Goal: Task Accomplishment & Management: Complete application form

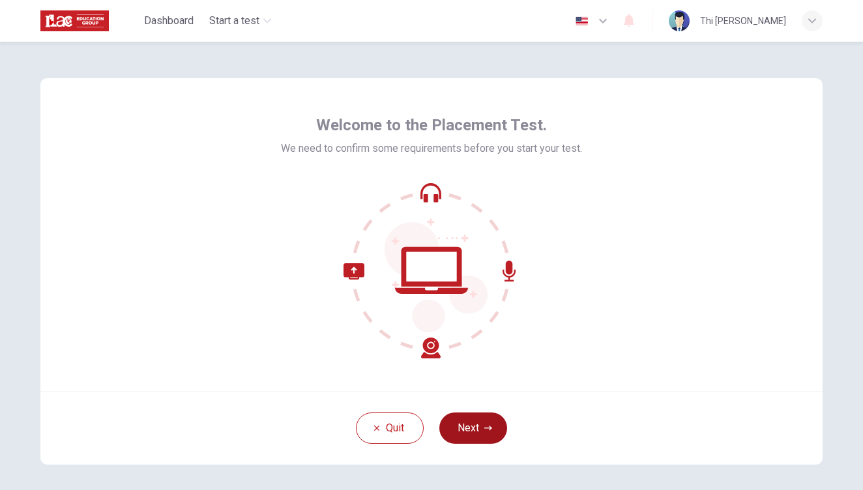
click at [490, 421] on button "Next" at bounding box center [473, 427] width 68 height 31
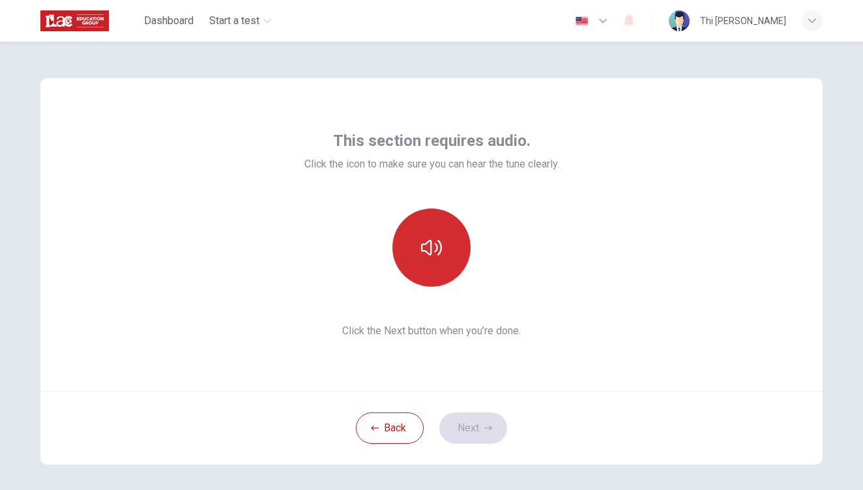
click at [441, 249] on button "button" at bounding box center [431, 247] width 78 height 78
click at [432, 238] on icon "button" at bounding box center [431, 247] width 21 height 21
click at [418, 229] on button "button" at bounding box center [431, 247] width 78 height 78
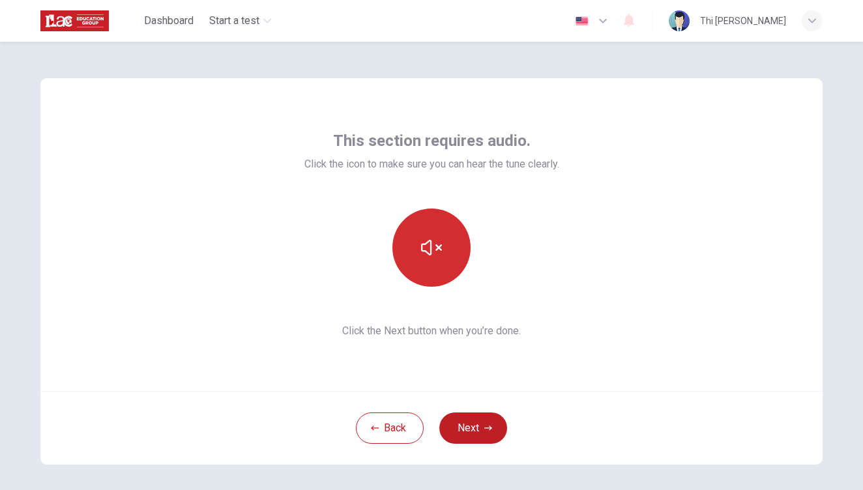
click at [418, 229] on button "button" at bounding box center [431, 247] width 78 height 78
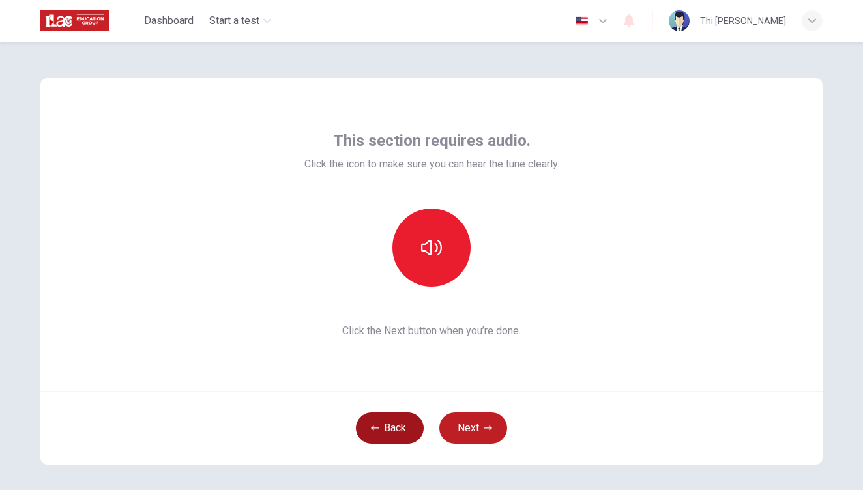
click at [393, 428] on button "Back" at bounding box center [390, 427] width 68 height 31
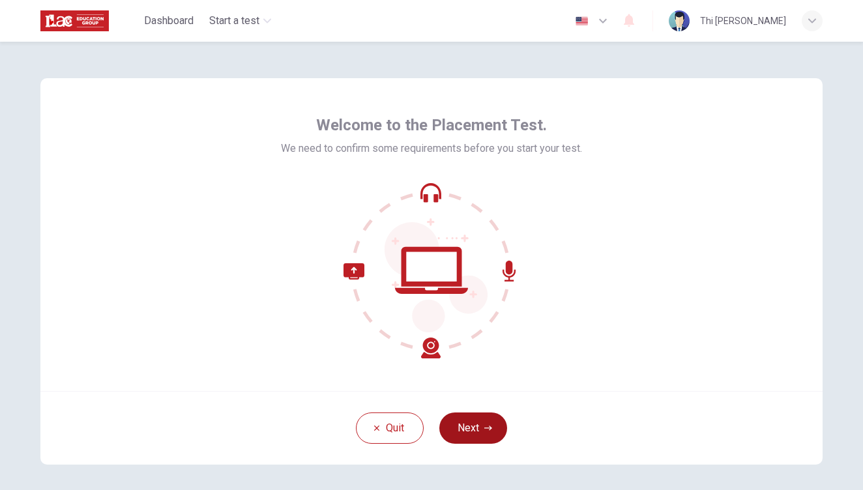
click at [475, 429] on button "Next" at bounding box center [473, 427] width 68 height 31
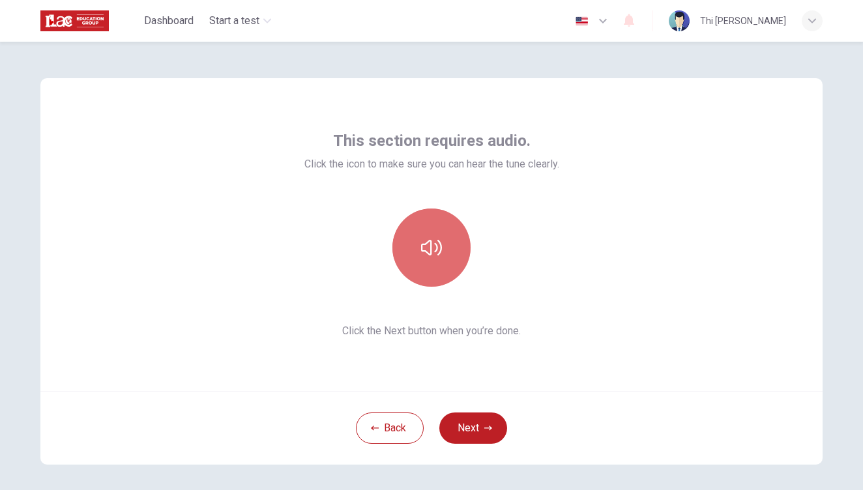
click at [450, 246] on button "button" at bounding box center [431, 247] width 78 height 78
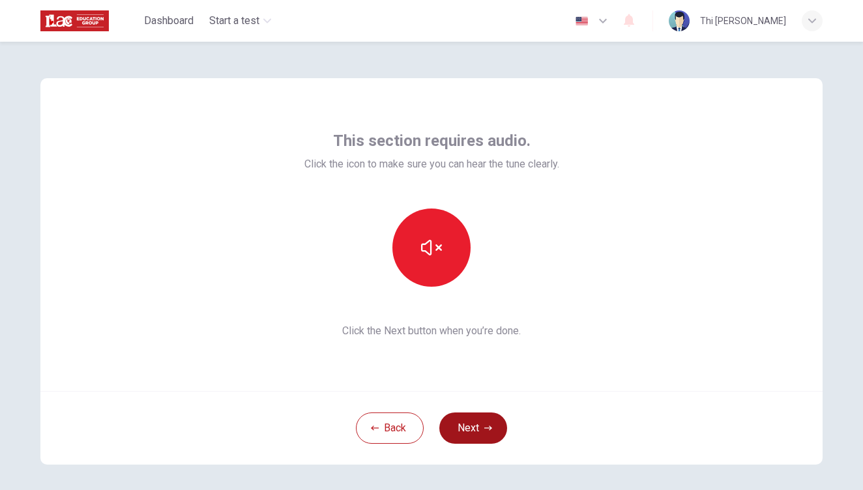
click at [481, 429] on button "Next" at bounding box center [473, 427] width 68 height 31
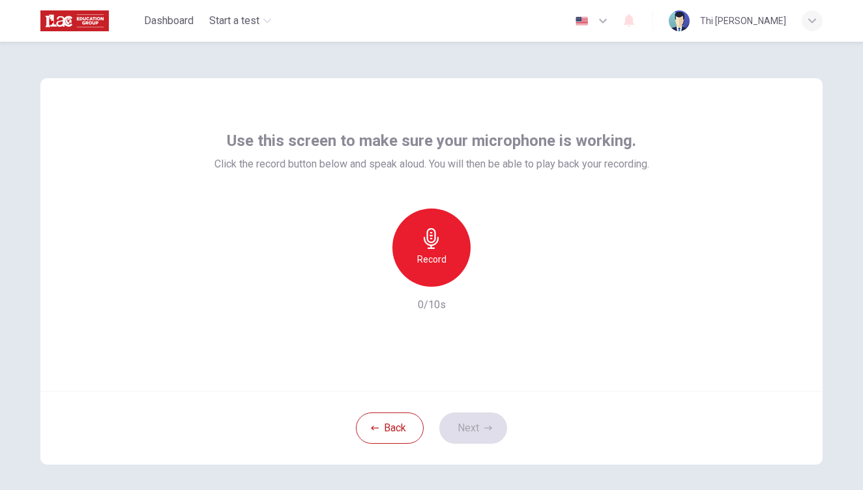
click at [426, 261] on h6 "Record" at bounding box center [431, 259] width 29 height 16
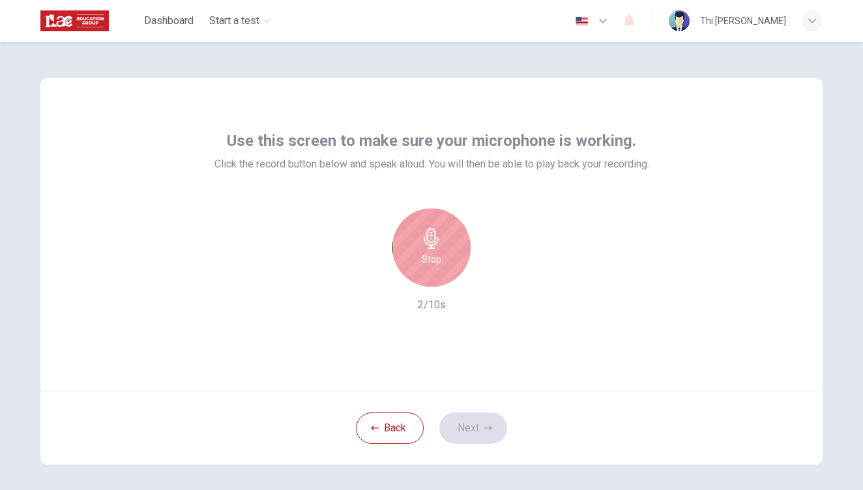
click at [426, 261] on h6 "Stop" at bounding box center [432, 259] width 20 height 16
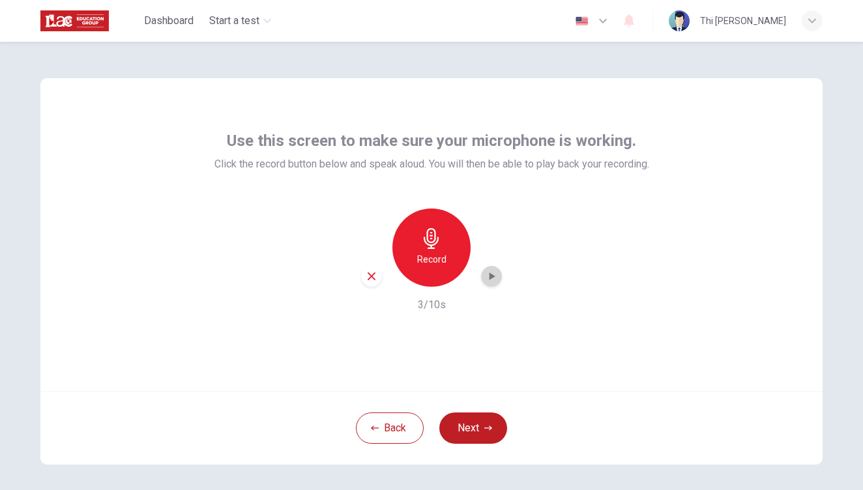
click at [493, 281] on icon "button" at bounding box center [491, 276] width 13 height 13
click at [489, 280] on icon "button" at bounding box center [491, 276] width 13 height 13
click at [485, 427] on icon "button" at bounding box center [488, 428] width 8 height 8
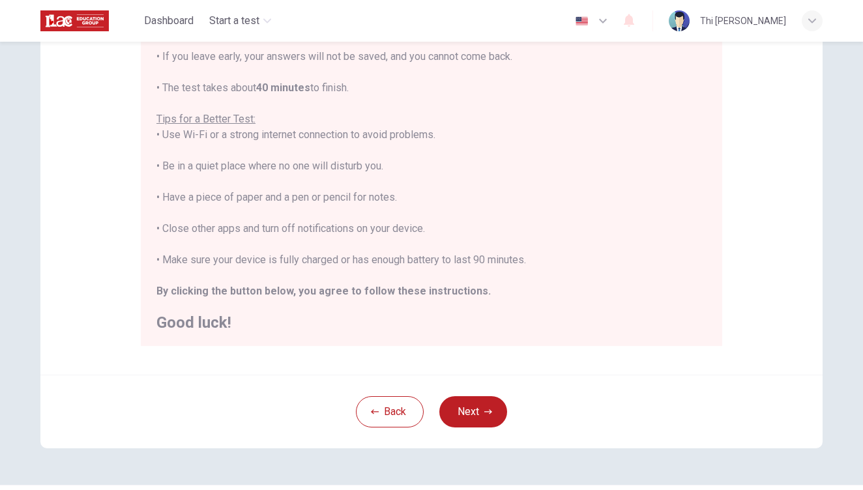
scroll to position [227, 0]
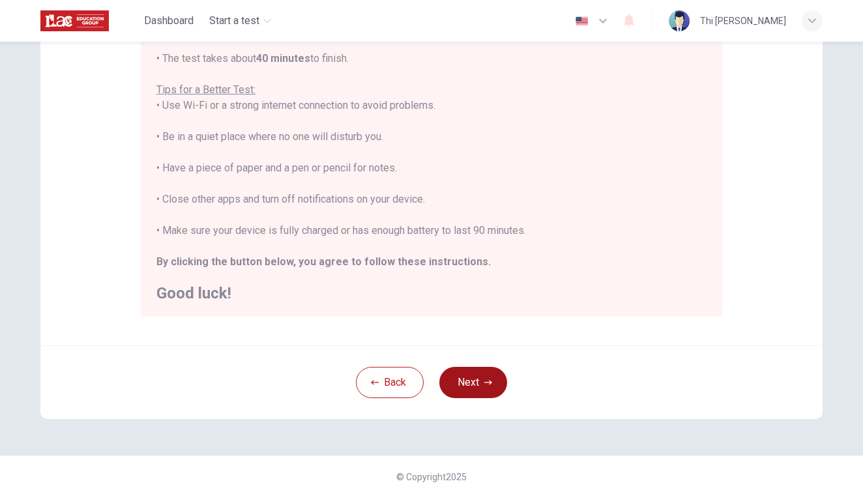
click at [463, 383] on button "Next" at bounding box center [473, 382] width 68 height 31
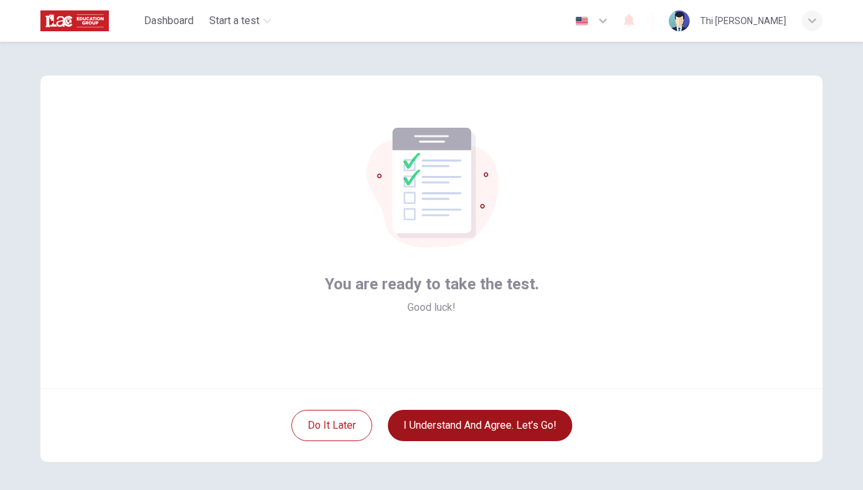
scroll to position [0, 0]
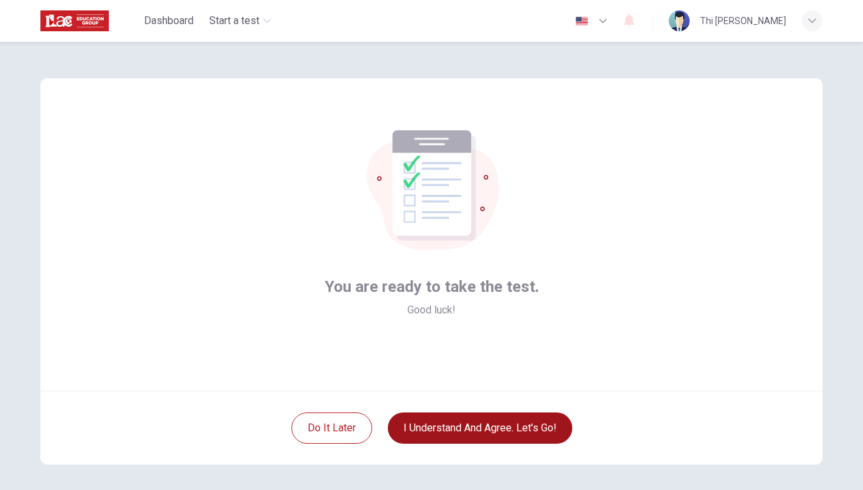
click at [470, 435] on button "I understand and agree. Let’s go!" at bounding box center [480, 427] width 184 height 31
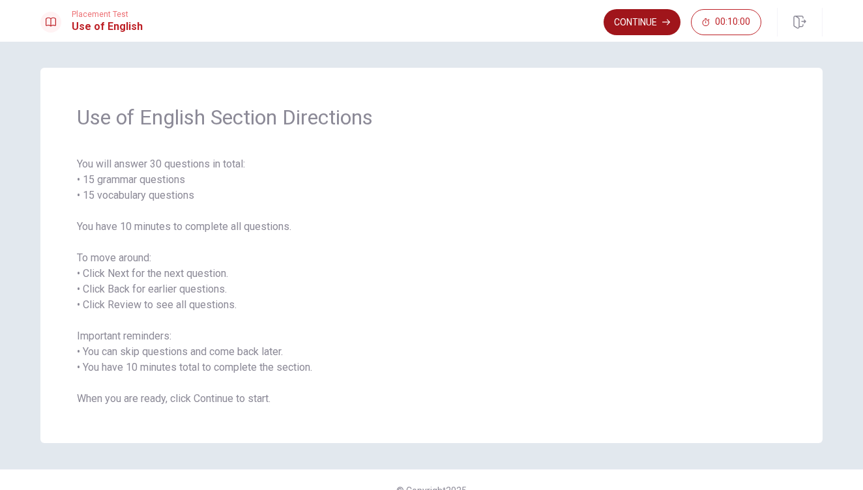
click at [625, 23] on button "Continue" at bounding box center [641, 22] width 77 height 26
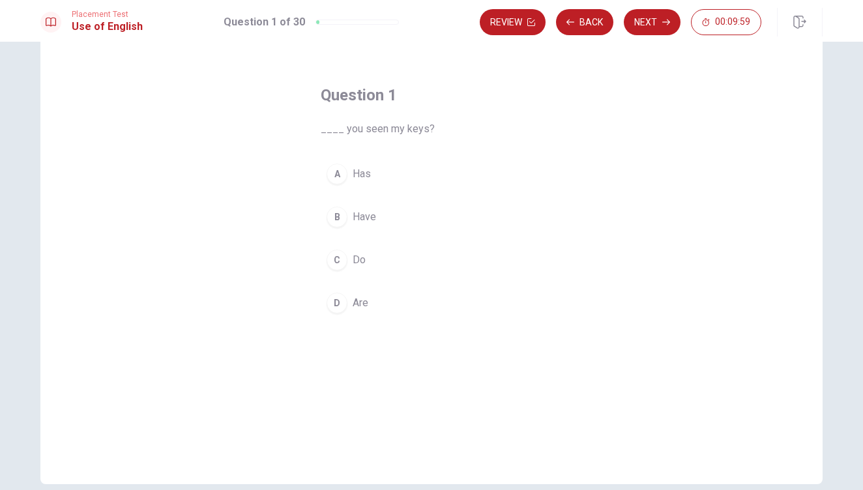
scroll to position [41, 0]
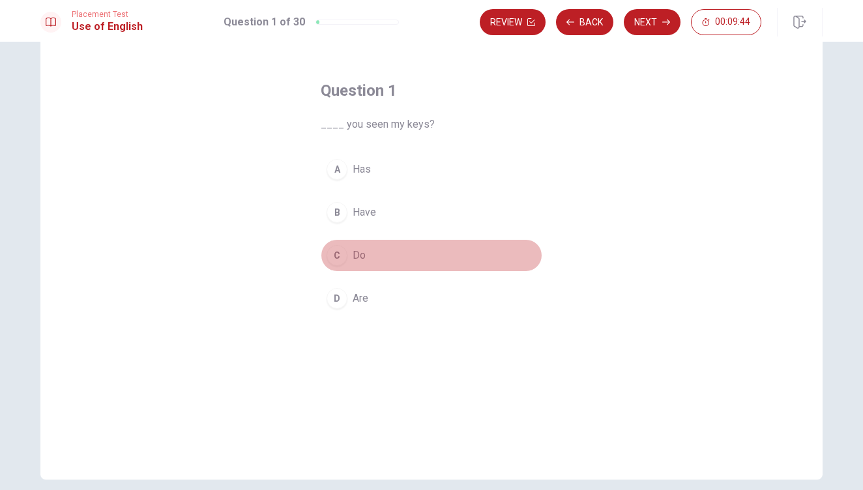
click at [337, 261] on div "C" at bounding box center [336, 255] width 21 height 21
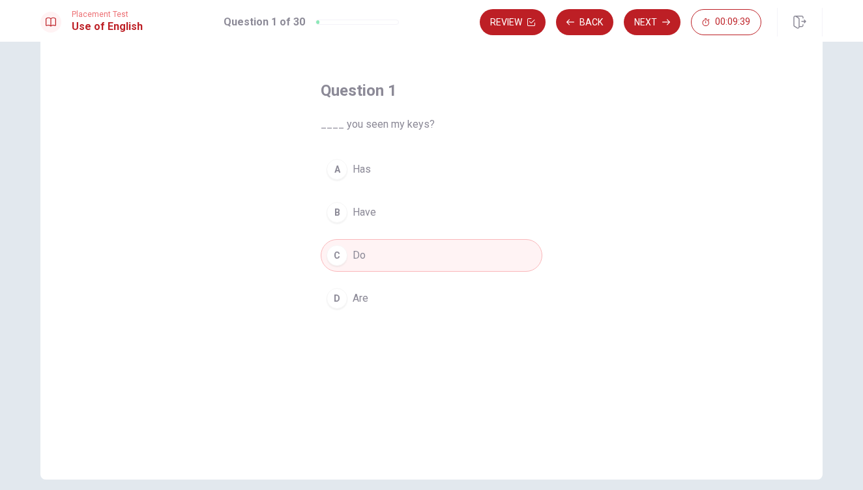
click at [439, 261] on button "C Do" at bounding box center [432, 255] width 222 height 33
click at [643, 24] on button "Next" at bounding box center [652, 22] width 57 height 26
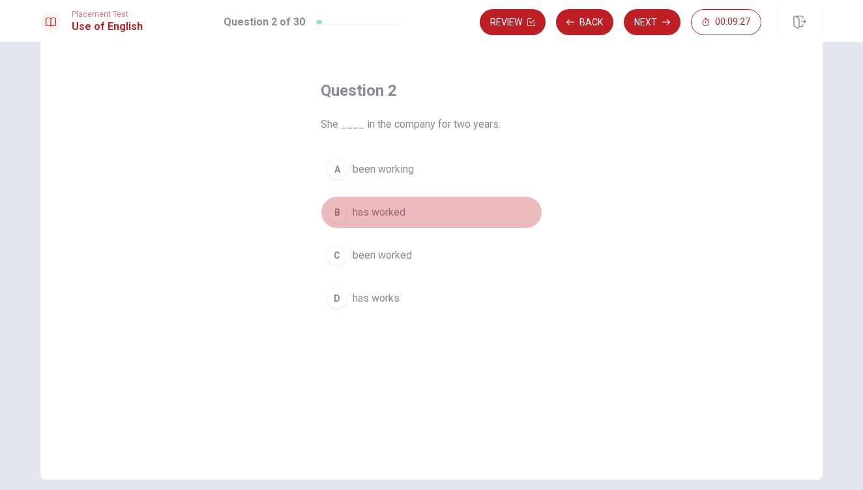
click at [337, 216] on div "B" at bounding box center [336, 212] width 21 height 21
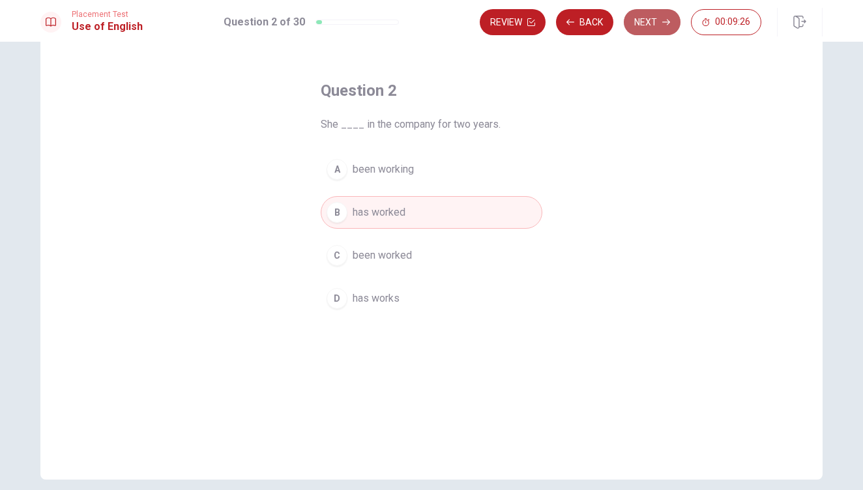
click at [650, 17] on button "Next" at bounding box center [652, 22] width 57 height 26
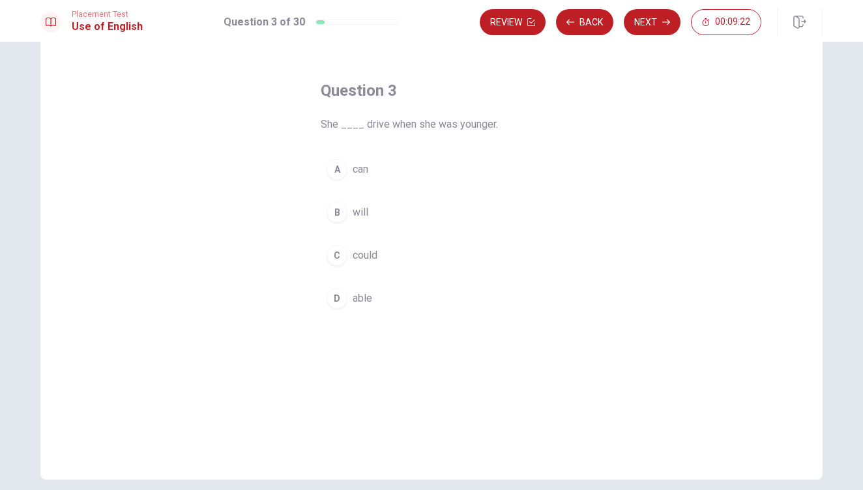
click at [332, 175] on div "A" at bounding box center [336, 169] width 21 height 21
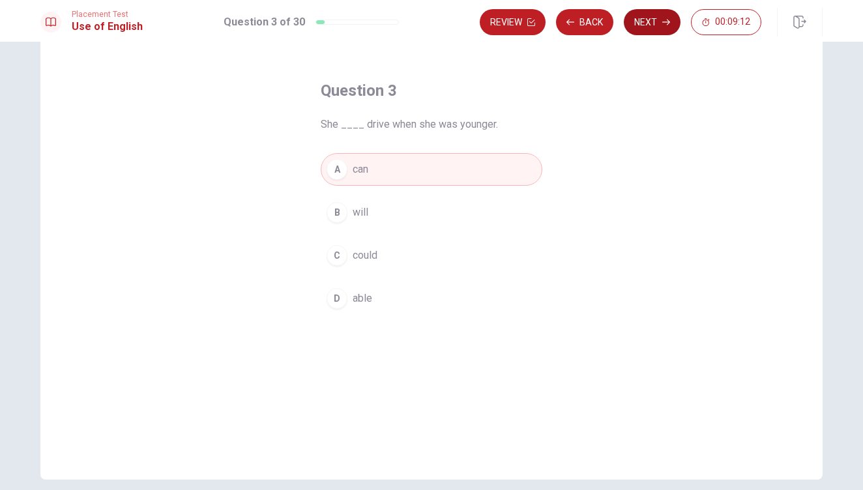
click at [643, 23] on button "Next" at bounding box center [652, 22] width 57 height 26
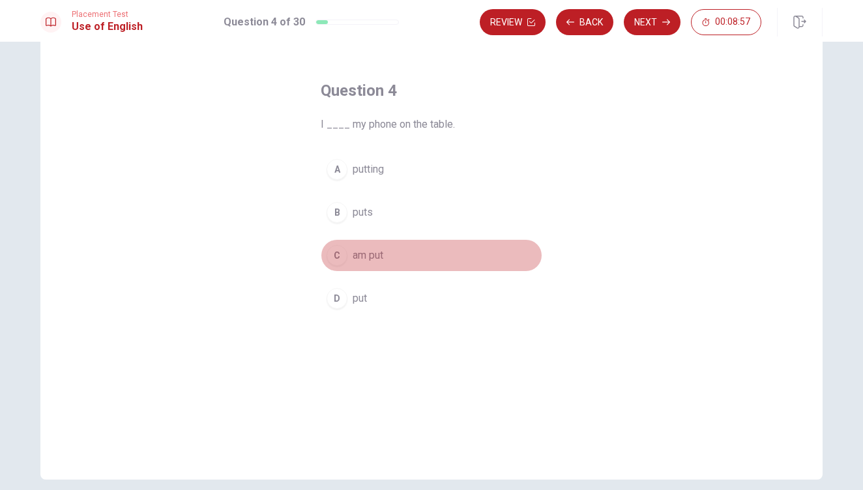
click at [349, 256] on button "C am put" at bounding box center [432, 255] width 222 height 33
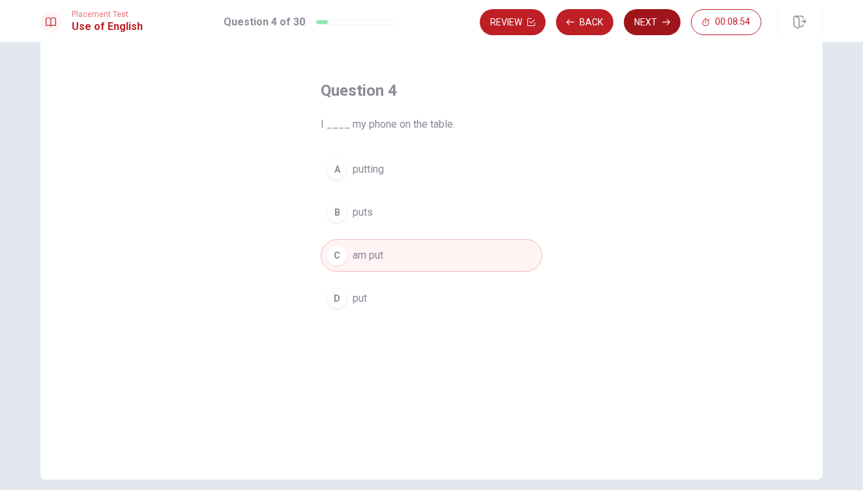
click at [650, 21] on button "Next" at bounding box center [652, 22] width 57 height 26
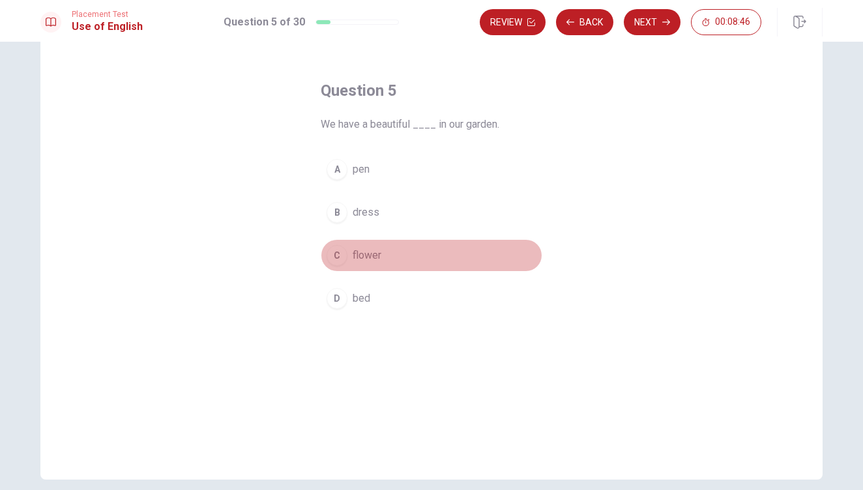
click at [341, 251] on div "C" at bounding box center [336, 255] width 21 height 21
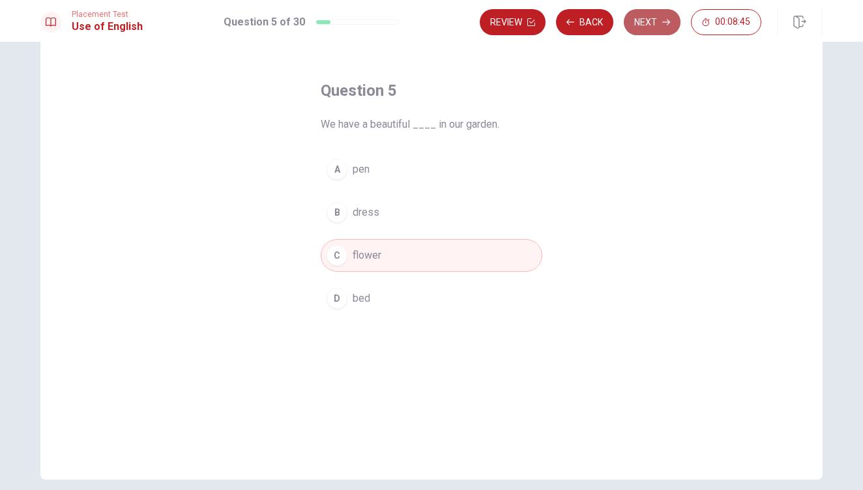
click at [644, 26] on button "Next" at bounding box center [652, 22] width 57 height 26
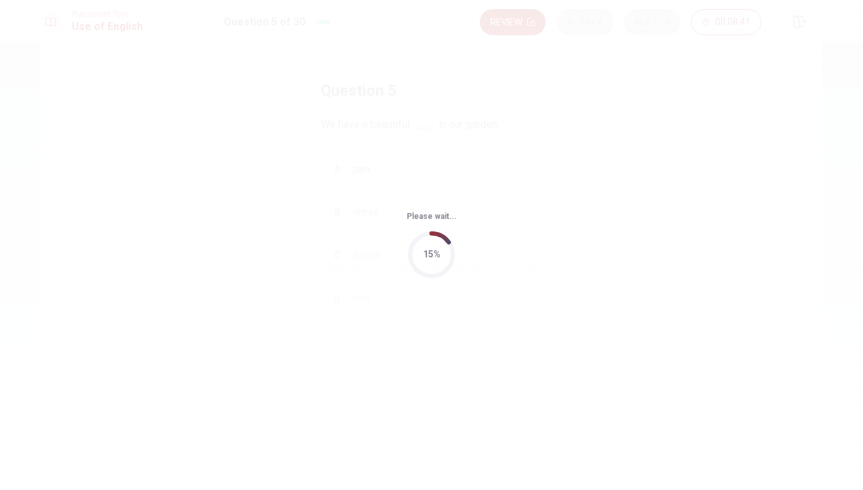
scroll to position [0, 0]
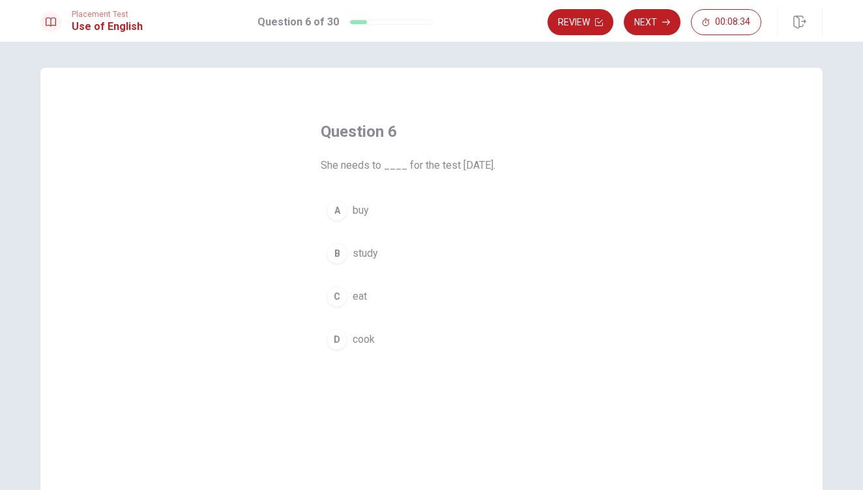
click at [362, 261] on span "study" at bounding box center [364, 254] width 25 height 16
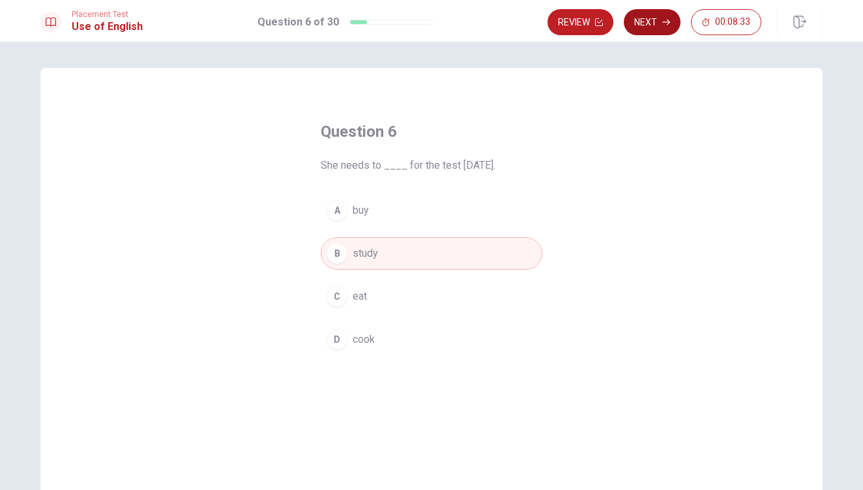
click at [652, 27] on button "Next" at bounding box center [652, 22] width 57 height 26
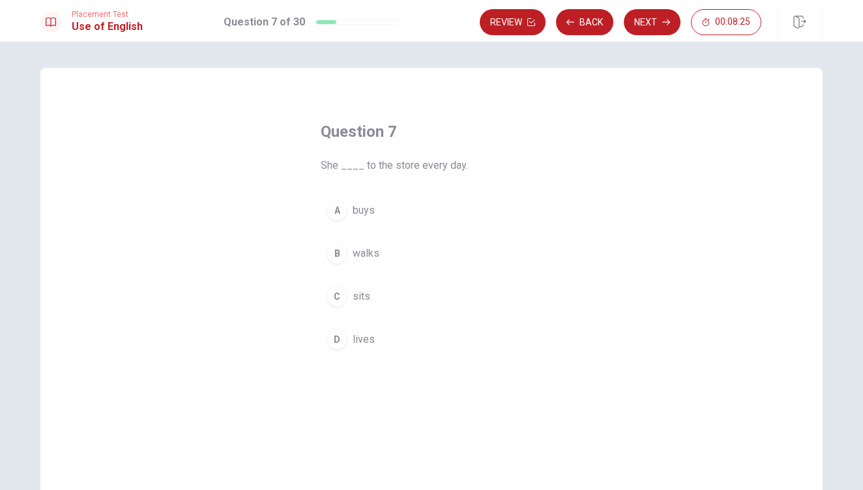
click at [372, 263] on button "B walks" at bounding box center [432, 253] width 222 height 33
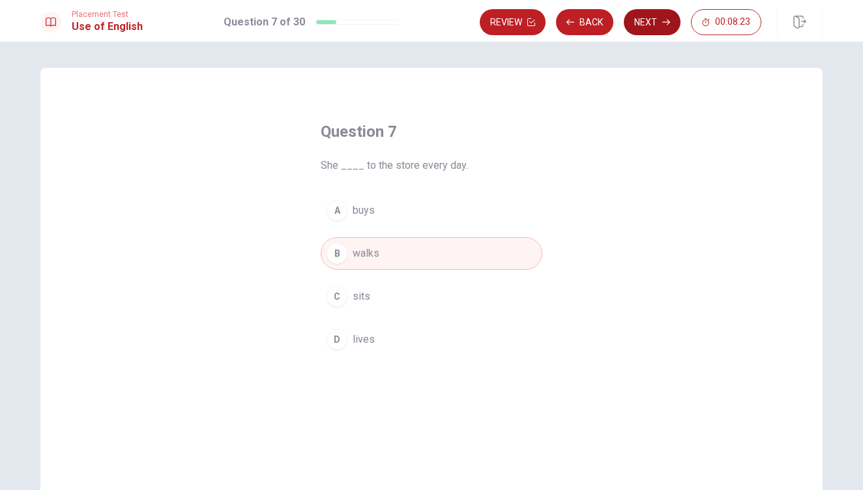
click at [631, 24] on button "Next" at bounding box center [652, 22] width 57 height 26
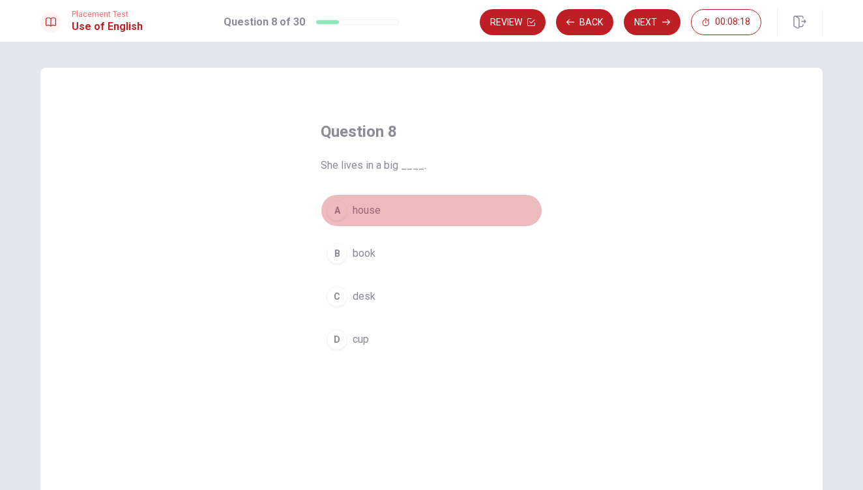
click at [338, 209] on div "A" at bounding box center [336, 210] width 21 height 21
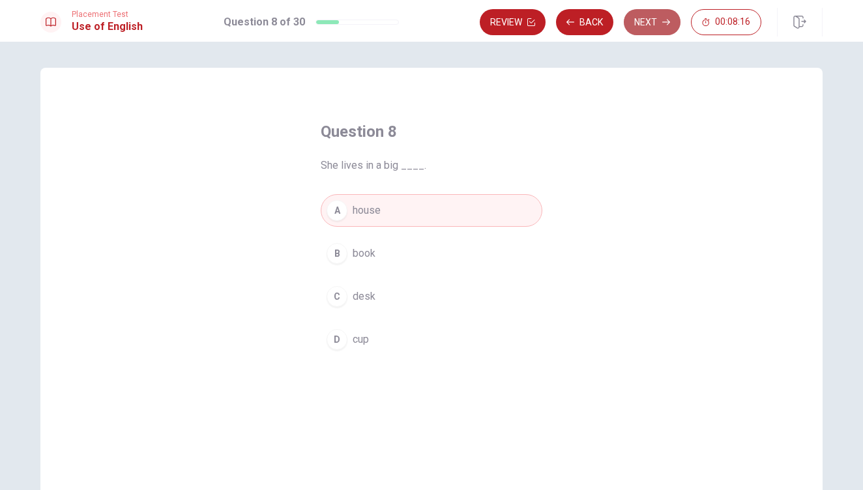
click at [644, 29] on button "Next" at bounding box center [652, 22] width 57 height 26
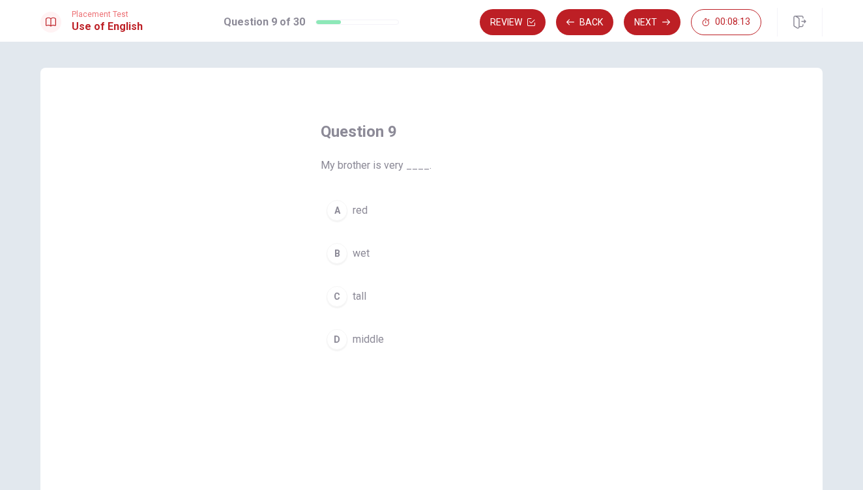
click at [347, 301] on button "C tall" at bounding box center [432, 296] width 222 height 33
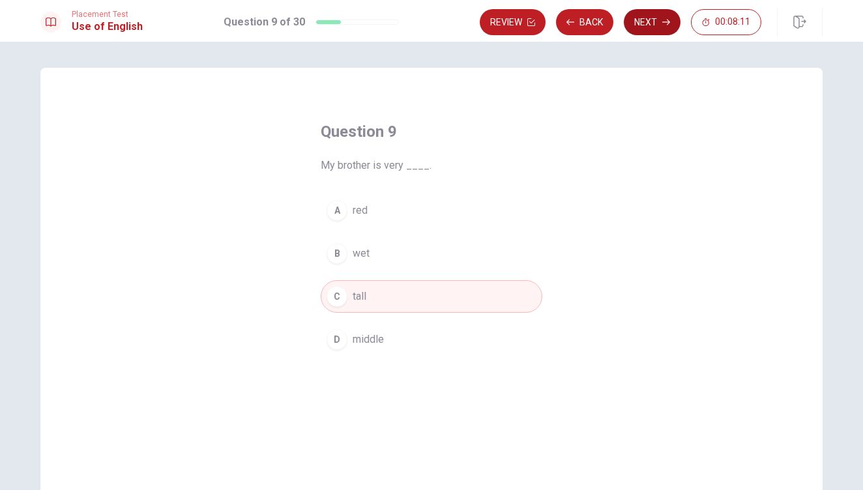
click at [644, 28] on button "Next" at bounding box center [652, 22] width 57 height 26
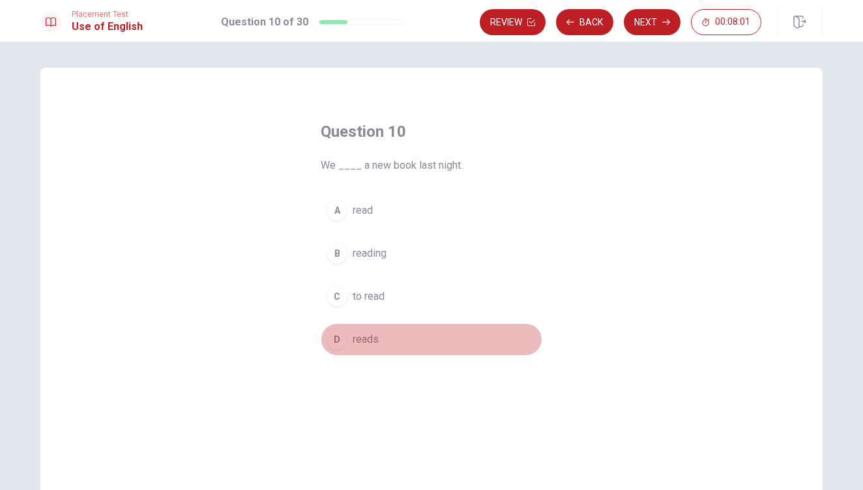
click at [360, 337] on span "reads" at bounding box center [365, 340] width 26 height 16
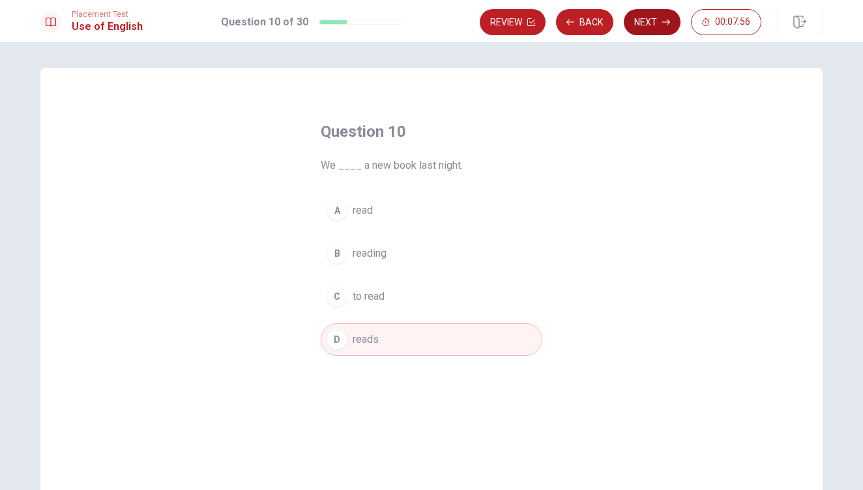
click at [635, 20] on button "Next" at bounding box center [652, 22] width 57 height 26
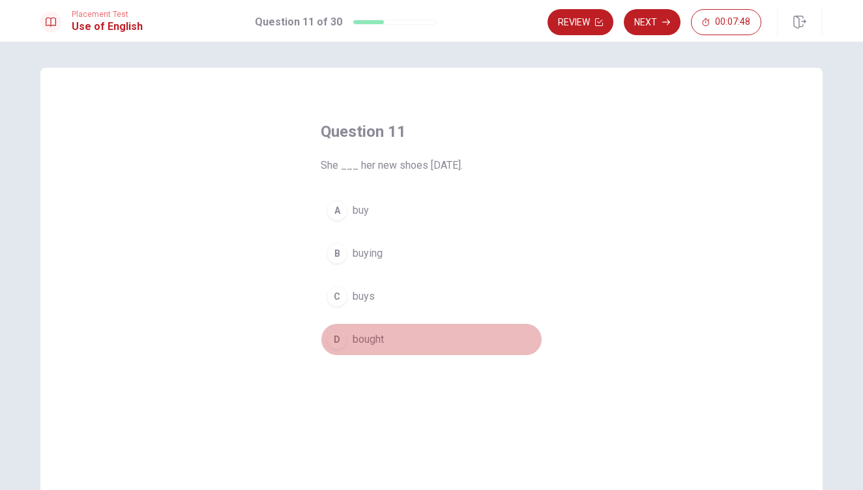
click at [354, 335] on span "bought" at bounding box center [367, 340] width 31 height 16
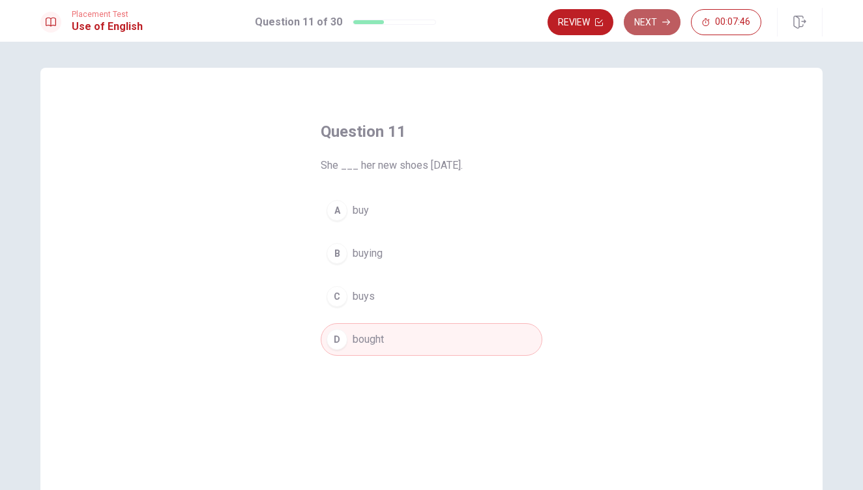
click at [653, 20] on button "Next" at bounding box center [652, 22] width 57 height 26
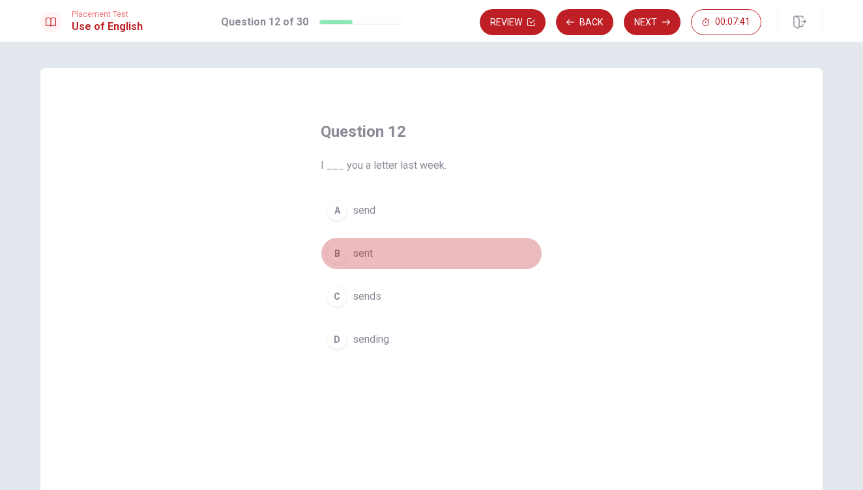
click at [359, 252] on span "sent" at bounding box center [362, 254] width 20 height 16
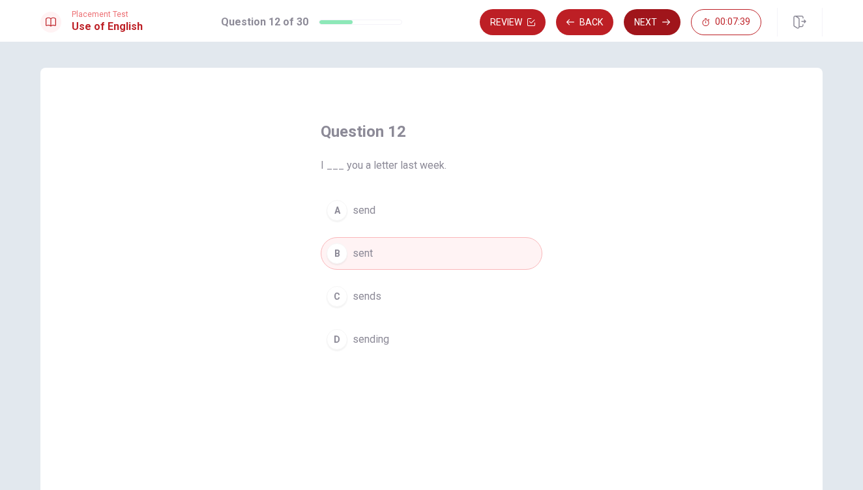
click at [653, 24] on button "Next" at bounding box center [652, 22] width 57 height 26
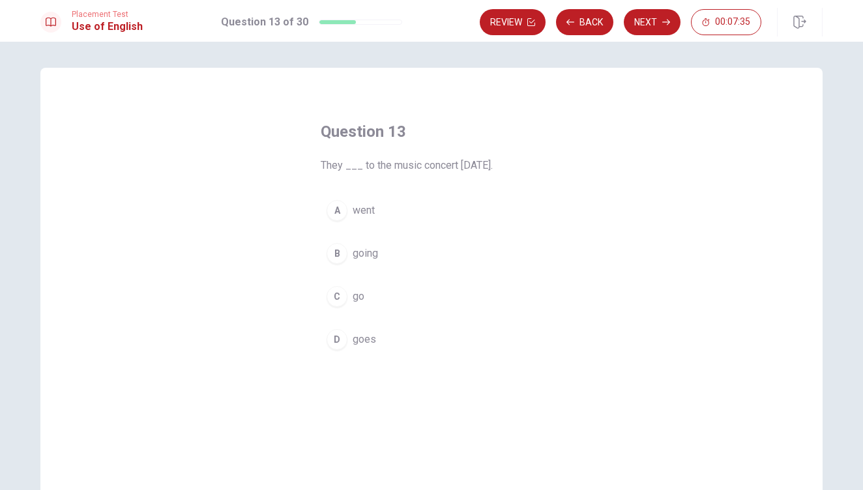
click at [364, 210] on span "went" at bounding box center [363, 211] width 22 height 16
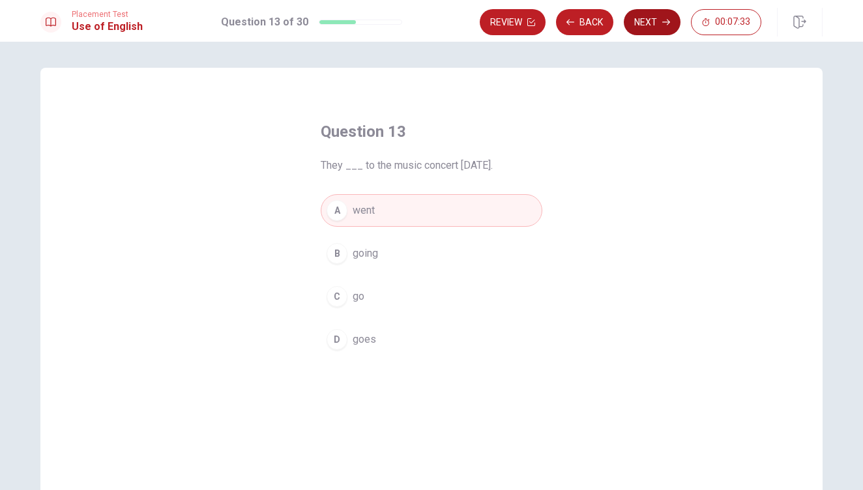
click at [669, 14] on button "Next" at bounding box center [652, 22] width 57 height 26
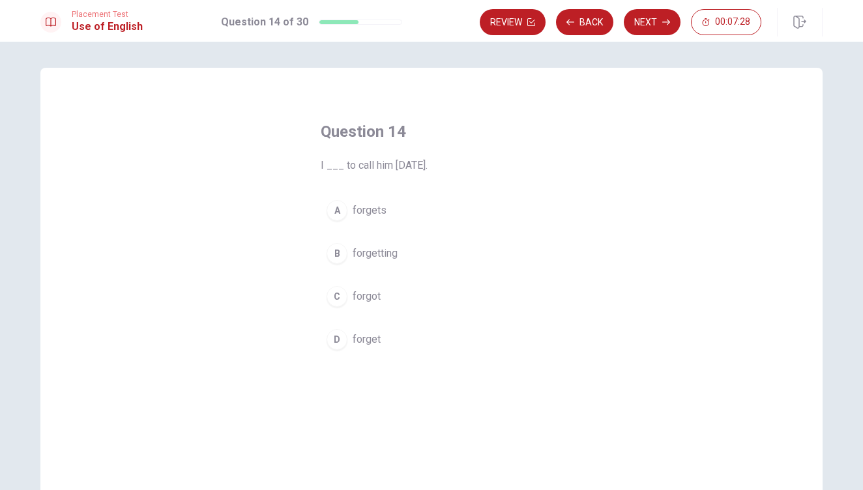
click at [356, 308] on button "C forgot" at bounding box center [432, 296] width 222 height 33
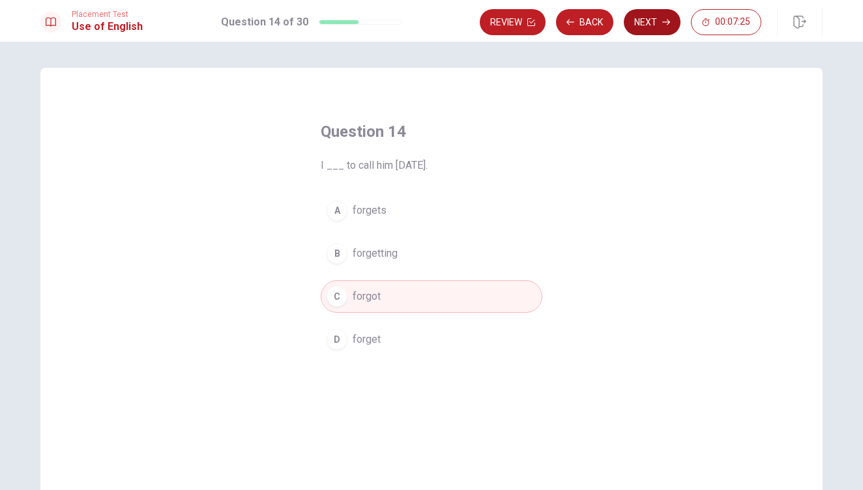
click at [646, 27] on button "Next" at bounding box center [652, 22] width 57 height 26
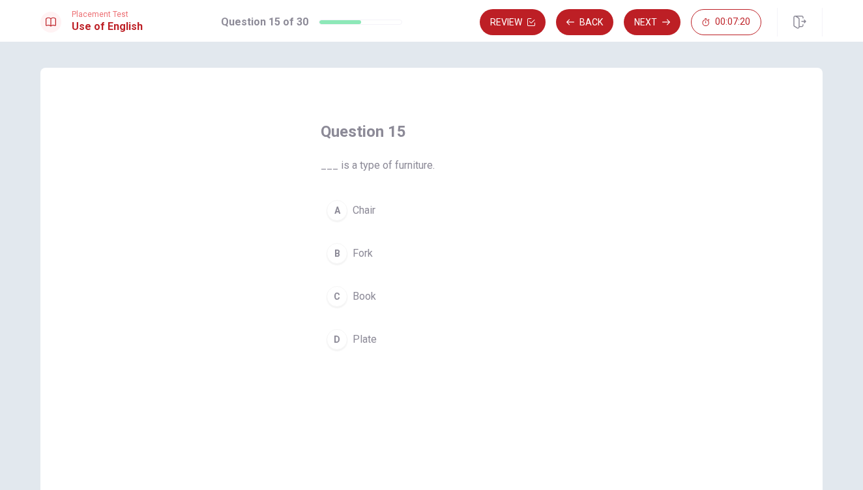
click at [360, 220] on button "A Chair" at bounding box center [432, 210] width 222 height 33
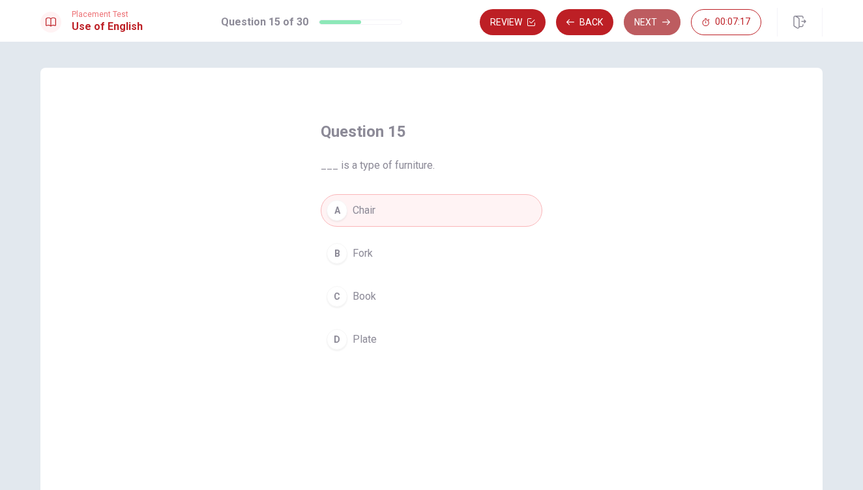
click at [643, 19] on button "Next" at bounding box center [652, 22] width 57 height 26
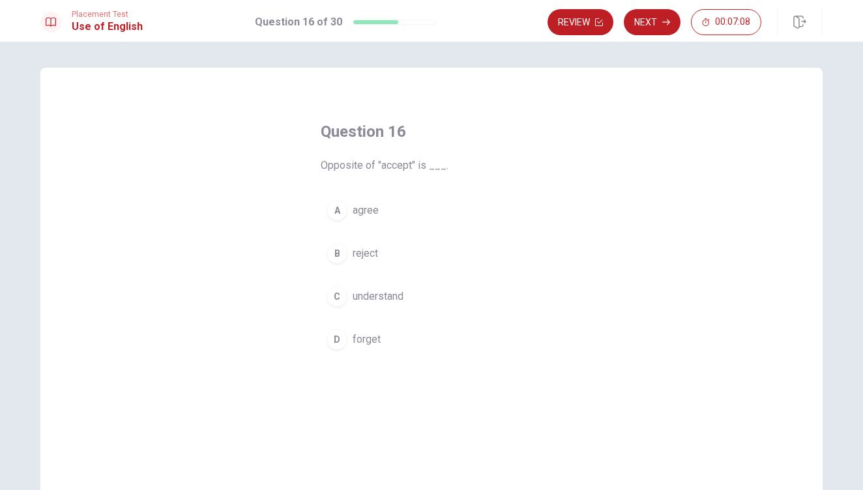
click at [360, 258] on span "reject" at bounding box center [364, 254] width 25 height 16
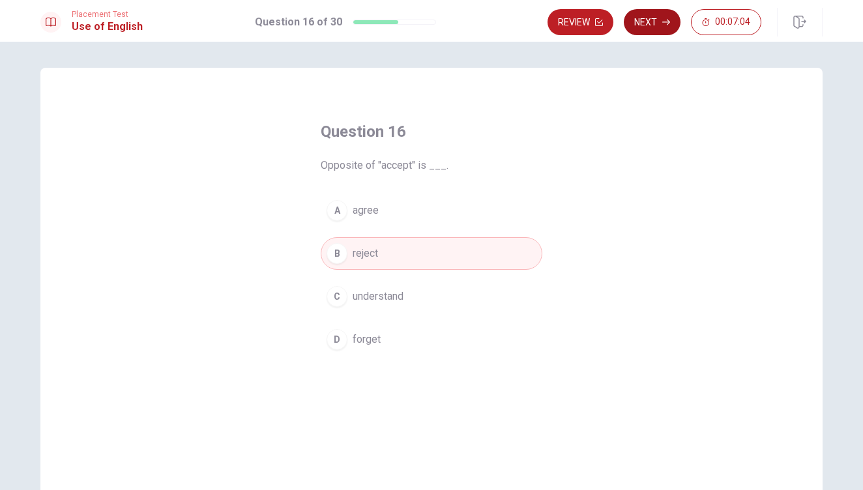
click at [644, 22] on button "Next" at bounding box center [652, 22] width 57 height 26
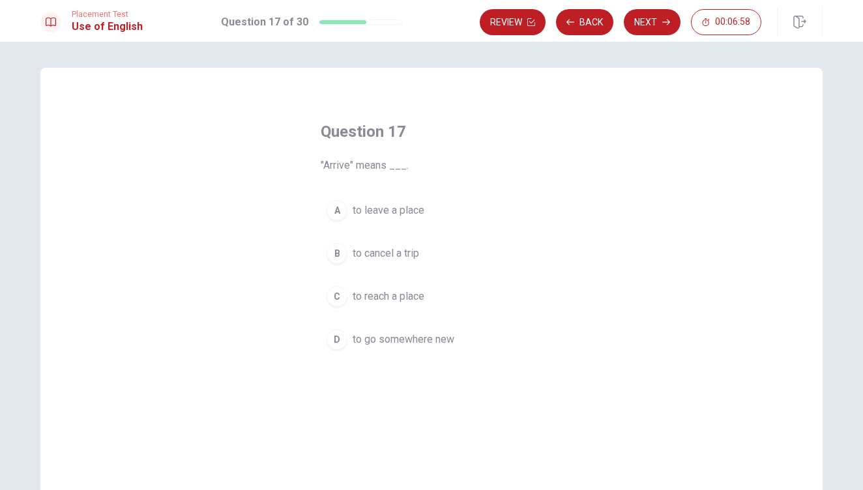
click at [386, 208] on span "to leave a place" at bounding box center [388, 211] width 72 height 16
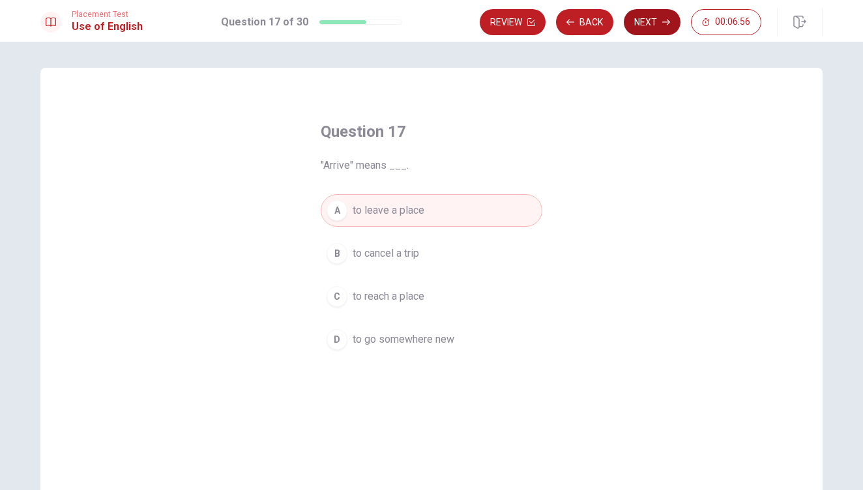
click at [635, 30] on button "Next" at bounding box center [652, 22] width 57 height 26
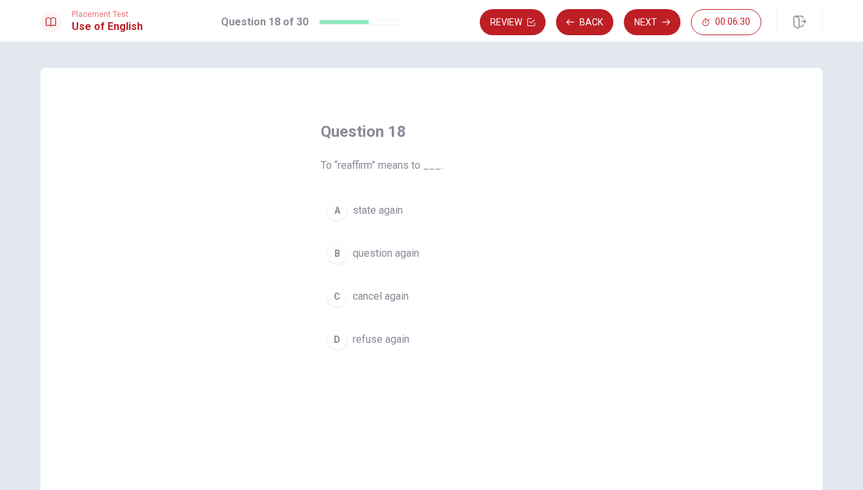
click at [424, 182] on div "Question 18 To “reaffirm” means to ___. A state again B question again C cancel…" at bounding box center [431, 238] width 274 height 276
click at [399, 343] on span "refuse again" at bounding box center [380, 340] width 57 height 16
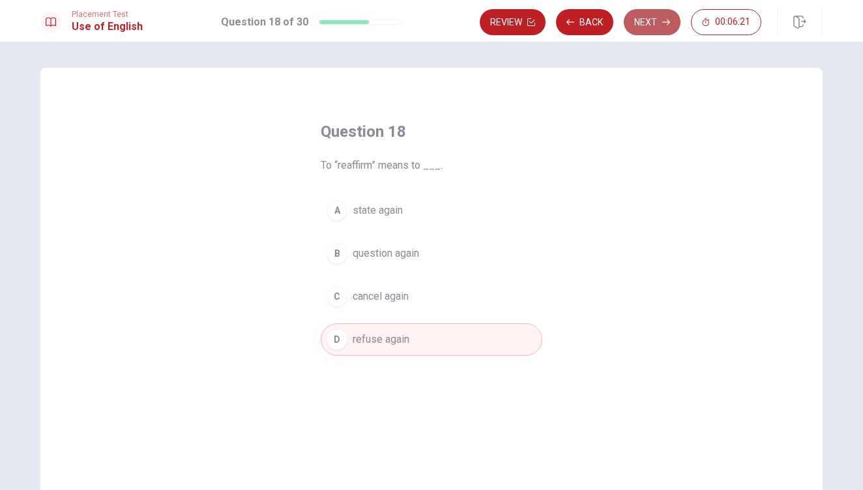
click at [652, 28] on button "Next" at bounding box center [652, 22] width 57 height 26
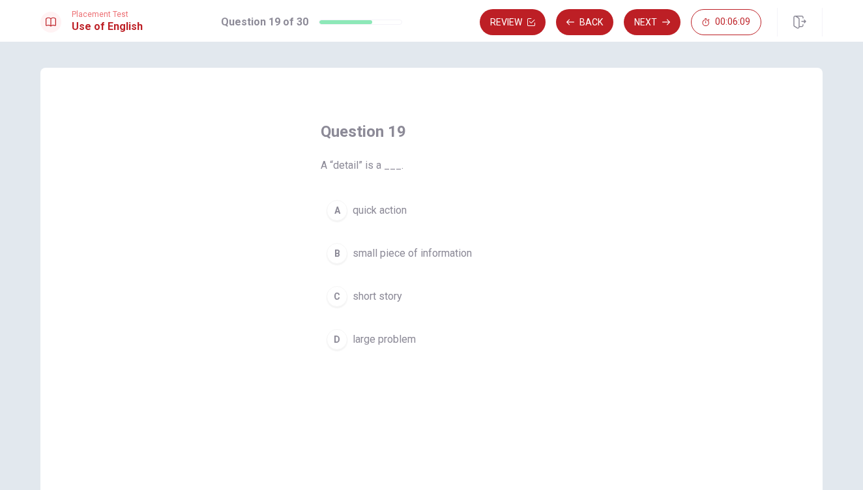
click at [435, 260] on span "small piece of information" at bounding box center [411, 254] width 119 height 16
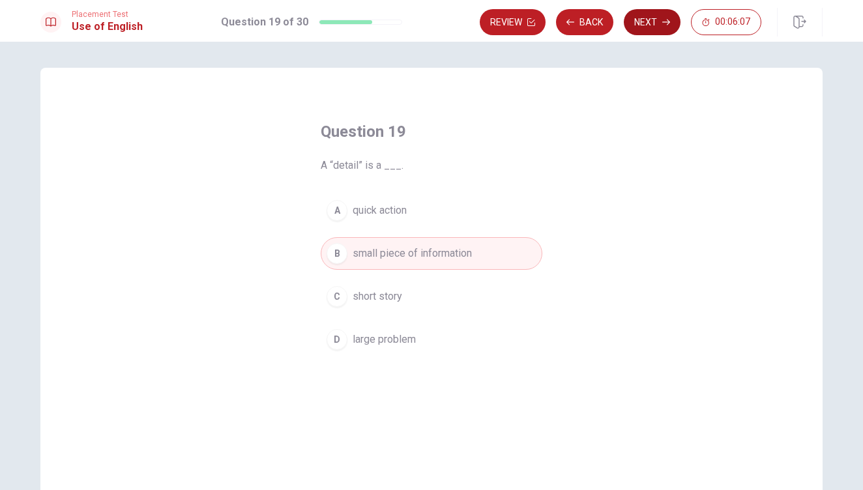
click at [667, 14] on button "Next" at bounding box center [652, 22] width 57 height 26
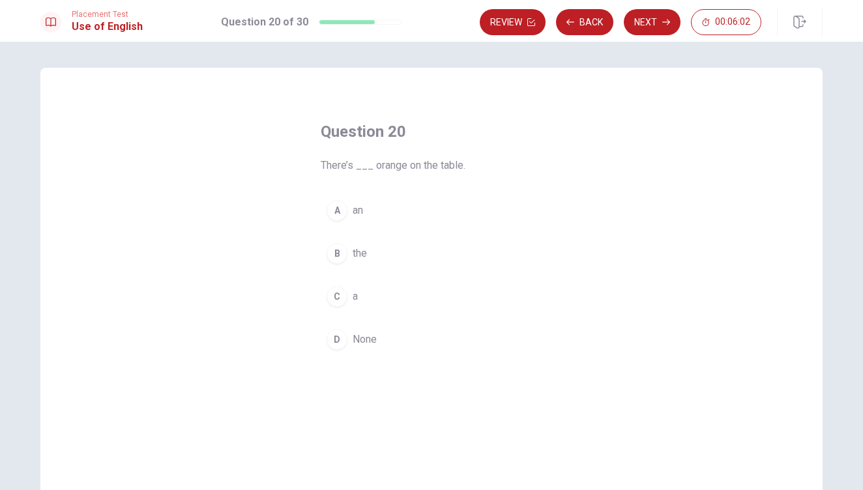
click at [360, 209] on span "an" at bounding box center [357, 211] width 10 height 16
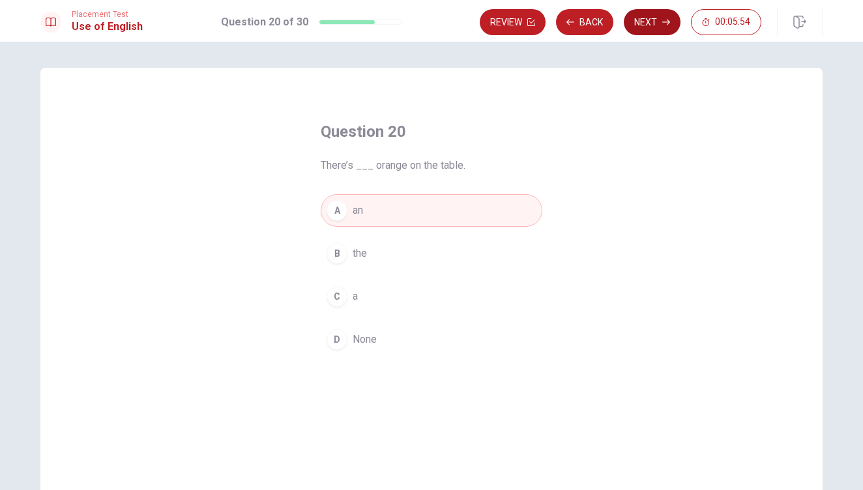
click at [660, 22] on button "Next" at bounding box center [652, 22] width 57 height 26
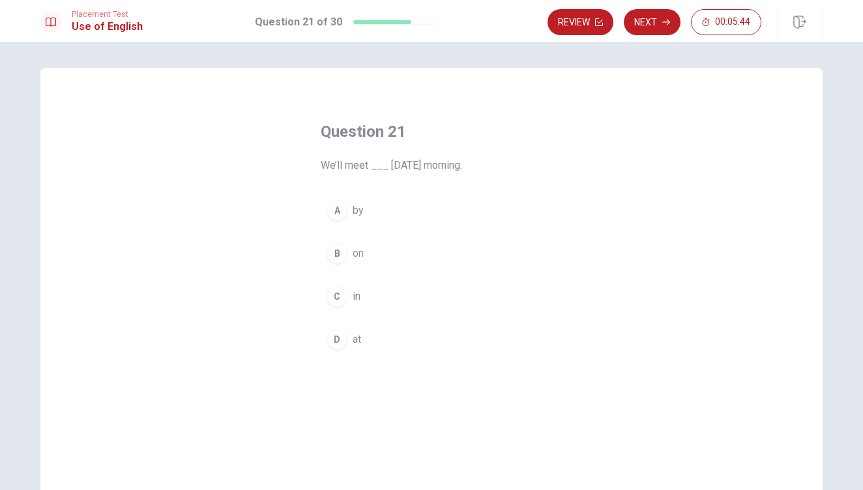
click at [334, 291] on div "C" at bounding box center [336, 296] width 21 height 21
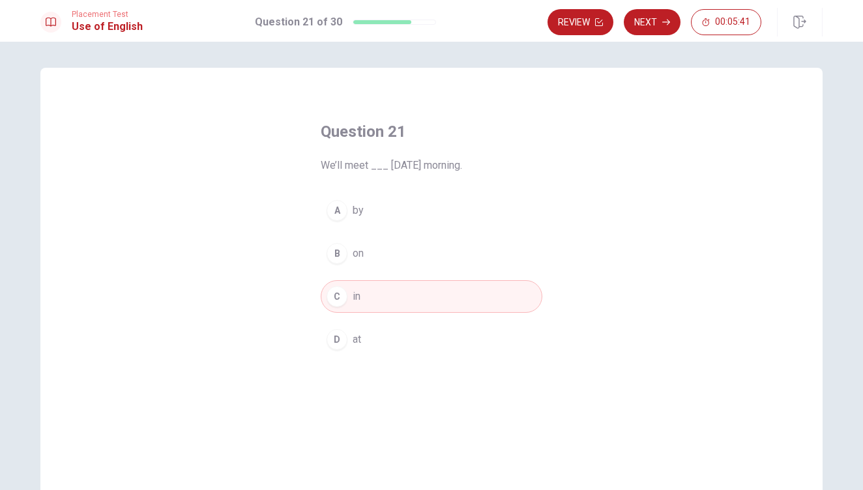
click at [333, 258] on div "B" at bounding box center [336, 253] width 21 height 21
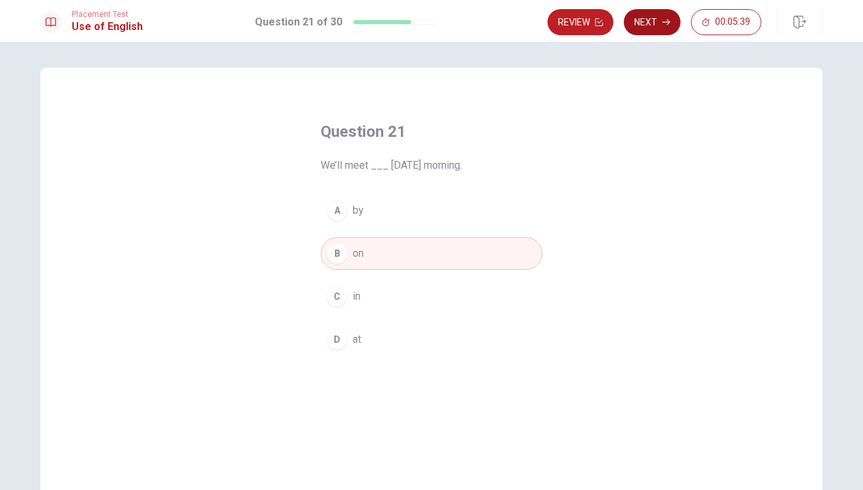
click at [653, 20] on button "Next" at bounding box center [652, 22] width 57 height 26
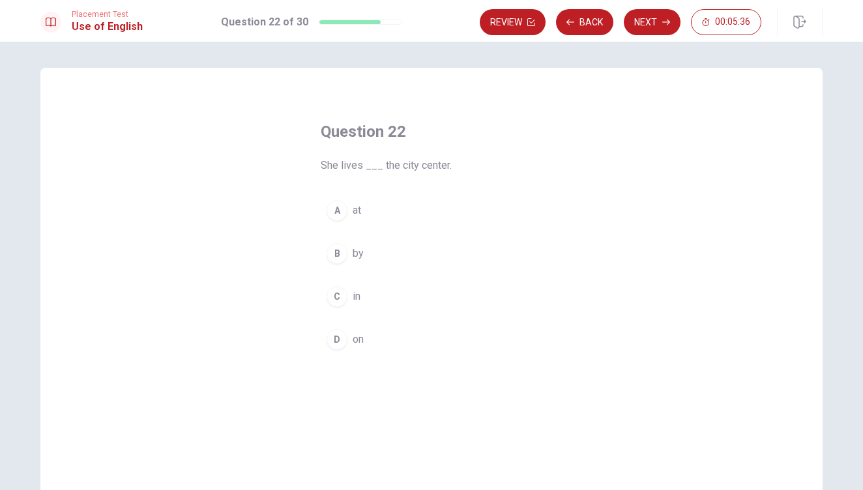
click at [341, 293] on div "C" at bounding box center [336, 296] width 21 height 21
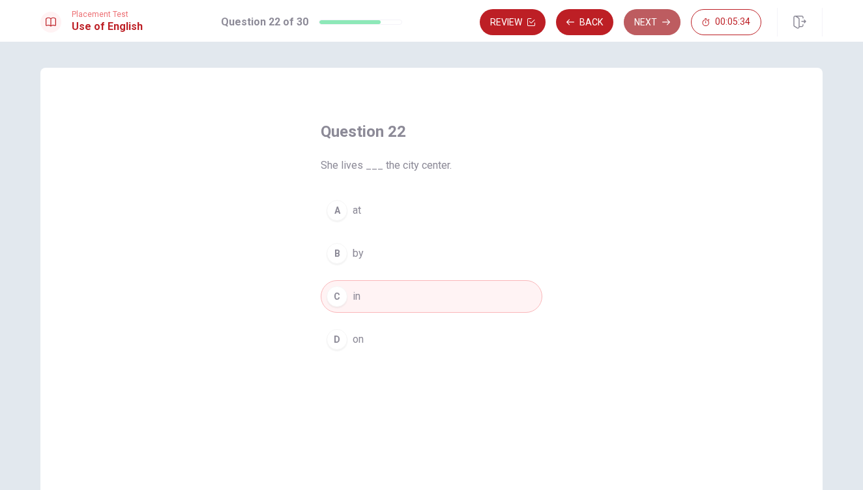
click at [652, 22] on button "Next" at bounding box center [652, 22] width 57 height 26
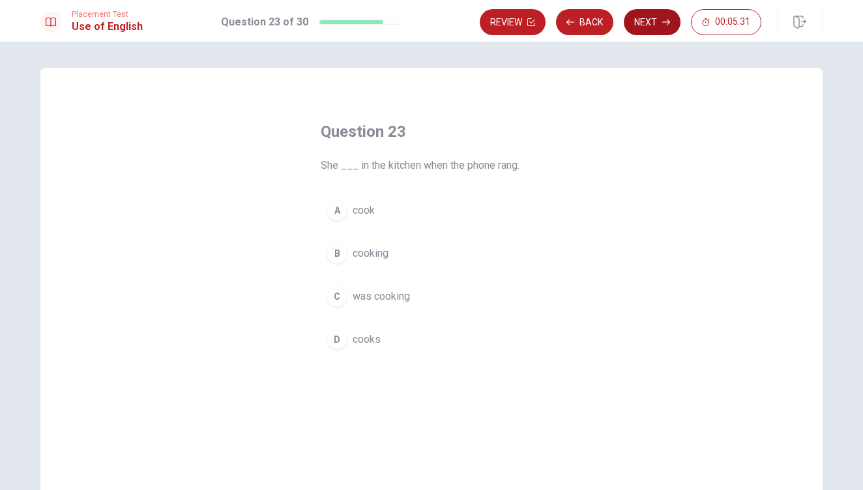
click at [652, 22] on button "Next" at bounding box center [652, 22] width 57 height 26
click at [594, 27] on button "Back" at bounding box center [584, 22] width 57 height 26
click at [598, 20] on button "Back" at bounding box center [584, 22] width 57 height 26
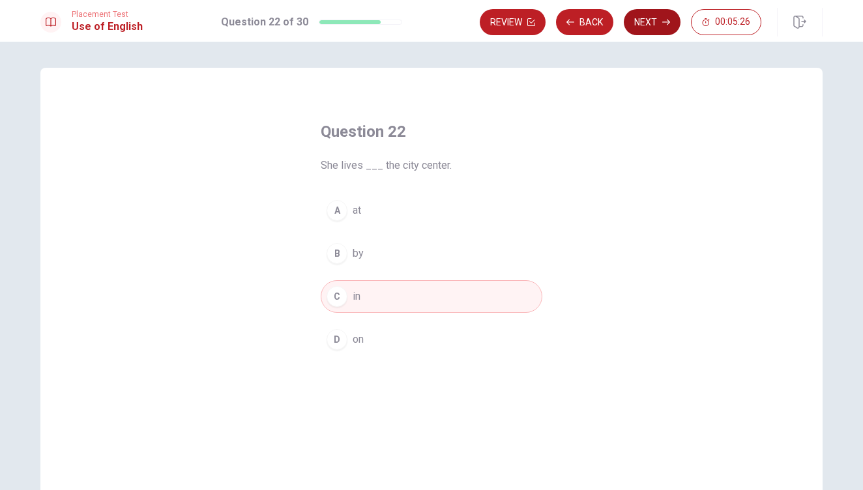
click at [639, 18] on button "Next" at bounding box center [652, 22] width 57 height 26
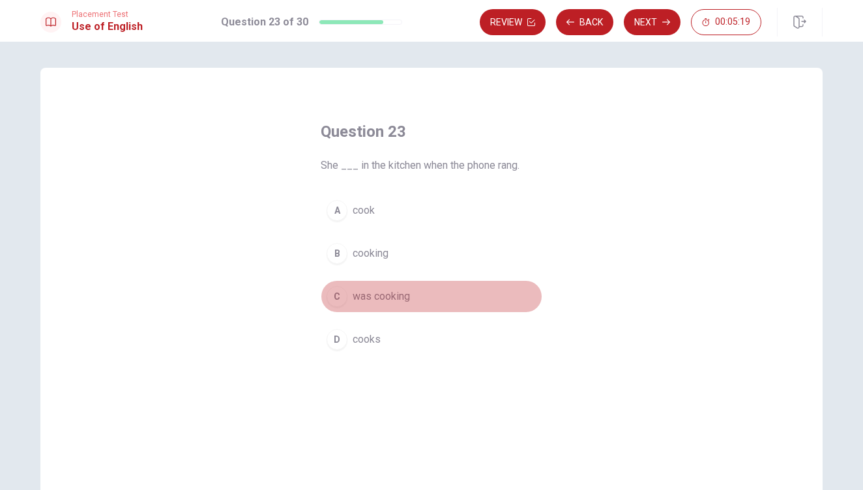
click at [360, 296] on span "was cooking" at bounding box center [380, 297] width 57 height 16
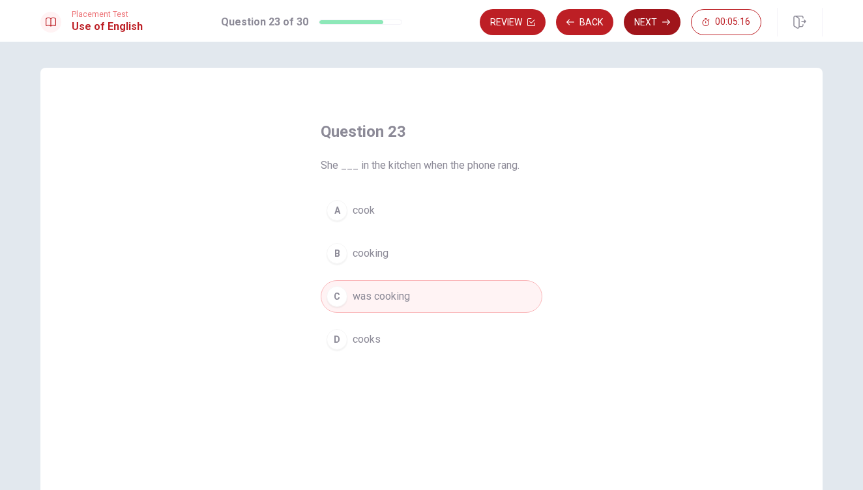
click at [656, 20] on button "Next" at bounding box center [652, 22] width 57 height 26
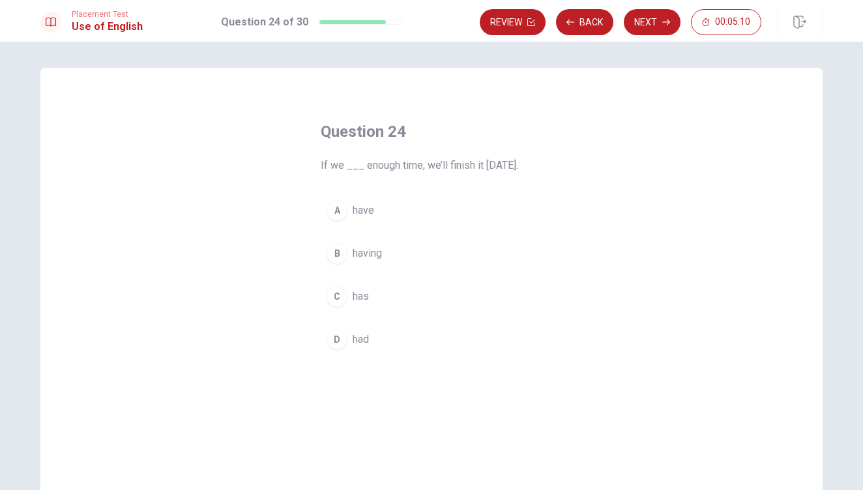
click at [372, 214] on span "have" at bounding box center [363, 211] width 22 height 16
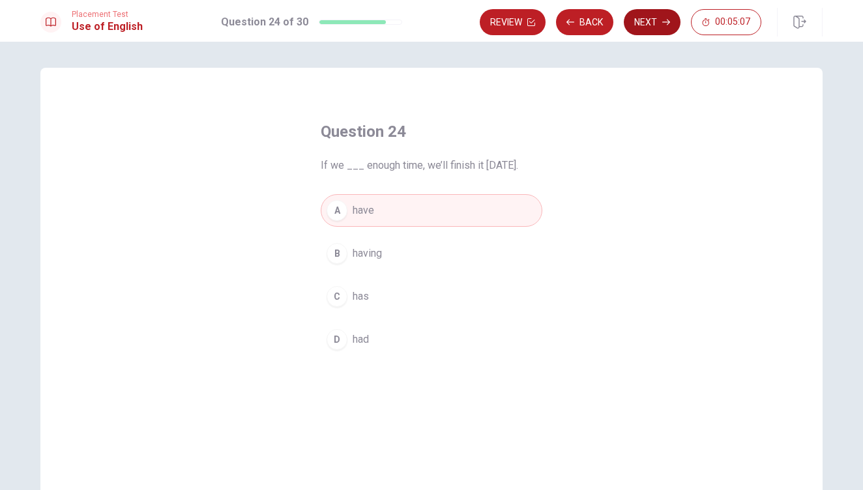
click at [635, 31] on button "Next" at bounding box center [652, 22] width 57 height 26
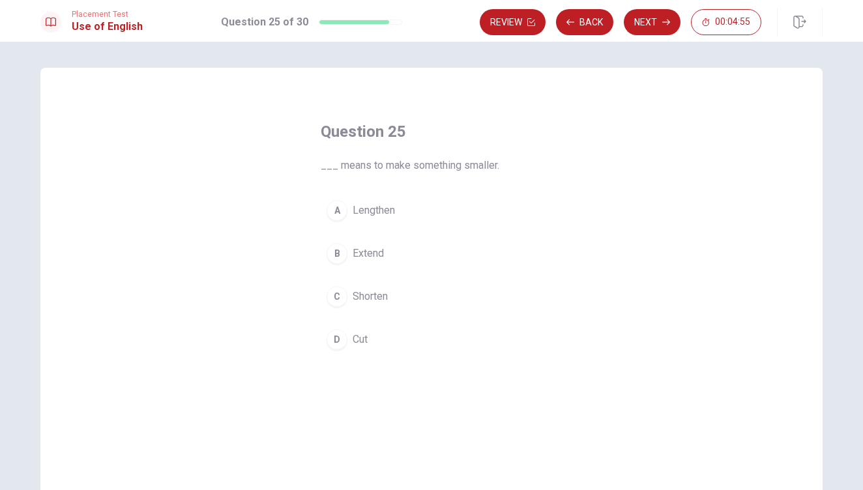
click at [373, 294] on span "Shorten" at bounding box center [369, 297] width 35 height 16
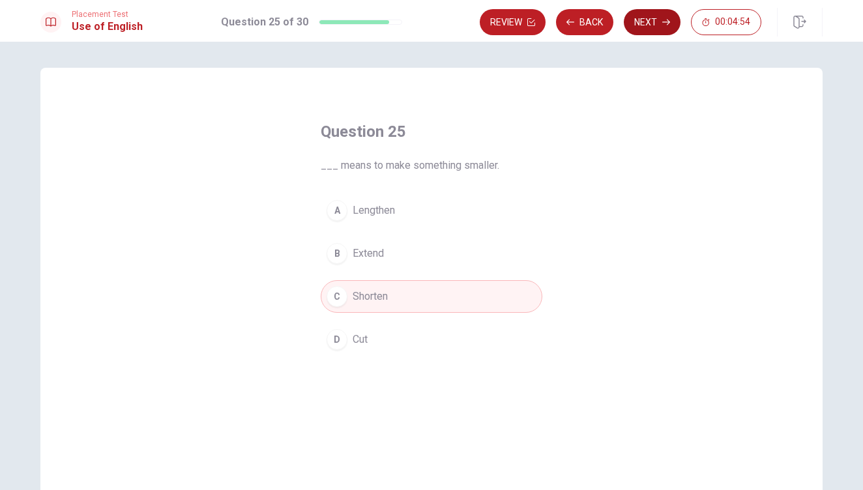
click at [644, 32] on button "Next" at bounding box center [652, 22] width 57 height 26
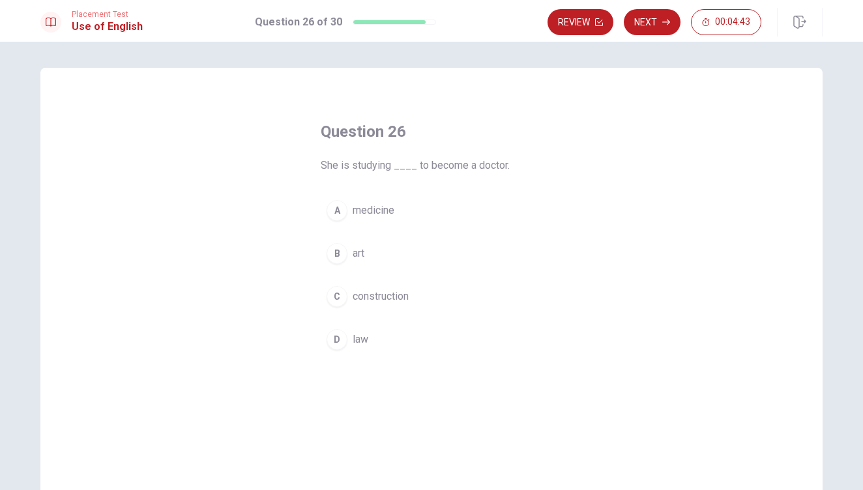
click at [369, 214] on span "medicine" at bounding box center [373, 211] width 42 height 16
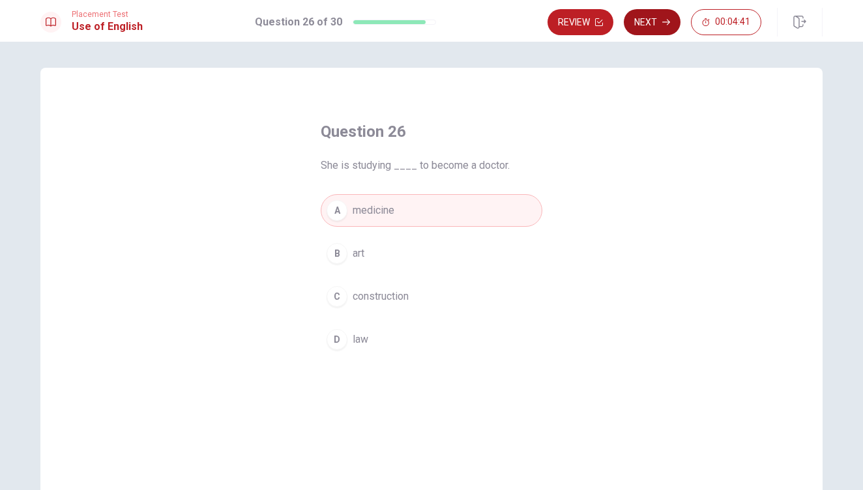
click at [648, 25] on button "Next" at bounding box center [652, 22] width 57 height 26
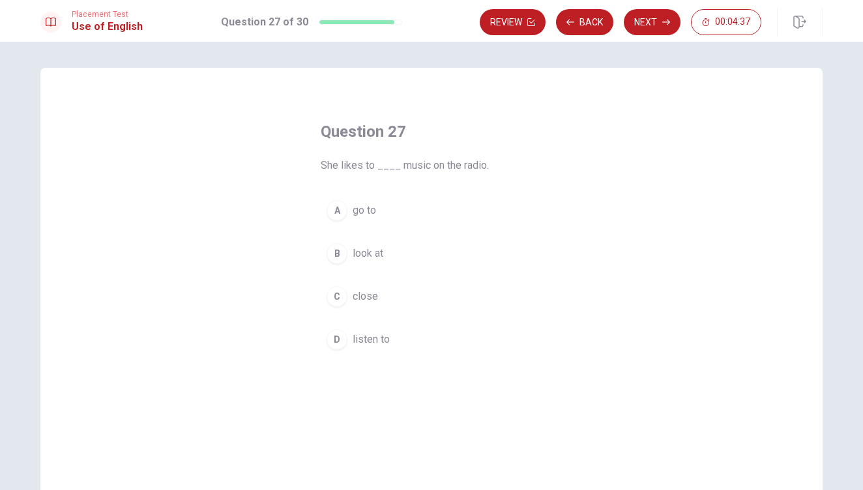
click at [354, 339] on span "listen to" at bounding box center [370, 340] width 37 height 16
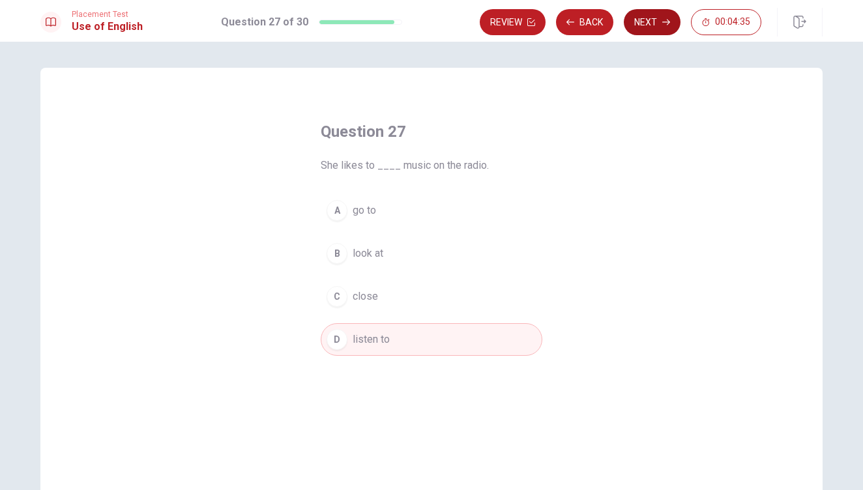
click at [650, 27] on button "Next" at bounding box center [652, 22] width 57 height 26
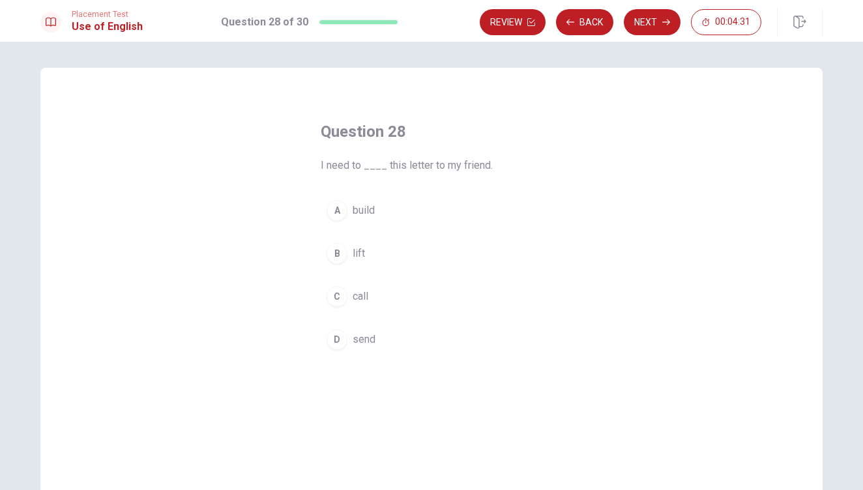
click at [361, 342] on span "send" at bounding box center [363, 340] width 23 height 16
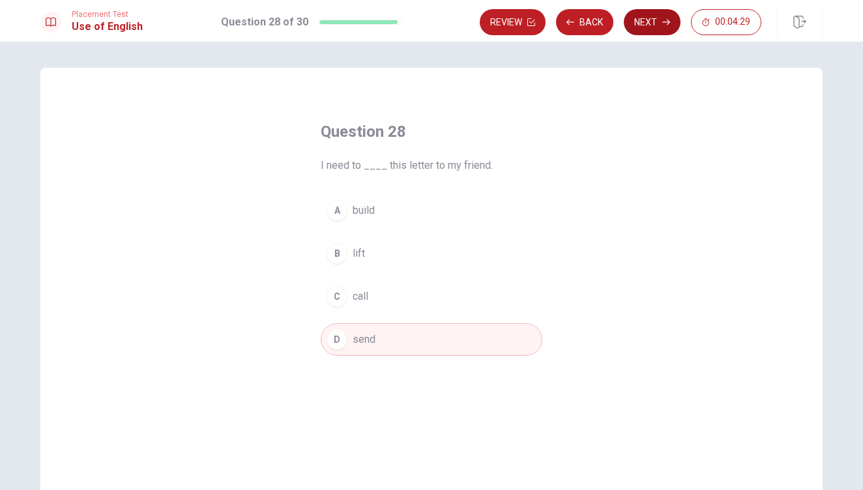
click at [646, 18] on button "Next" at bounding box center [652, 22] width 57 height 26
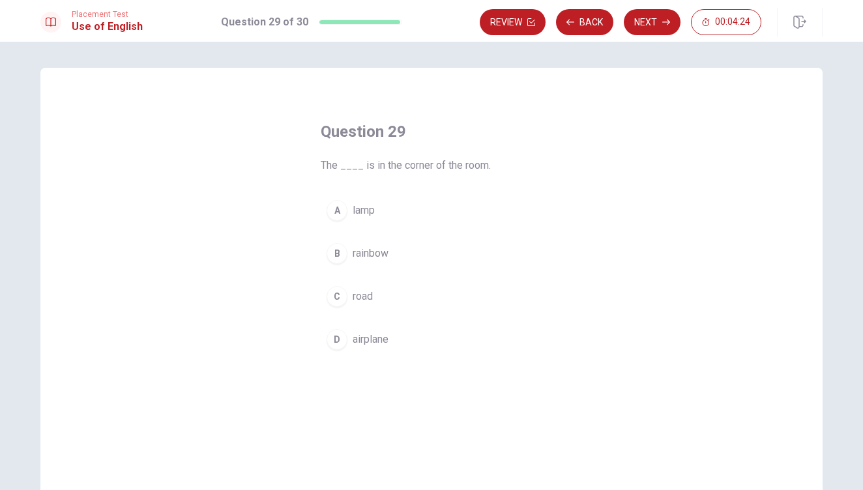
click at [367, 255] on span "rainbow" at bounding box center [370, 254] width 36 height 16
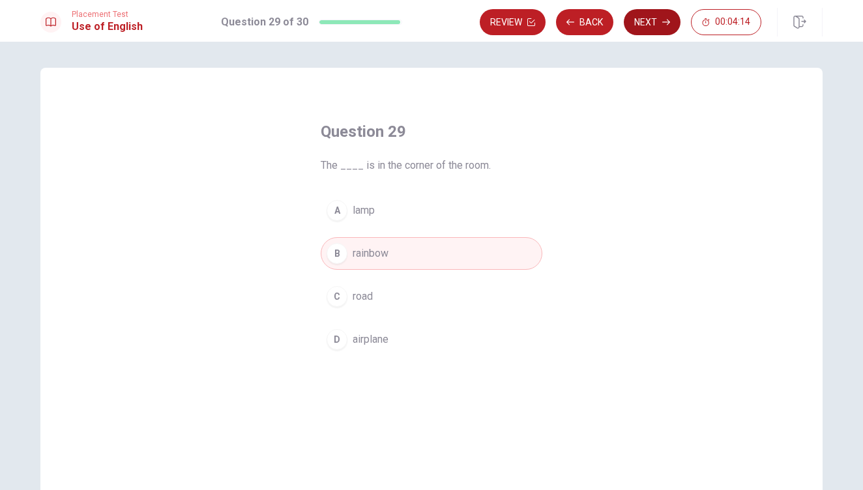
click at [670, 26] on button "Next" at bounding box center [652, 22] width 57 height 26
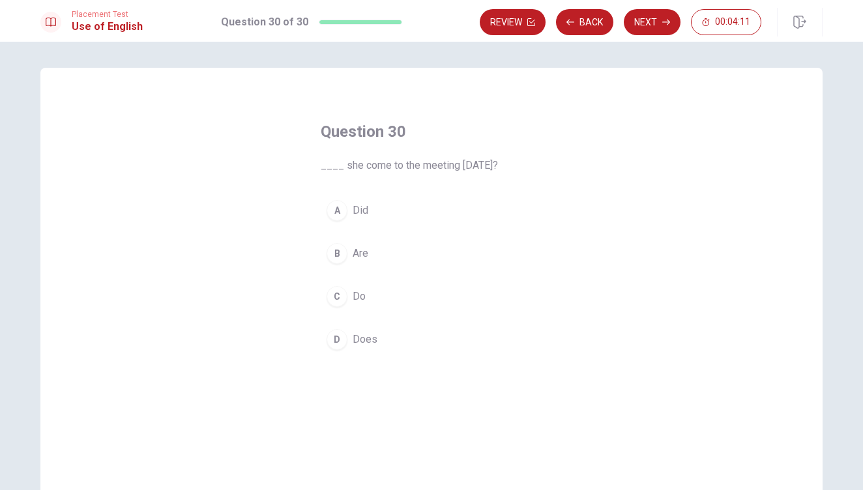
click at [354, 214] on span "Did" at bounding box center [360, 211] width 16 height 16
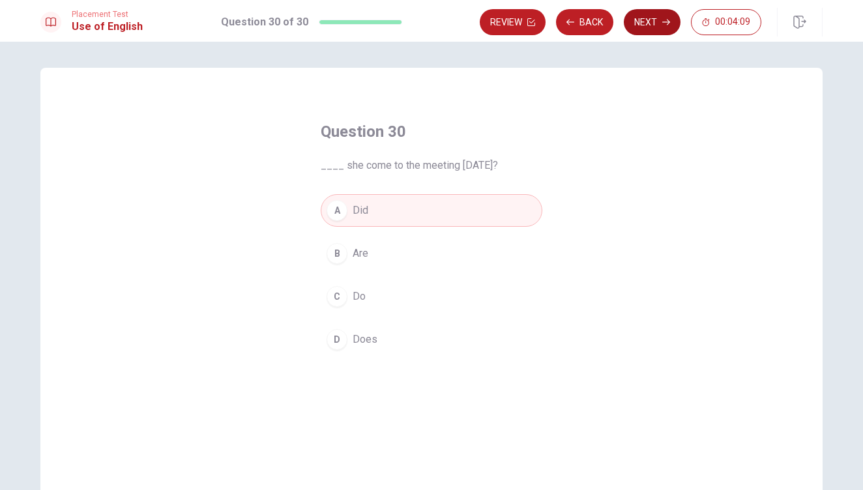
click at [644, 27] on button "Next" at bounding box center [652, 22] width 57 height 26
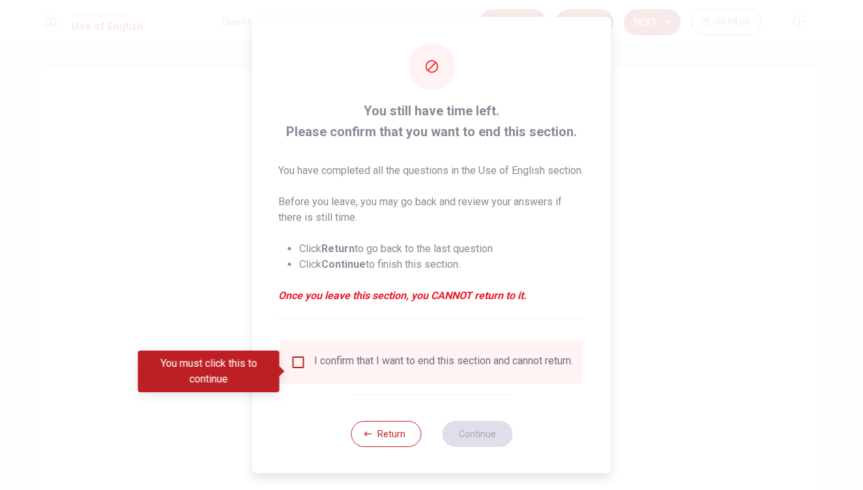
click at [298, 370] on input "You must click this to continue" at bounding box center [299, 362] width 16 height 16
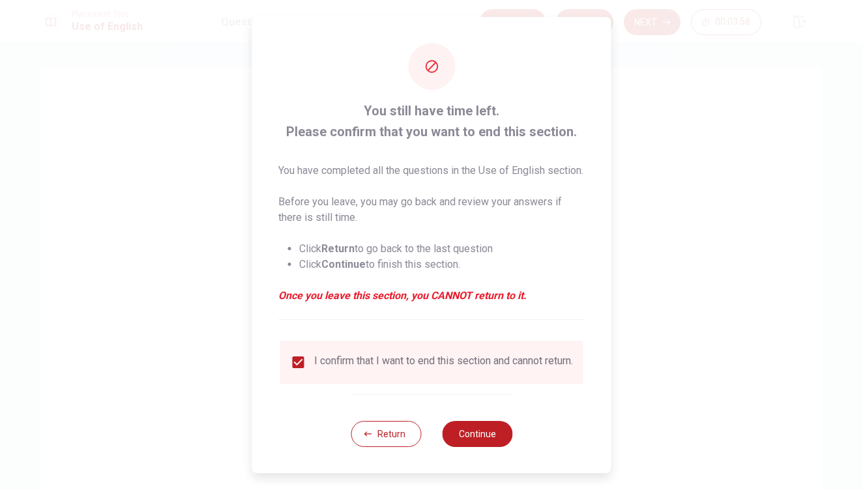
scroll to position [12, 0]
click at [485, 434] on button "Continue" at bounding box center [477, 434] width 70 height 26
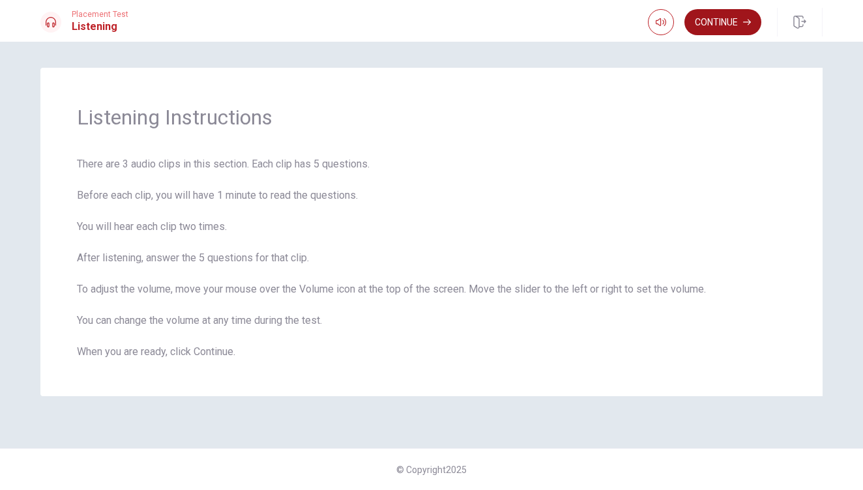
click at [738, 25] on button "Continue" at bounding box center [722, 22] width 77 height 26
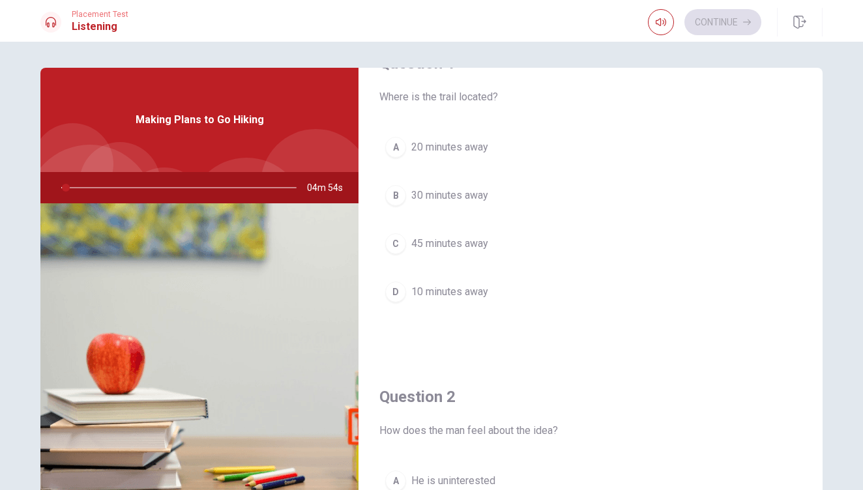
scroll to position [49, 0]
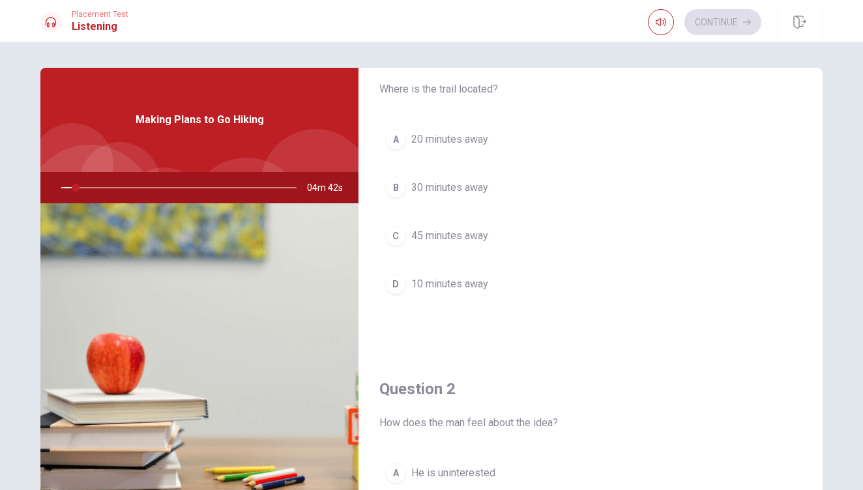
click at [81, 186] on div at bounding box center [176, 187] width 261 height 31
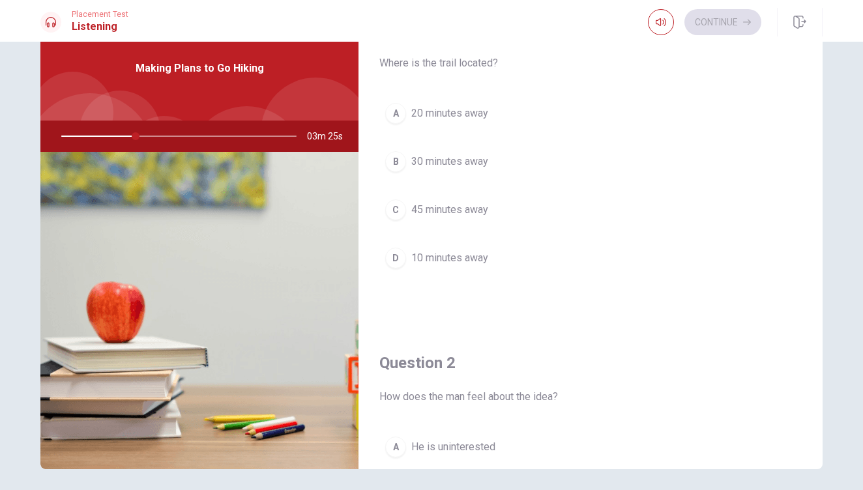
scroll to position [25, 0]
click at [399, 164] on div "B" at bounding box center [395, 160] width 21 height 21
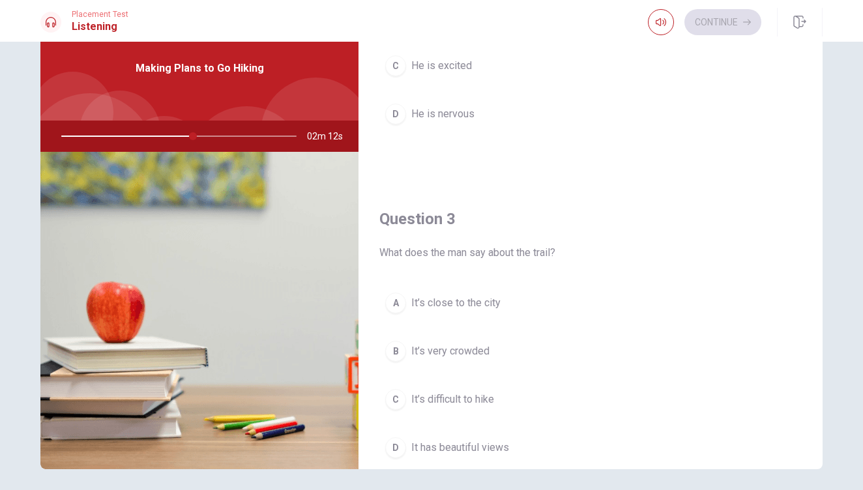
scroll to position [502, 0]
click at [392, 358] on div "B" at bounding box center [395, 349] width 21 height 21
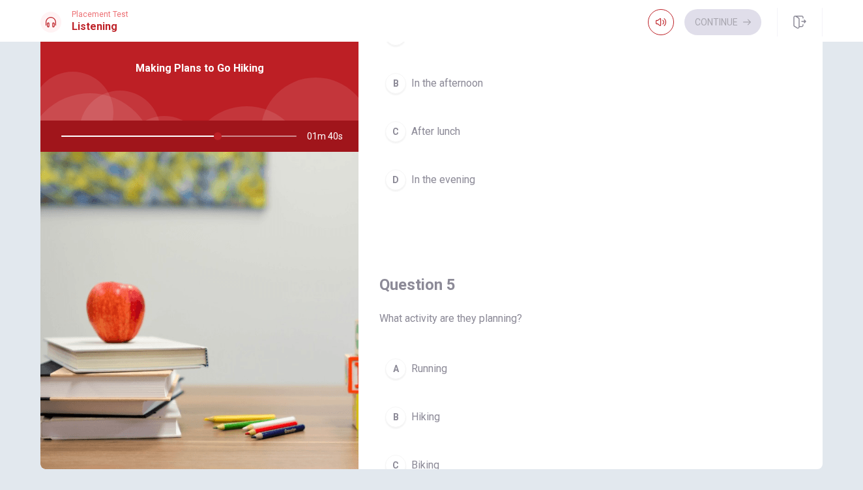
scroll to position [1106, 0]
drag, startPoint x: 222, startPoint y: 136, endPoint x: 244, endPoint y: 136, distance: 22.2
click at [244, 136] on div at bounding box center [176, 136] width 261 height 31
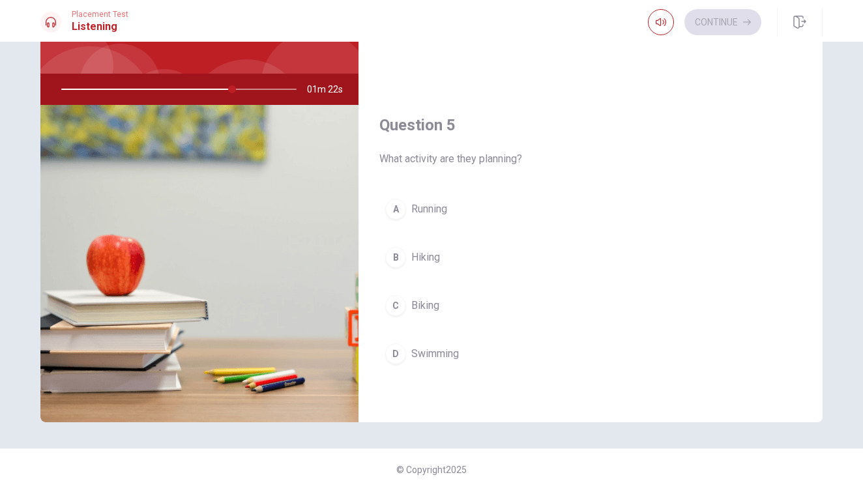
scroll to position [98, 0]
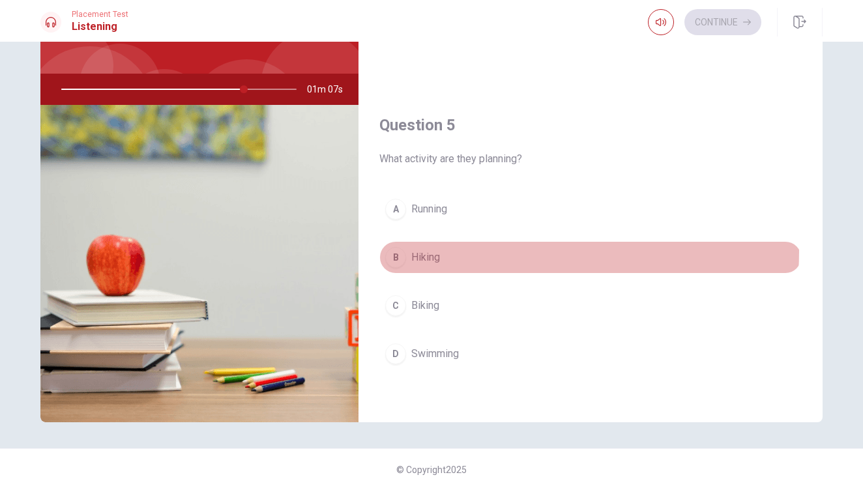
click at [404, 250] on button "B Hiking" at bounding box center [590, 257] width 422 height 33
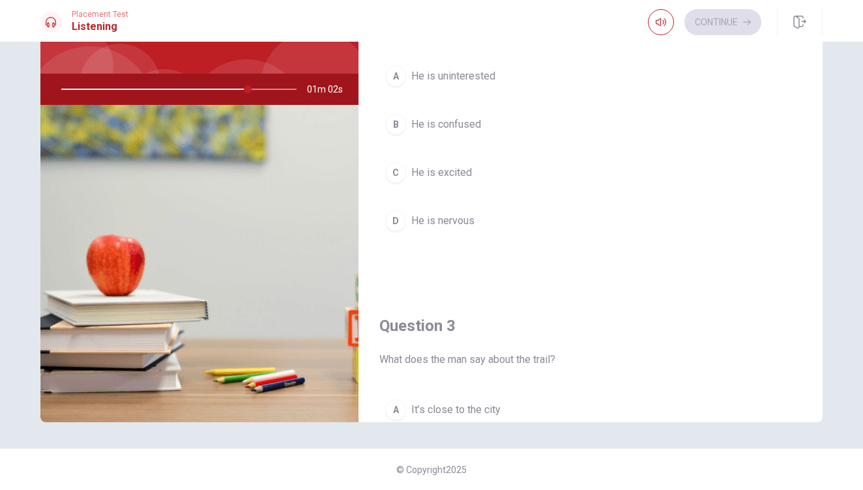
scroll to position [346, 0]
click at [401, 174] on div "C" at bounding box center [395, 174] width 21 height 21
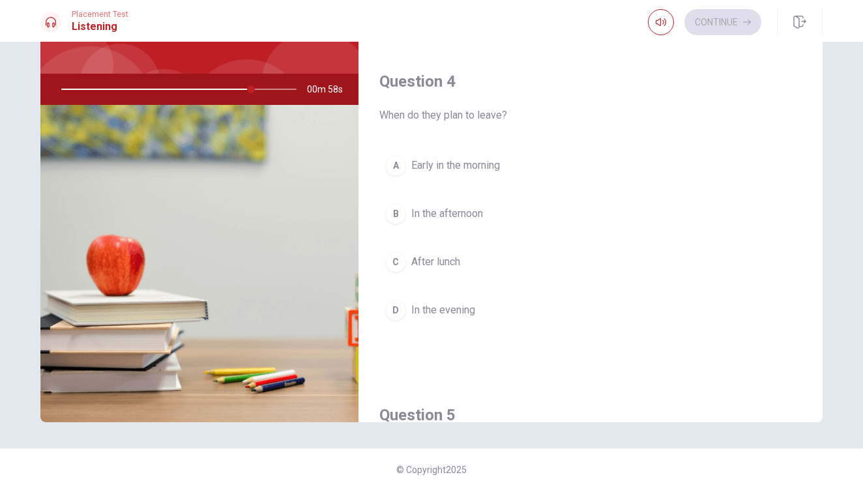
scroll to position [940, 0]
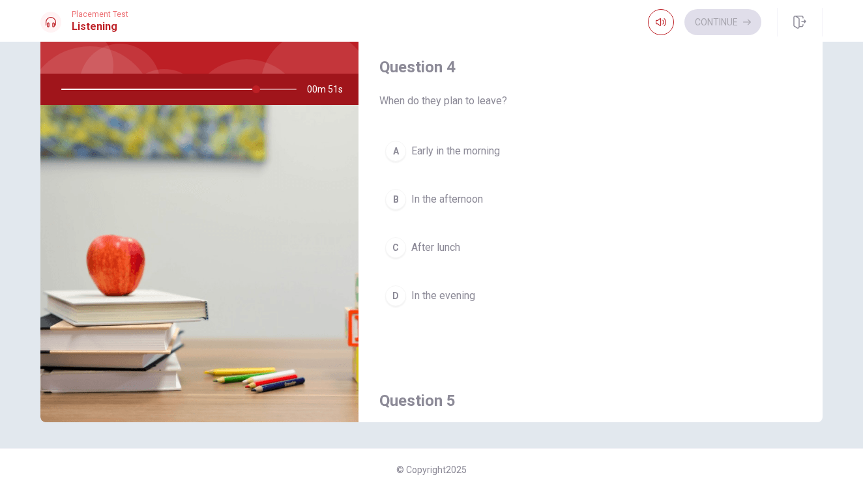
click at [403, 203] on div "B" at bounding box center [395, 199] width 21 height 21
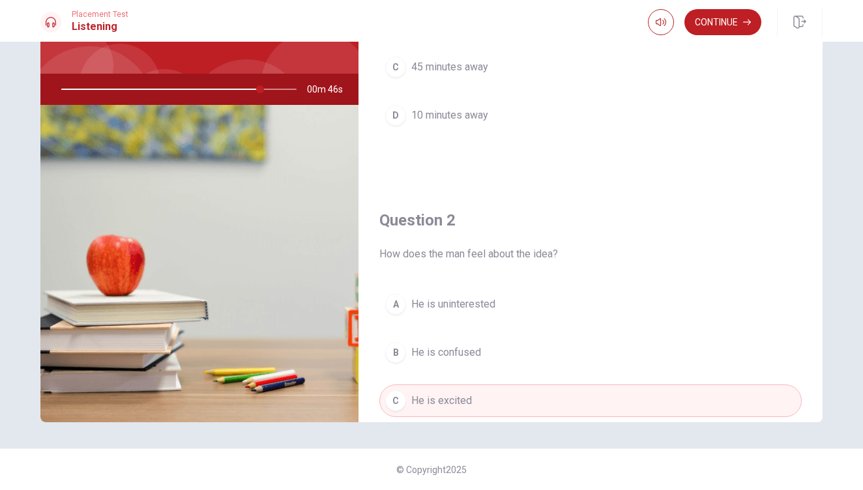
scroll to position [118, 0]
click at [718, 26] on button "Continue" at bounding box center [722, 22] width 77 height 26
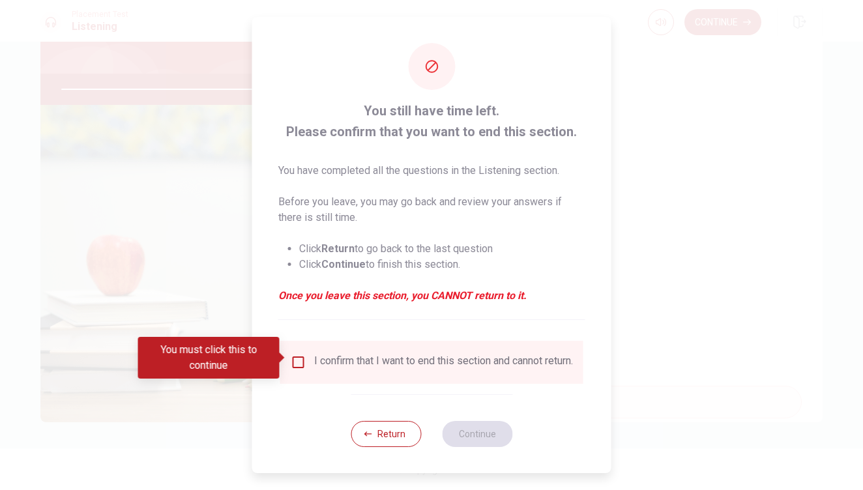
click at [286, 356] on span at bounding box center [283, 357] width 7 height 10
click at [293, 357] on input "You must click this to continue" at bounding box center [299, 362] width 16 height 16
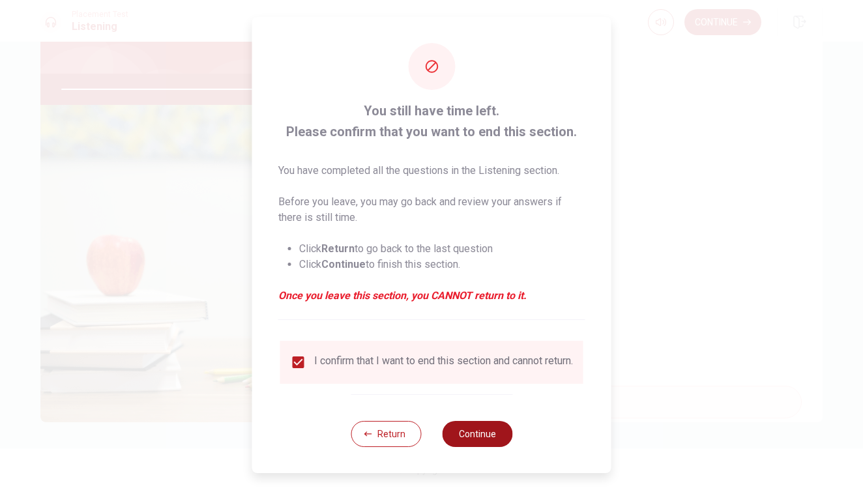
click at [468, 444] on button "Continue" at bounding box center [477, 434] width 70 height 26
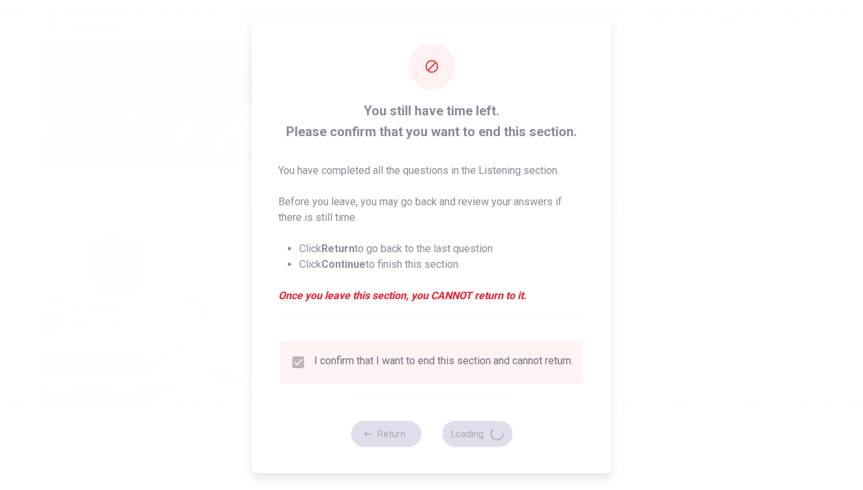
type input "88"
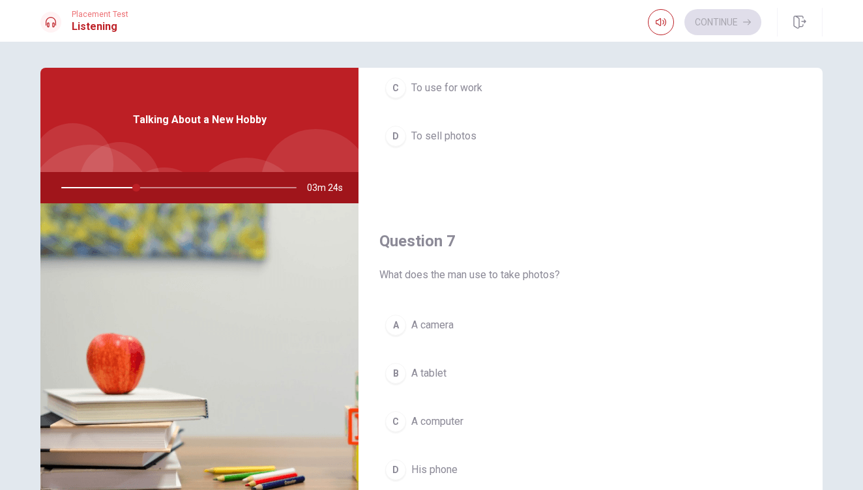
scroll to position [196, 0]
click at [427, 324] on span "A camera" at bounding box center [432, 326] width 42 height 16
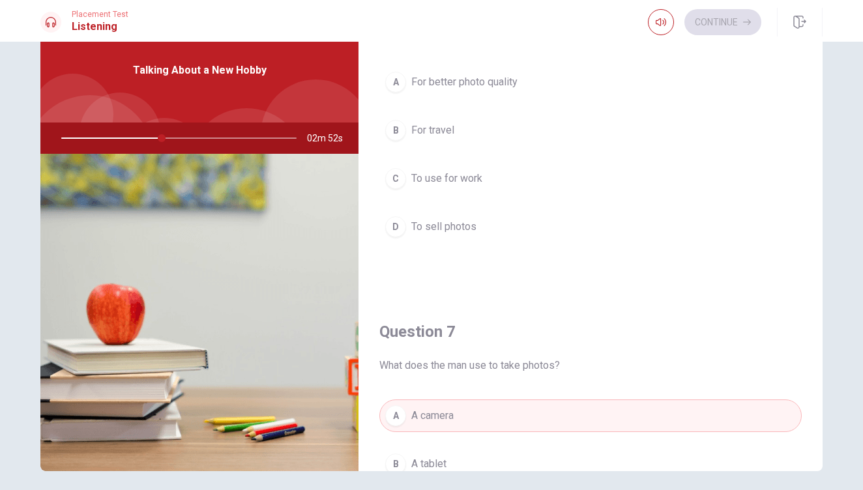
scroll to position [57, 0]
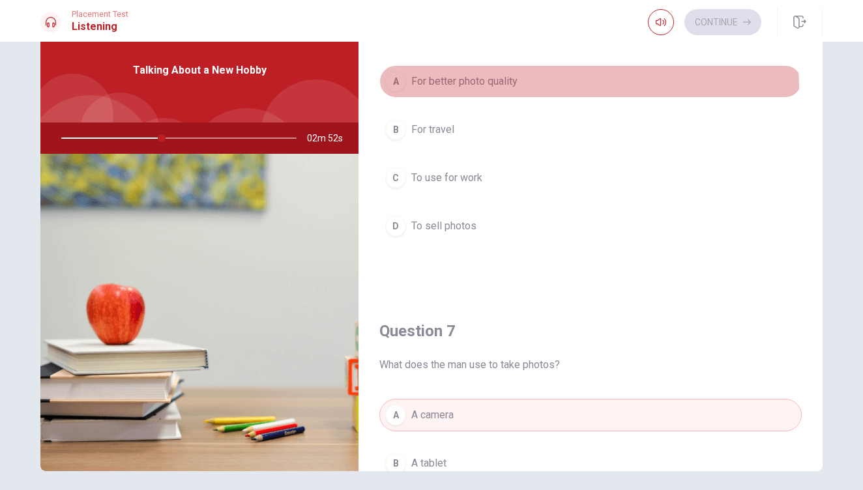
click at [478, 89] on button "A For better photo quality" at bounding box center [590, 81] width 422 height 33
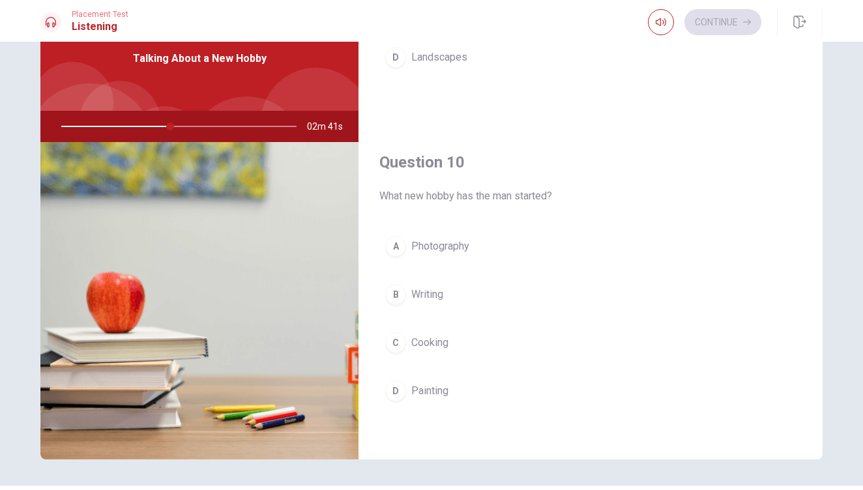
scroll to position [57, 0]
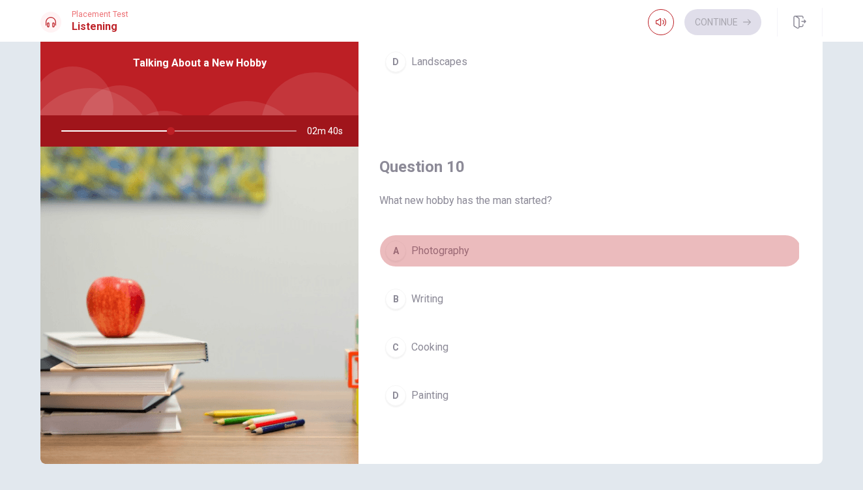
click at [449, 251] on span "Photography" at bounding box center [440, 251] width 58 height 16
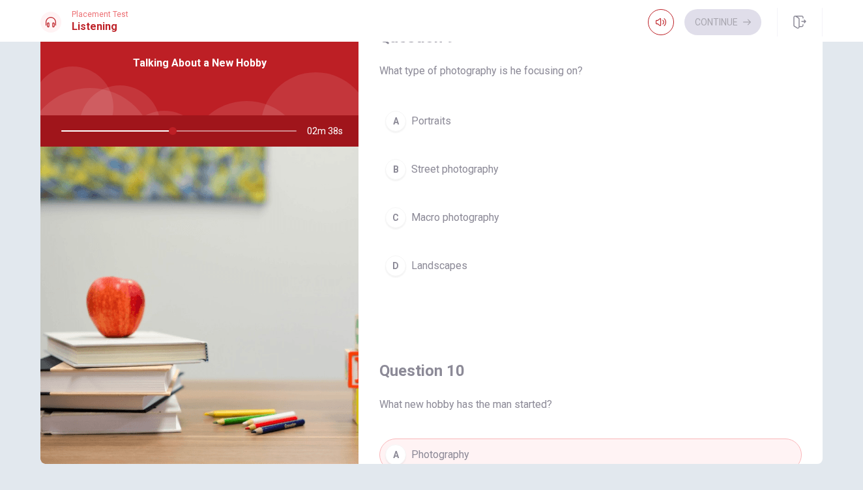
scroll to position [998, 0]
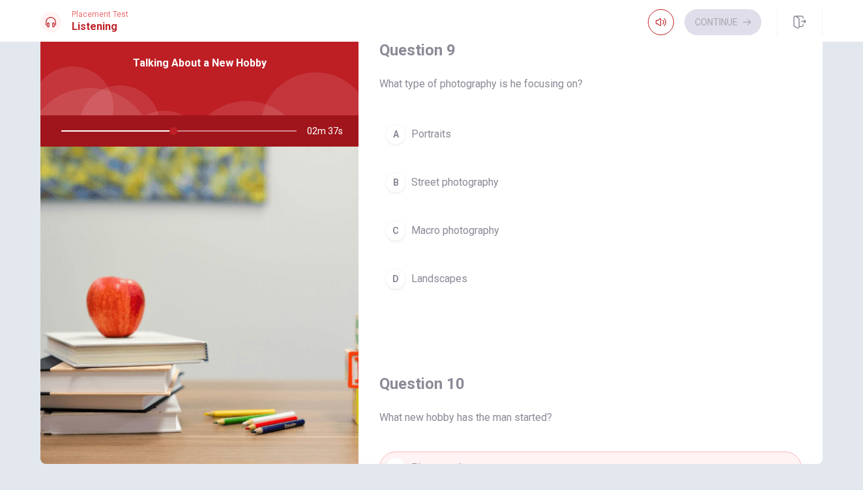
click at [448, 278] on span "Landscapes" at bounding box center [439, 279] width 56 height 16
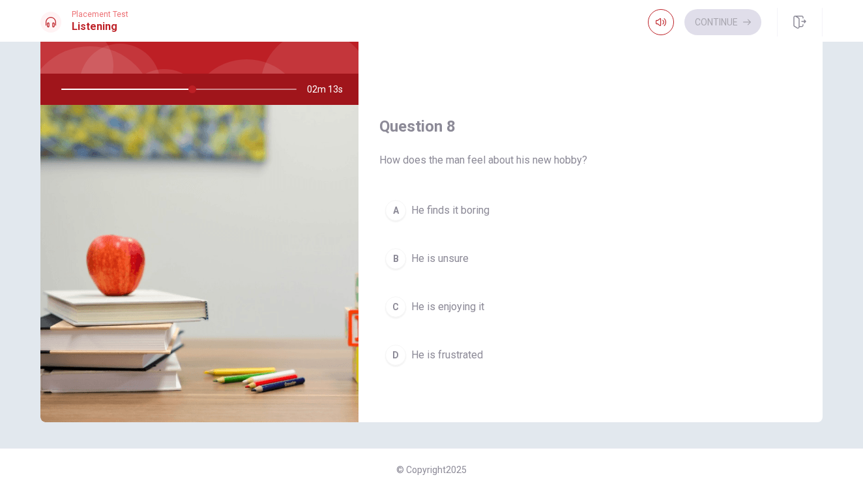
scroll to position [550, 0]
drag, startPoint x: 402, startPoint y: 157, endPoint x: 497, endPoint y: 152, distance: 95.2
click at [497, 152] on span "How does the man feel about his new hobby?" at bounding box center [590, 157] width 422 height 16
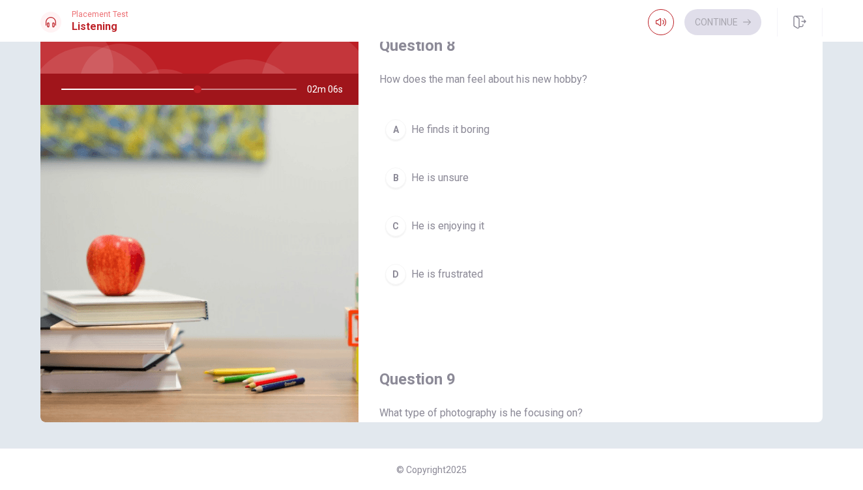
scroll to position [625, 0]
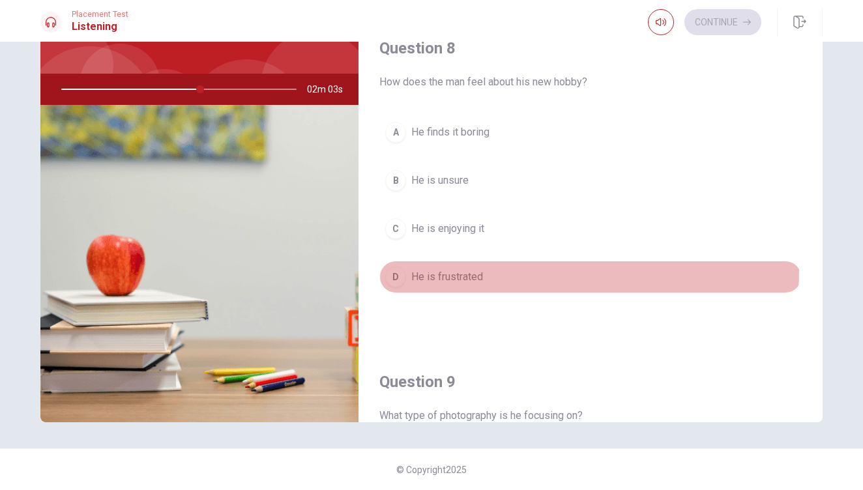
click at [458, 268] on button "D He is frustrated" at bounding box center [590, 277] width 422 height 33
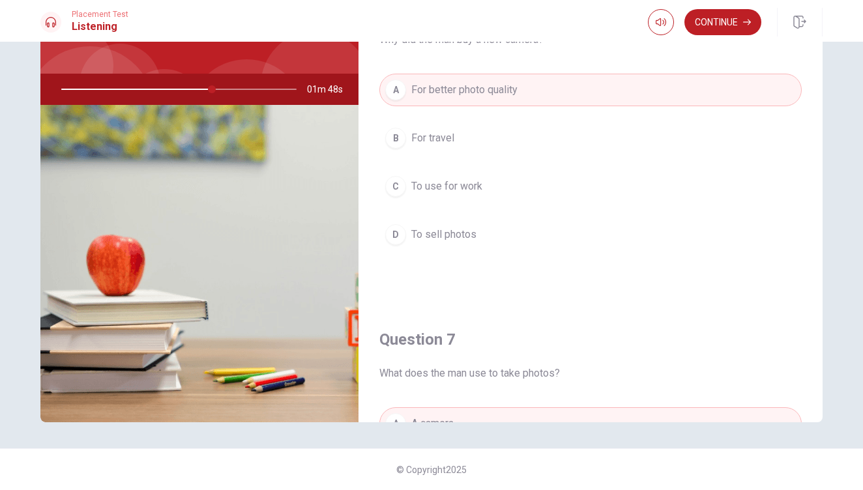
scroll to position [0, 0]
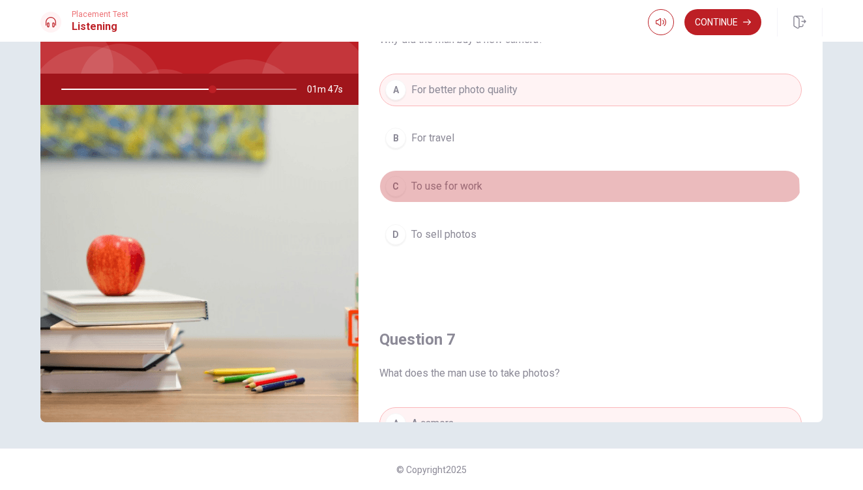
click at [468, 199] on button "C To use for work" at bounding box center [590, 186] width 422 height 33
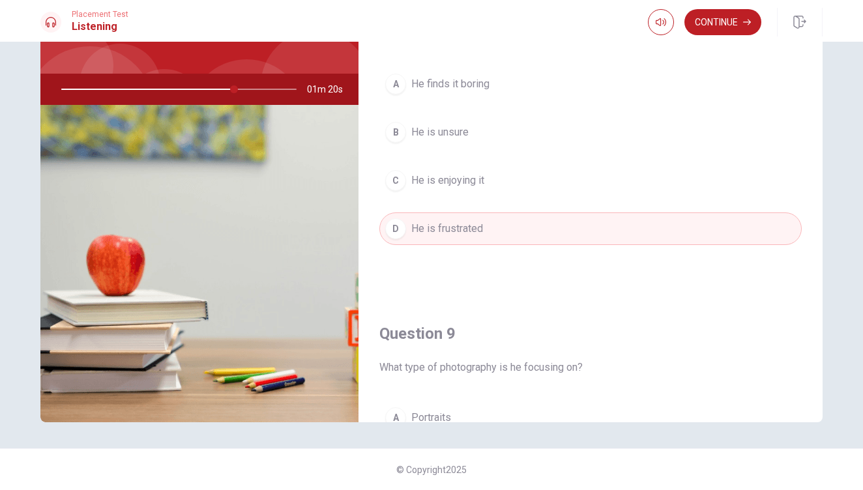
scroll to position [677, 0]
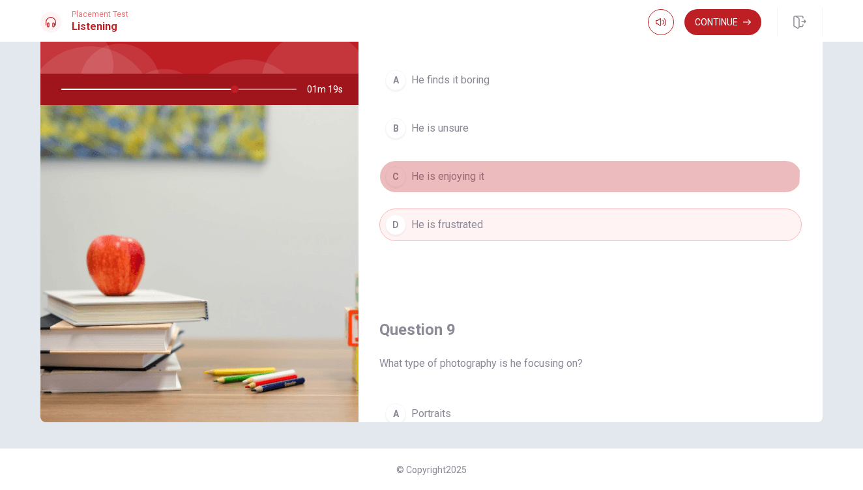
click at [551, 169] on button "C He is enjoying it" at bounding box center [590, 176] width 422 height 33
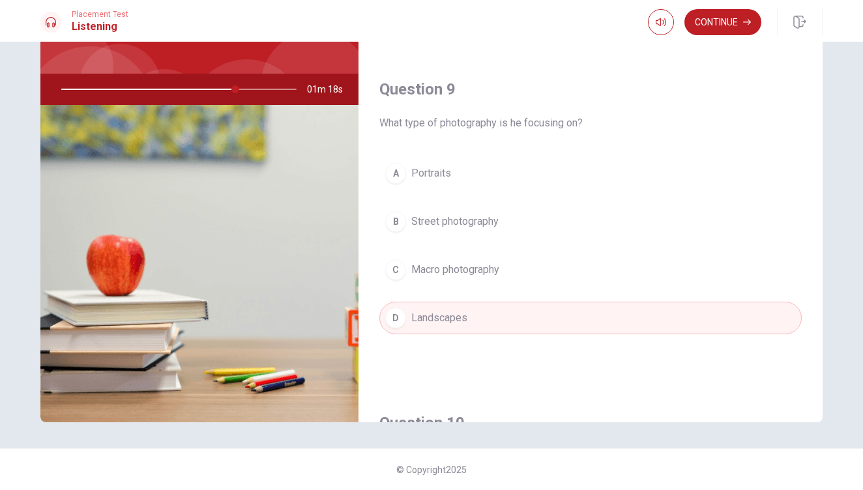
scroll to position [1149, 0]
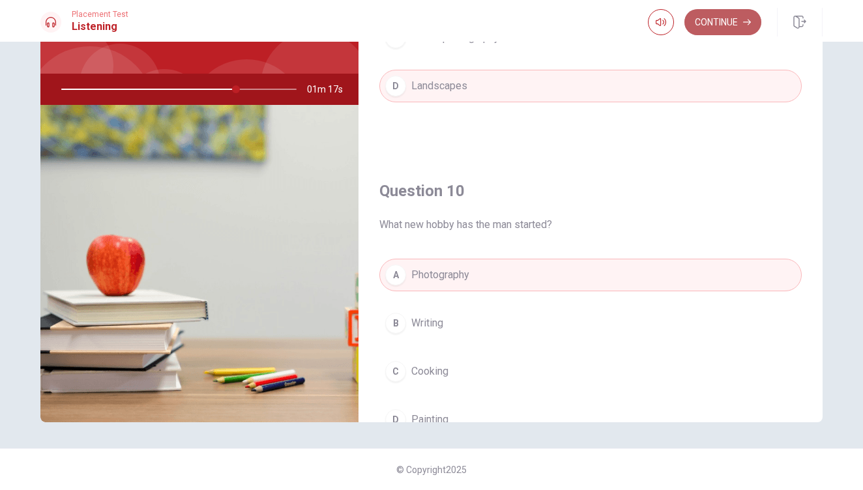
click at [712, 18] on button "Continue" at bounding box center [722, 22] width 77 height 26
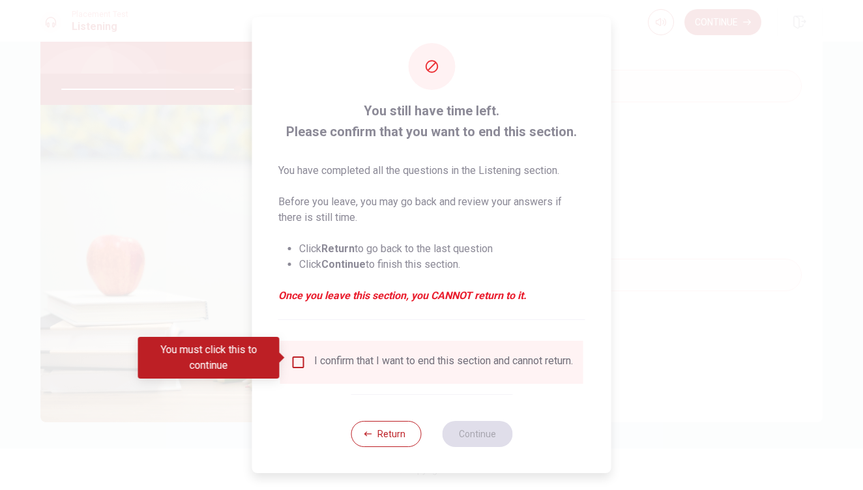
click at [363, 377] on div "I confirm that I want to end this section and cannot return." at bounding box center [431, 362] width 303 height 43
click at [308, 362] on div "I confirm that I want to end this section and cannot return." at bounding box center [432, 362] width 282 height 16
drag, startPoint x: 308, startPoint y: 362, endPoint x: 300, endPoint y: 359, distance: 7.6
click at [301, 360] on div "I confirm that I want to end this section and cannot return." at bounding box center [432, 362] width 282 height 16
click at [300, 359] on input "You must click this to continue" at bounding box center [299, 362] width 16 height 16
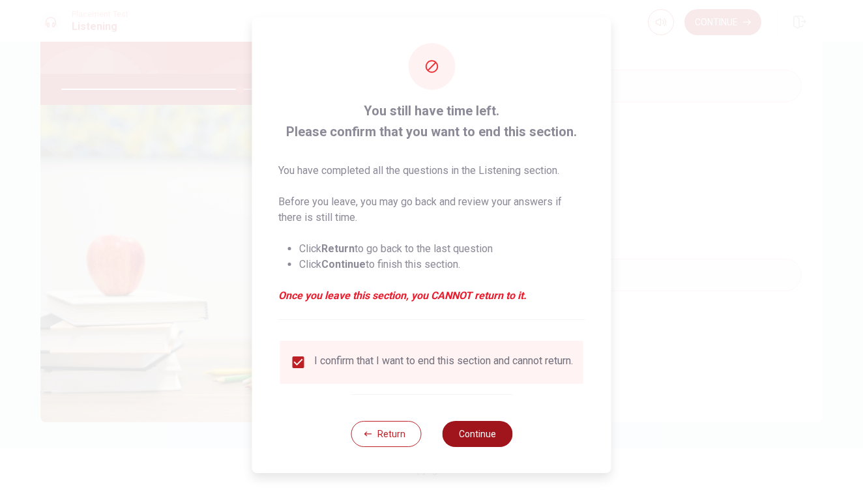
click at [470, 435] on button "Continue" at bounding box center [477, 434] width 70 height 26
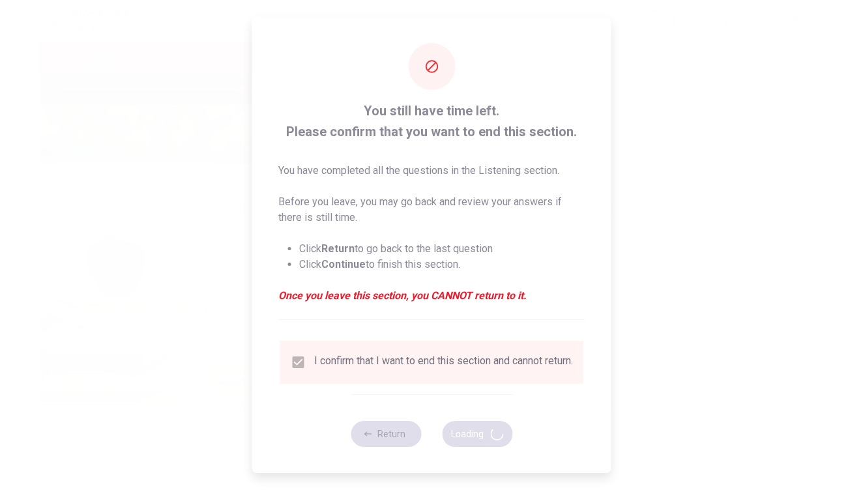
type input "77"
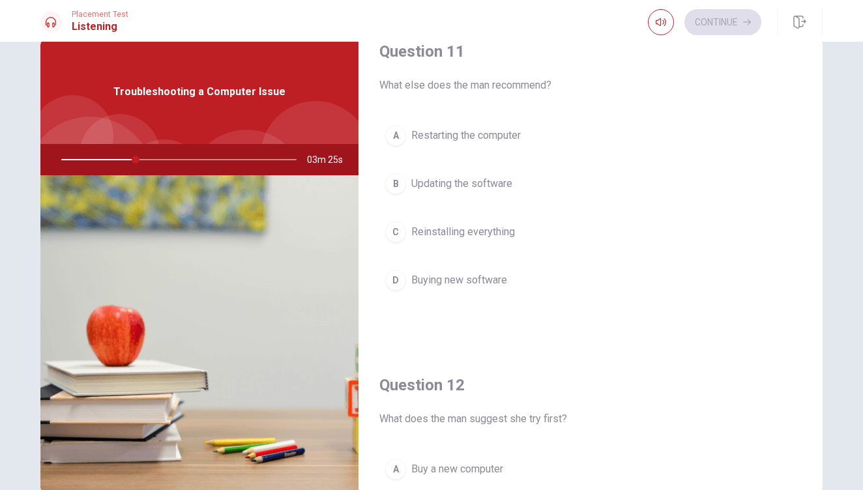
scroll to position [27, 0]
click at [405, 180] on button "B Updating the software" at bounding box center [590, 181] width 422 height 33
click at [402, 122] on button "A Buy a new computer" at bounding box center [590, 135] width 422 height 33
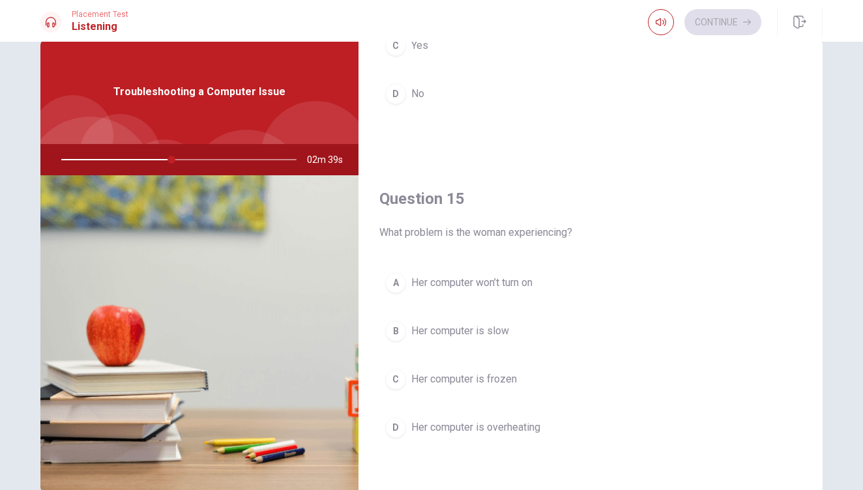
scroll to position [1215, 0]
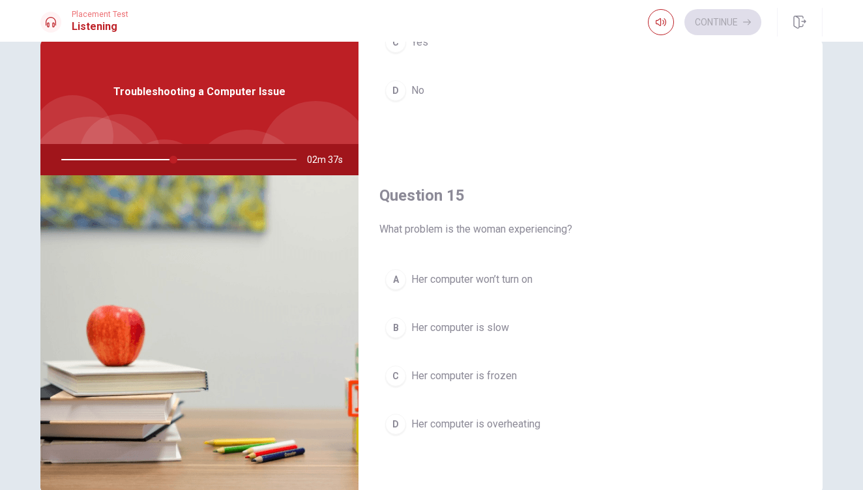
click at [408, 40] on div "Placement Test Listening Continue" at bounding box center [431, 21] width 863 height 42
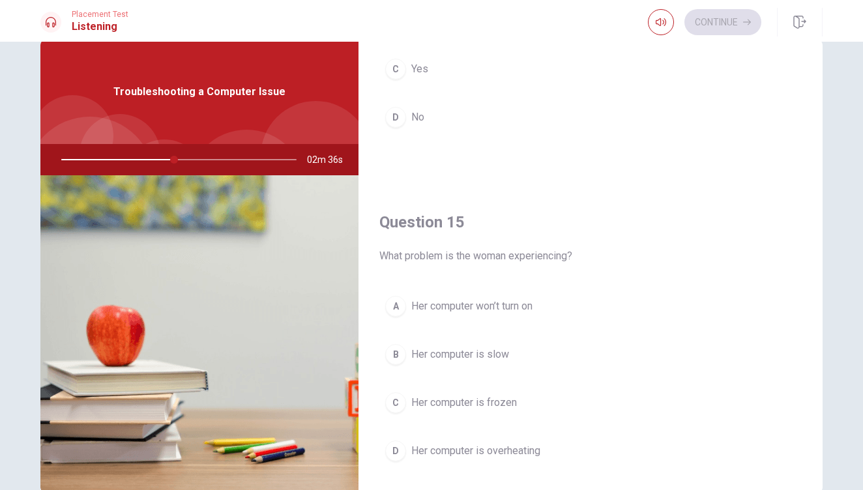
scroll to position [1177, 0]
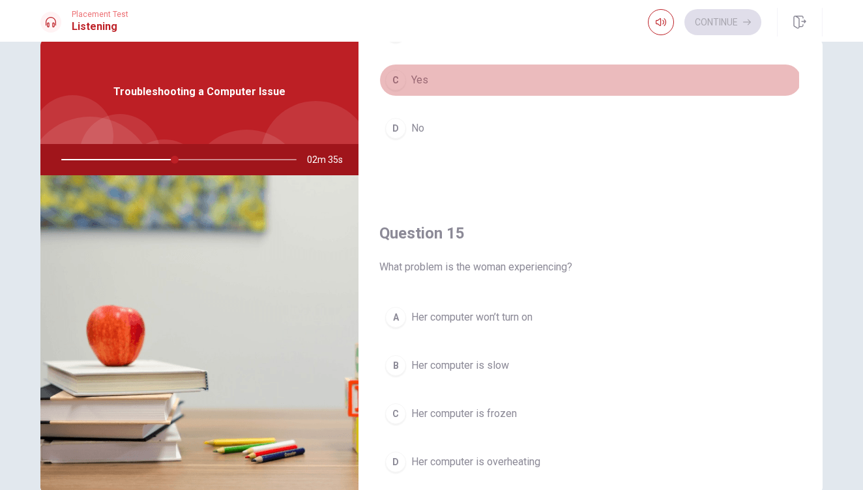
click at [395, 80] on div "C" at bounding box center [395, 80] width 21 height 21
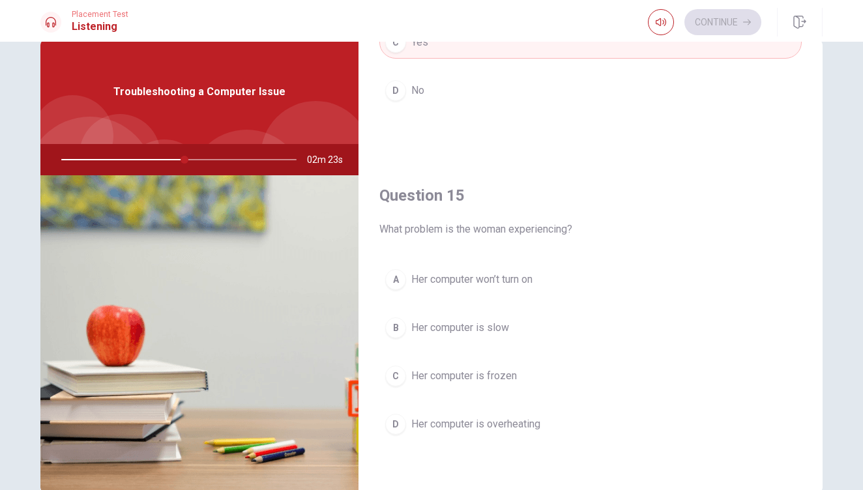
scroll to position [1215, 0]
click at [444, 329] on span "Her computer is slow" at bounding box center [460, 328] width 98 height 16
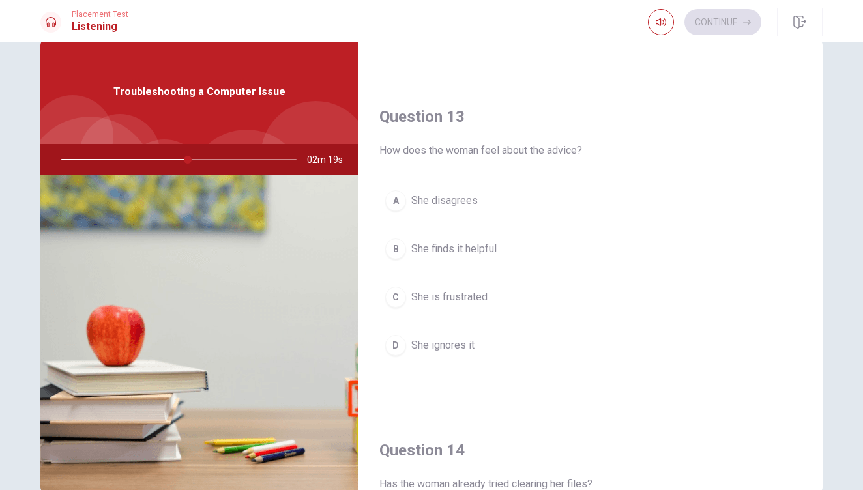
scroll to position [624, 0]
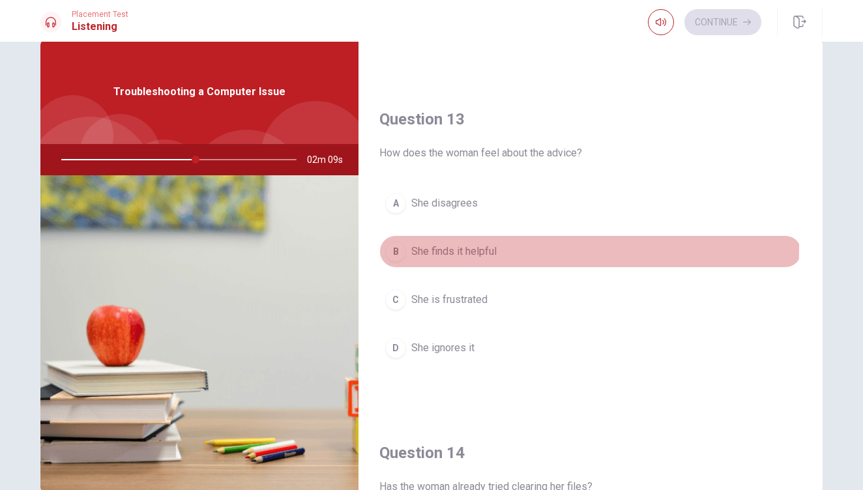
click at [465, 248] on span "She finds it helpful" at bounding box center [453, 252] width 85 height 16
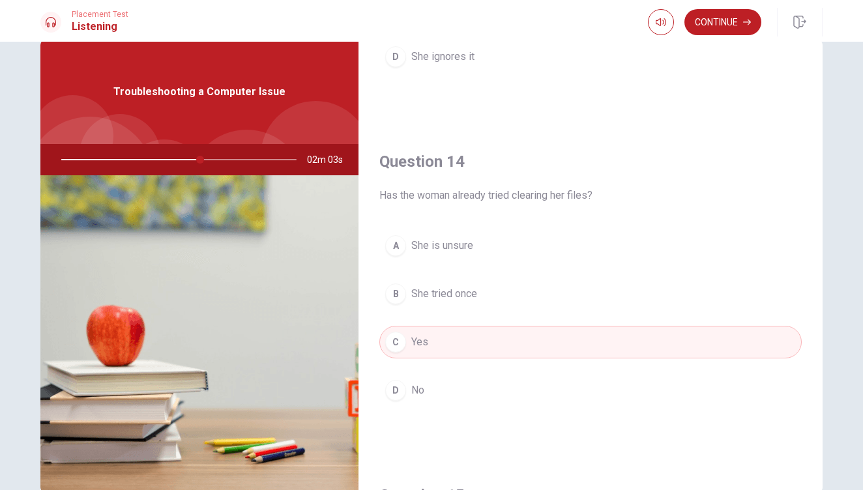
scroll to position [913, 0]
click at [441, 392] on button "D No" at bounding box center [590, 392] width 422 height 33
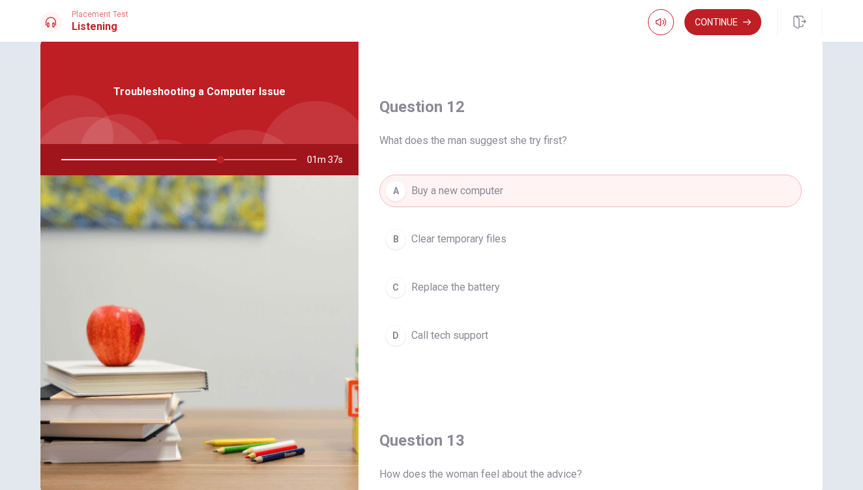
scroll to position [304, 0]
click at [467, 234] on span "Clear temporary files" at bounding box center [458, 239] width 95 height 16
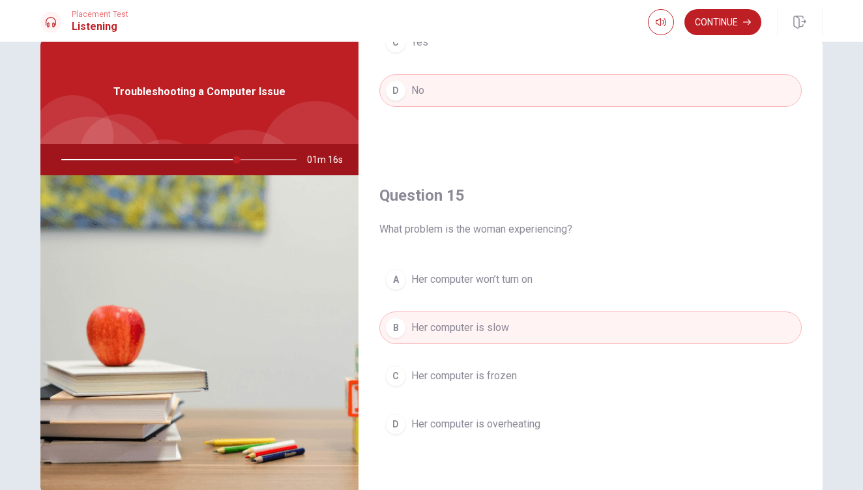
scroll to position [1215, 0]
click at [727, 29] on button "Continue" at bounding box center [722, 22] width 77 height 26
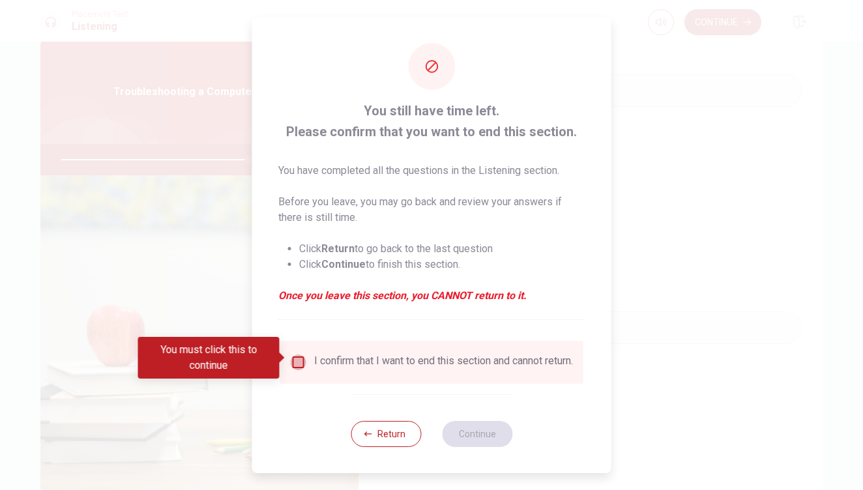
click at [294, 363] on input "You must click this to continue" at bounding box center [299, 362] width 16 height 16
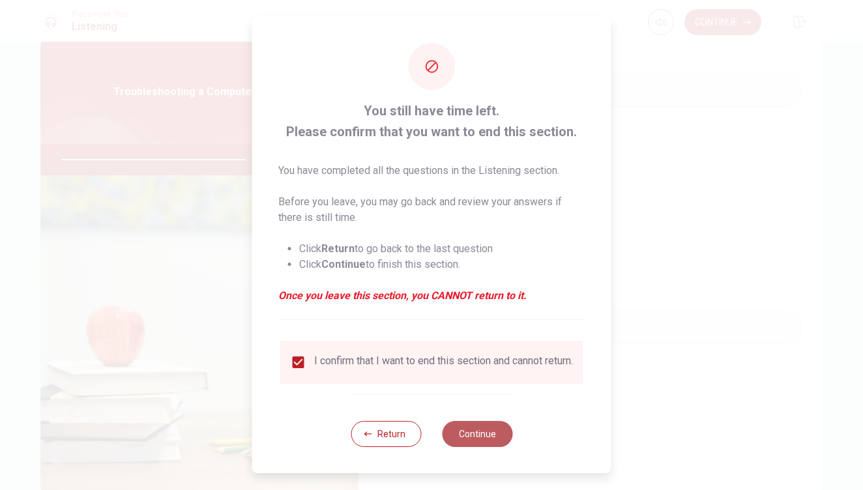
click at [477, 444] on button "Continue" at bounding box center [477, 434] width 70 height 26
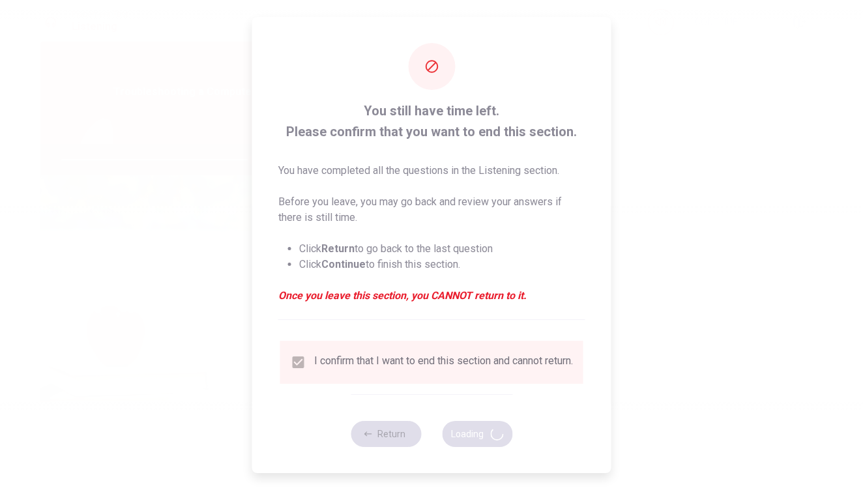
type input "81"
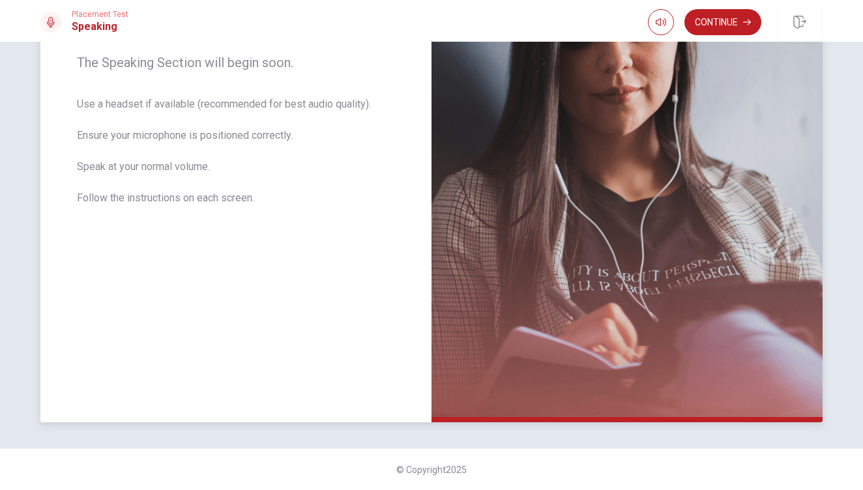
scroll to position [214, 0]
click at [737, 23] on button "Continue" at bounding box center [722, 22] width 77 height 26
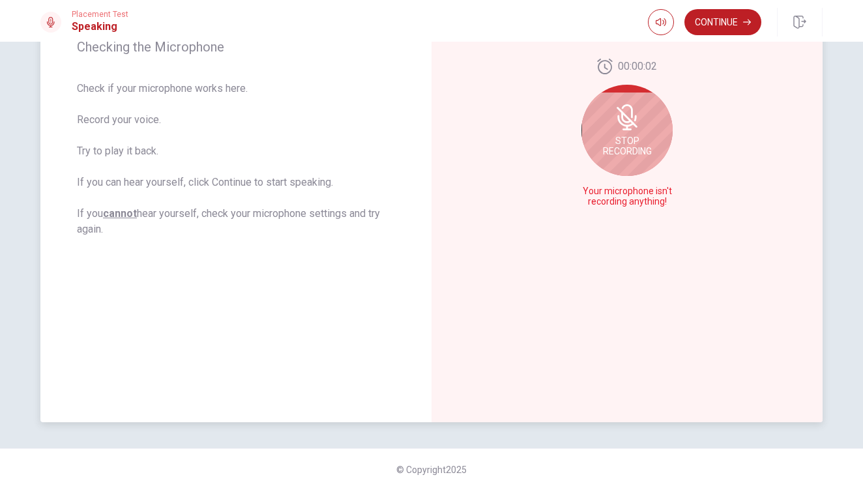
click at [609, 156] on span "Stop Recording" at bounding box center [627, 146] width 49 height 21
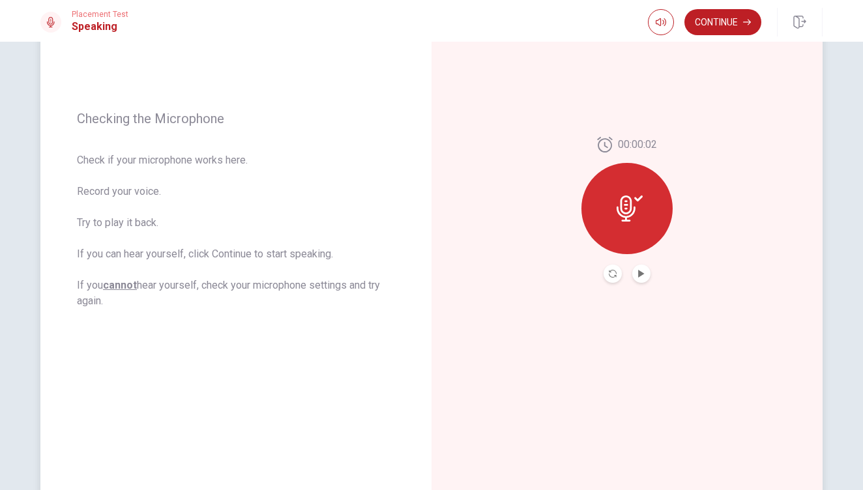
scroll to position [139, 0]
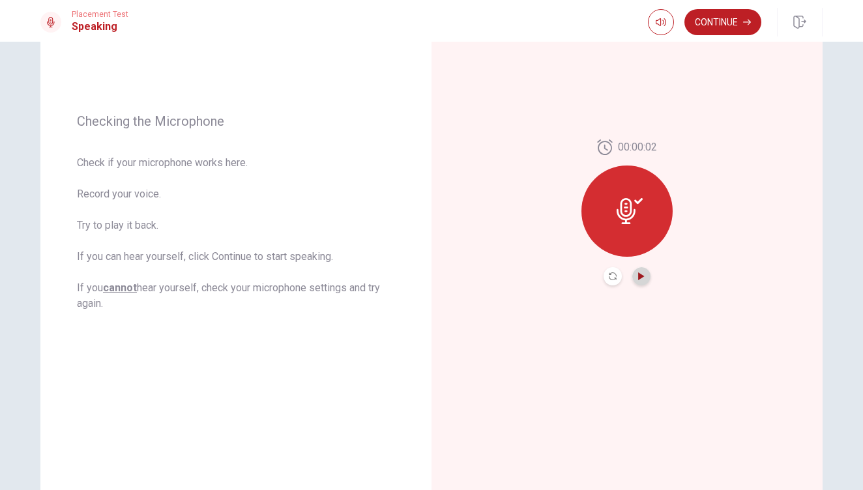
click at [637, 274] on icon "Play Audio" at bounding box center [641, 276] width 8 height 8
click at [629, 203] on icon at bounding box center [629, 211] width 26 height 26
click at [630, 202] on icon at bounding box center [629, 211] width 26 height 26
click at [609, 272] on icon "Record Again" at bounding box center [613, 276] width 8 height 8
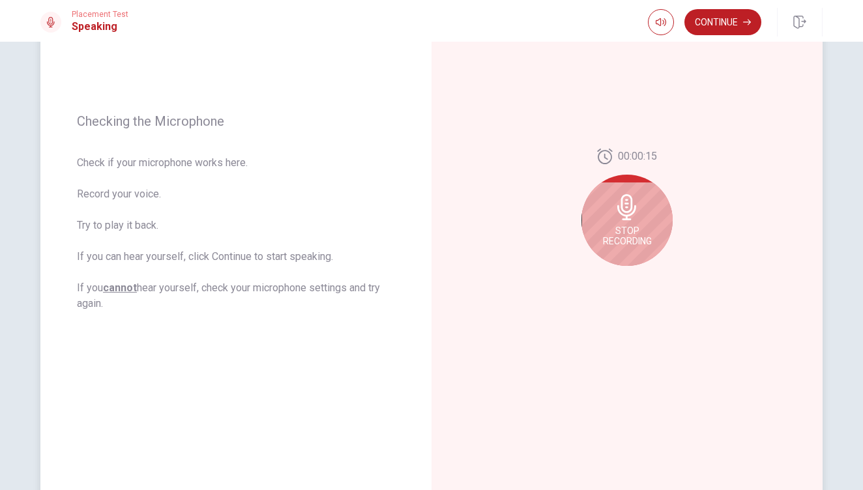
click at [630, 218] on icon at bounding box center [627, 207] width 26 height 26
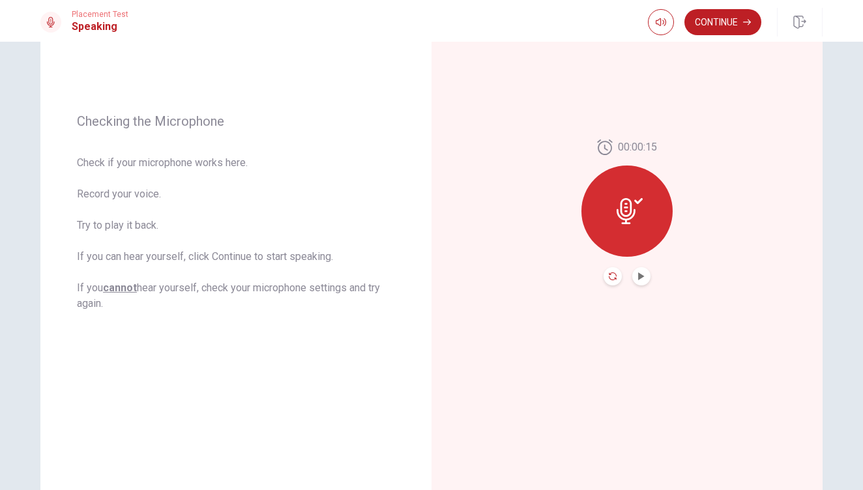
click at [610, 274] on icon "Record Again" at bounding box center [613, 276] width 8 height 8
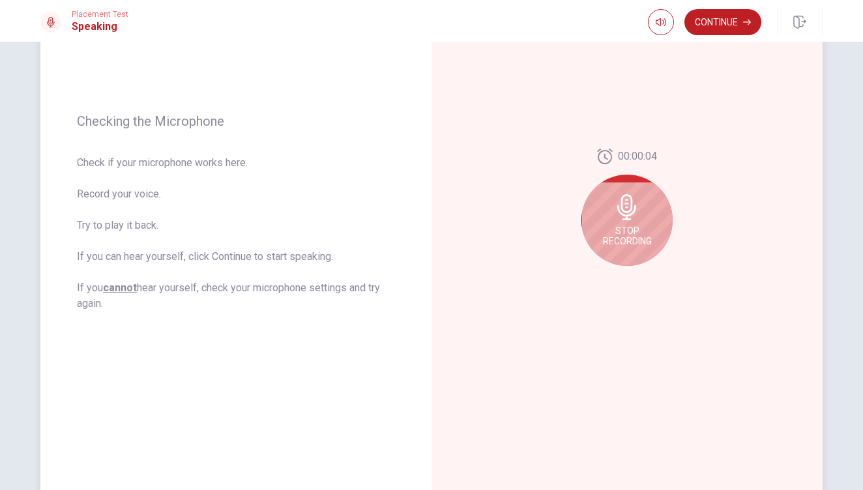
click at [629, 217] on icon at bounding box center [627, 207] width 26 height 26
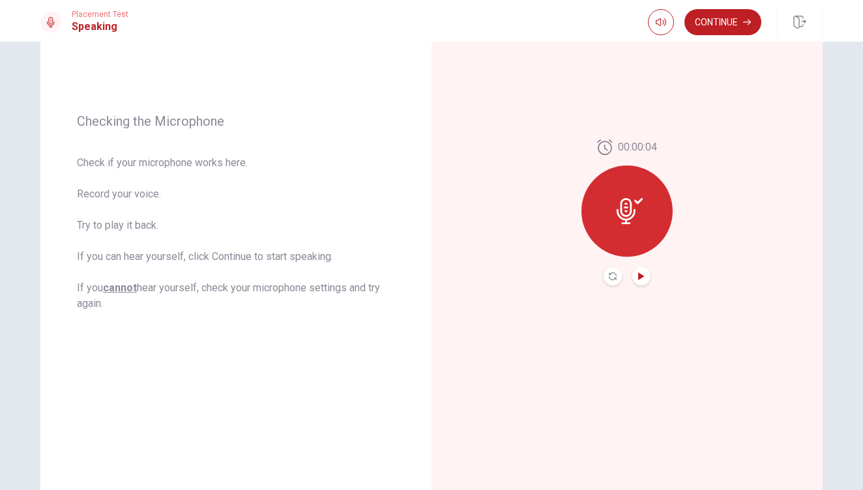
click at [642, 277] on icon "Play Audio" at bounding box center [641, 276] width 6 height 8
click at [728, 17] on button "Continue" at bounding box center [722, 22] width 77 height 26
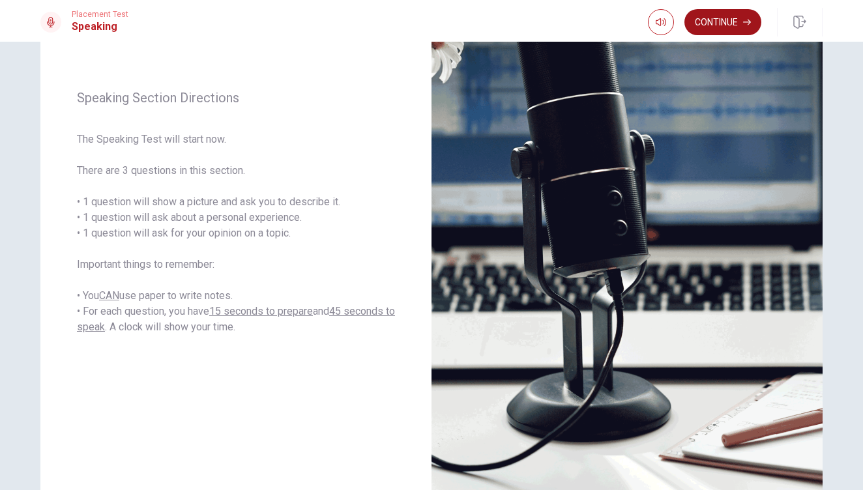
click at [727, 20] on button "Continue" at bounding box center [722, 22] width 77 height 26
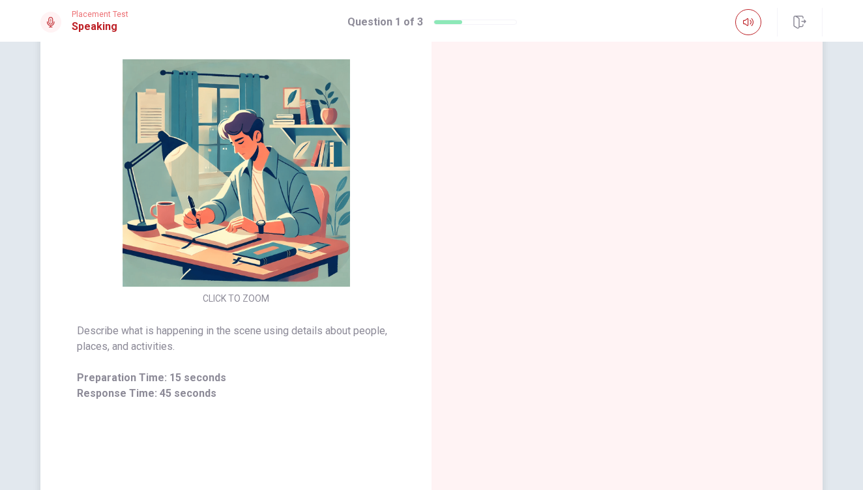
scroll to position [143, 0]
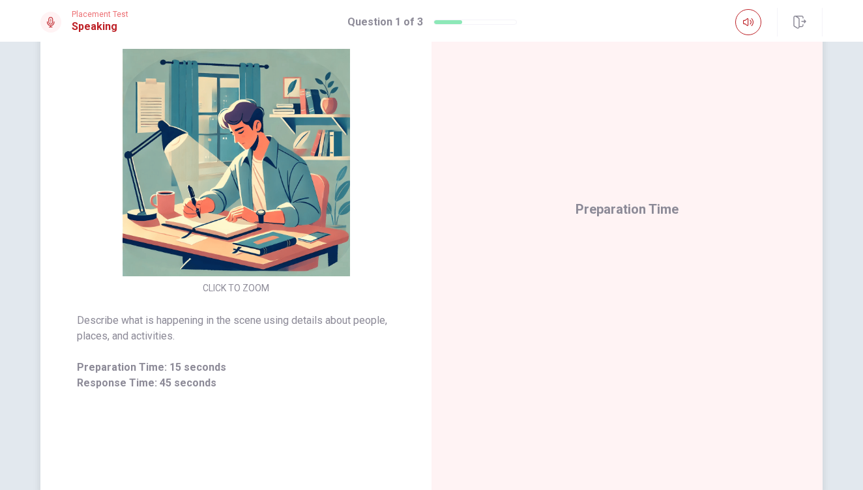
drag, startPoint x: 103, startPoint y: 321, endPoint x: 188, endPoint y: 319, distance: 84.7
click at [188, 319] on span "Describe what is happening in the scene using details about people, places, and…" at bounding box center [236, 328] width 318 height 31
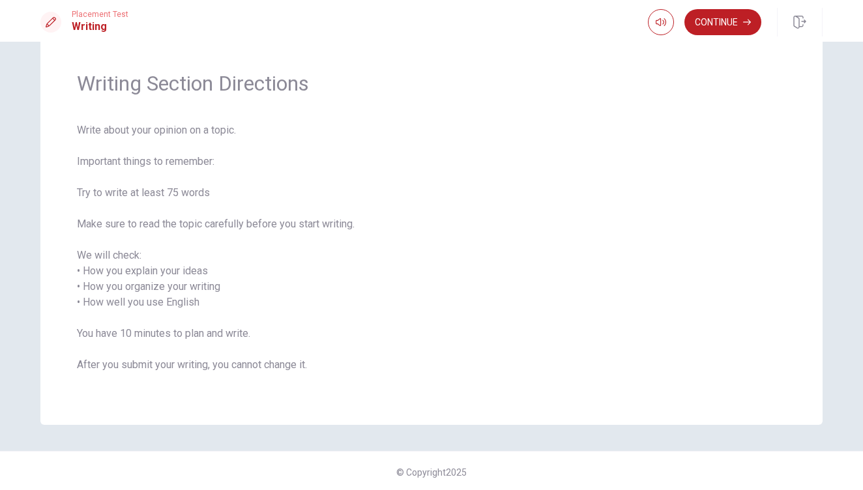
scroll to position [35, 0]
click at [724, 14] on button "Continue" at bounding box center [722, 22] width 77 height 26
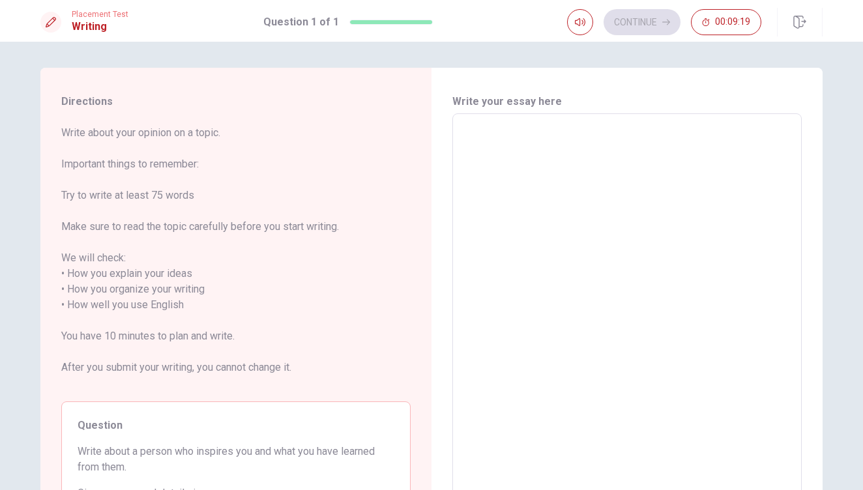
scroll to position [0, 0]
click at [552, 137] on textarea at bounding box center [626, 305] width 331 height 362
type textarea "t"
type textarea "x"
type textarea "th"
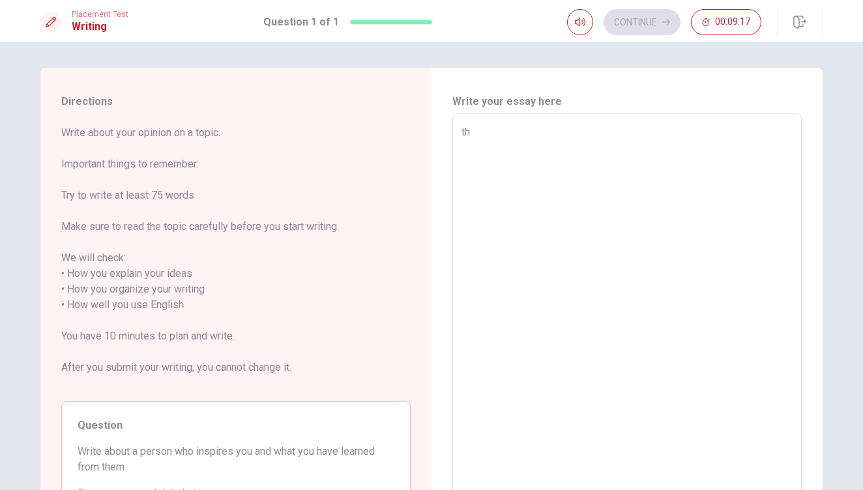
type textarea "x"
type textarea "t"
type textarea "x"
type textarea "r"
type textarea "x"
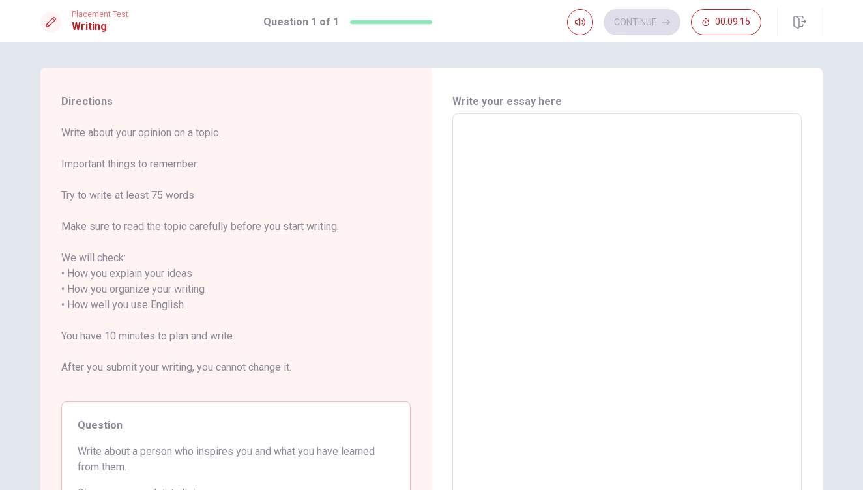
type textarea "t"
type textarea "x"
type textarea "th"
type textarea "x"
type textarea "the"
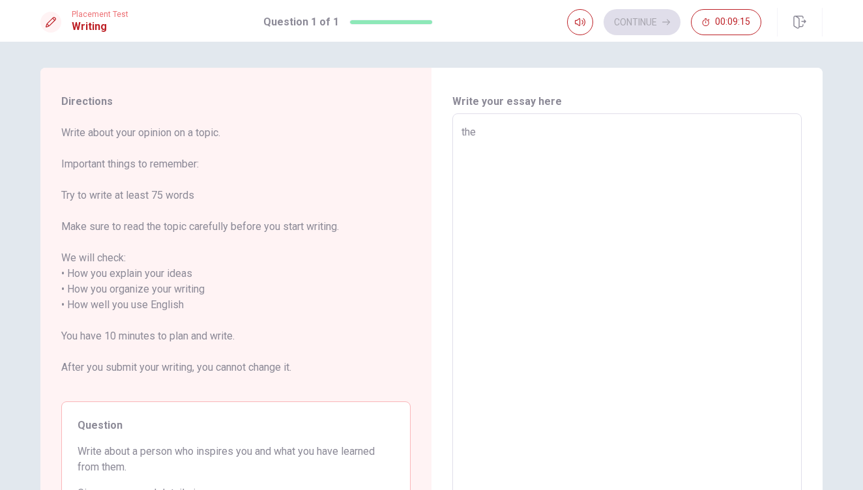
type textarea "x"
type textarea "the"
type textarea "x"
type textarea "the"
type textarea "x"
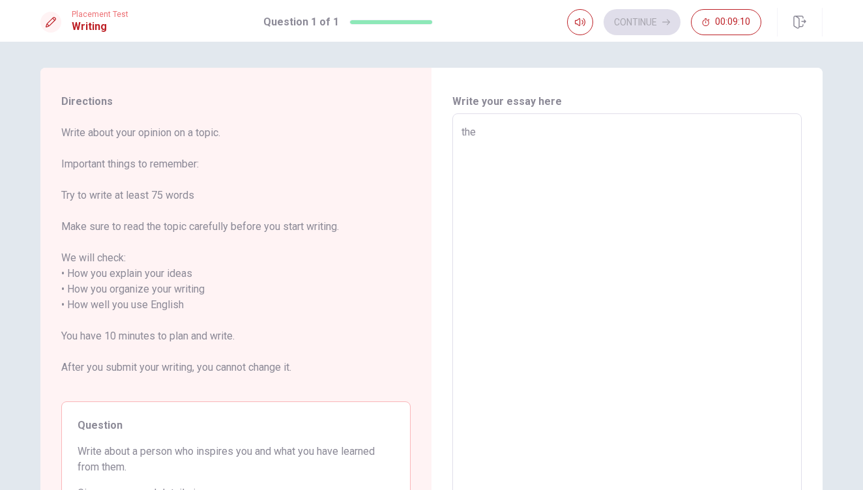
type textarea "th"
type textarea "x"
type textarea "t"
type textarea "x"
type textarea "R"
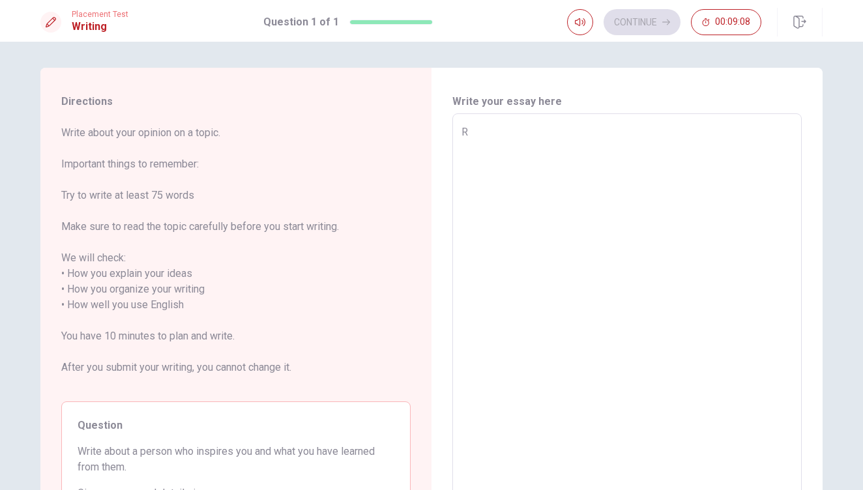
type textarea "x"
type textarea "T"
type textarea "x"
type textarea "Th"
type textarea "x"
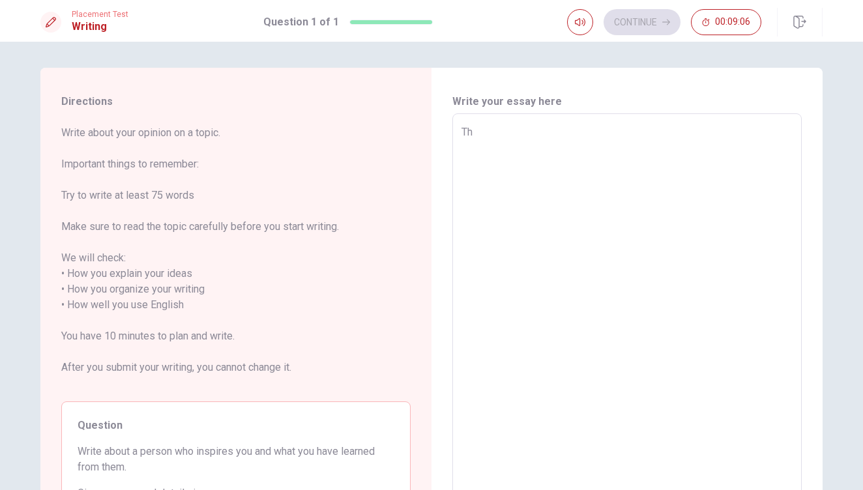
type textarea "The"
type textarea "x"
type textarea "The"
type textarea "x"
type textarea "The p"
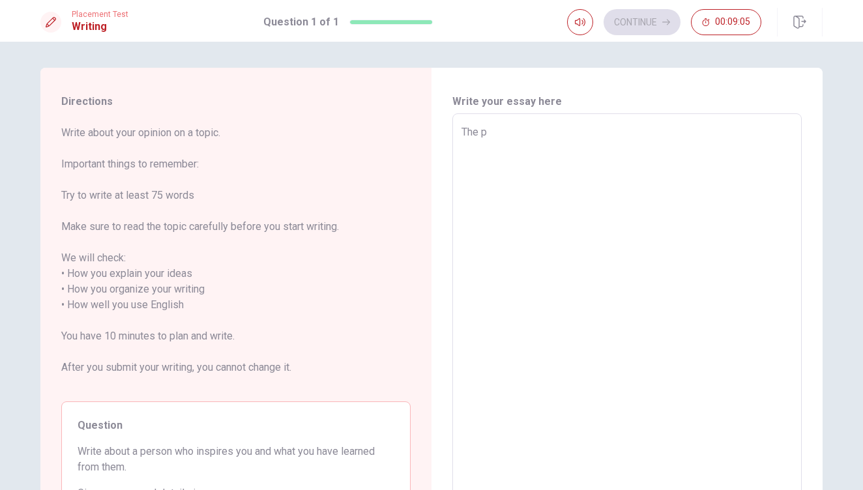
type textarea "x"
type textarea "The pe"
type textarea "x"
type textarea "The per"
type textarea "x"
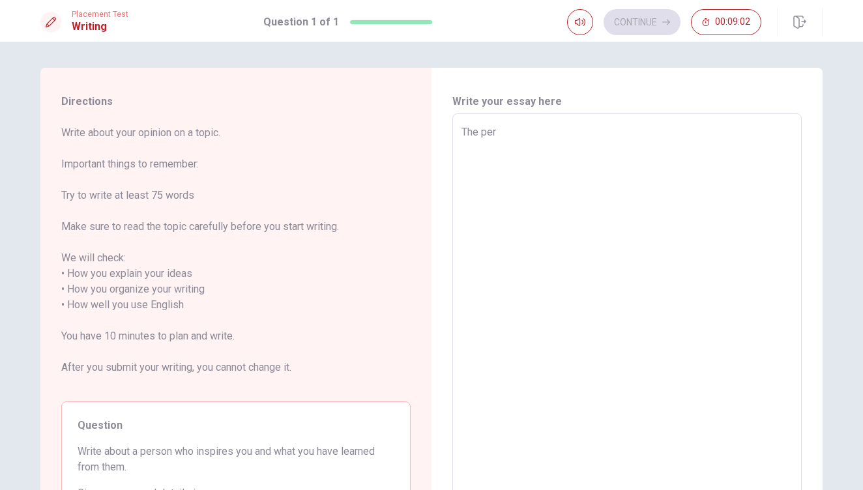
type textarea "The perw"
type textarea "x"
type textarea "The perws"
type textarea "x"
type textarea "The perw"
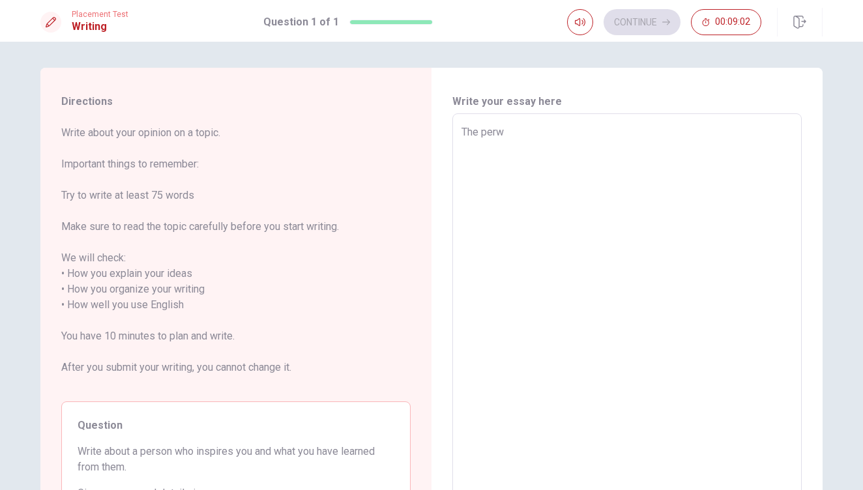
type textarea "x"
type textarea "The perws"
type textarea "x"
type textarea "The perw"
type textarea "x"
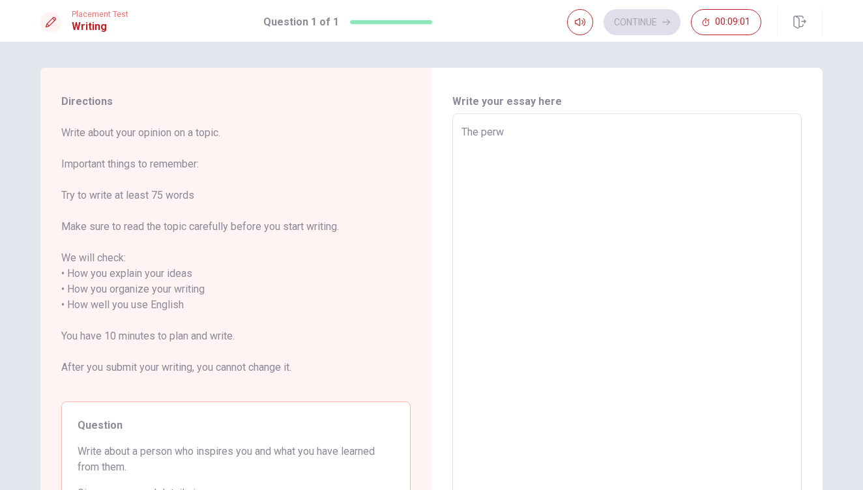
type textarea "The per"
type textarea "x"
type textarea "The pers"
type textarea "x"
type textarea "The perso"
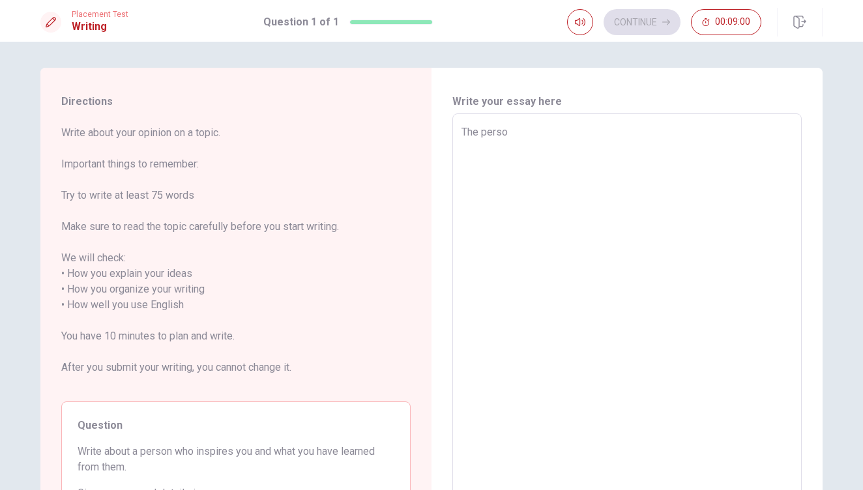
type textarea "x"
type textarea "The person"
type textarea "x"
type textarea "The person"
type textarea "x"
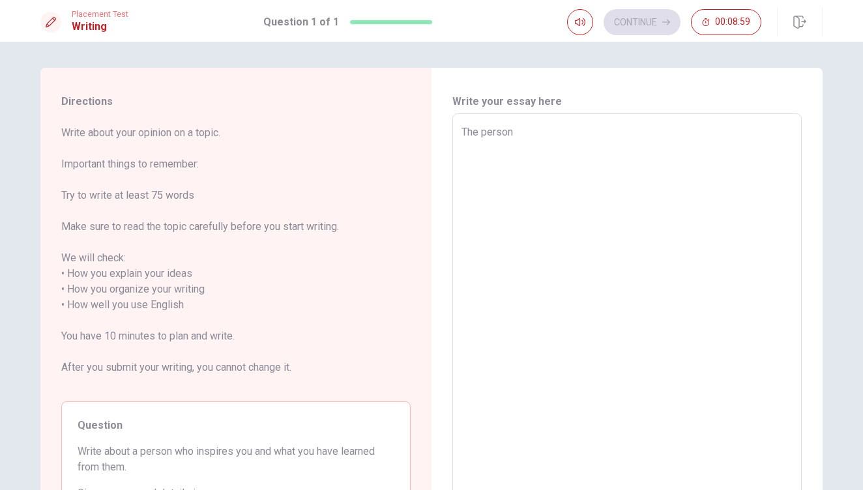
type textarea "The person w"
type textarea "x"
type textarea "The person ww"
type textarea "x"
type textarea "The person wwh"
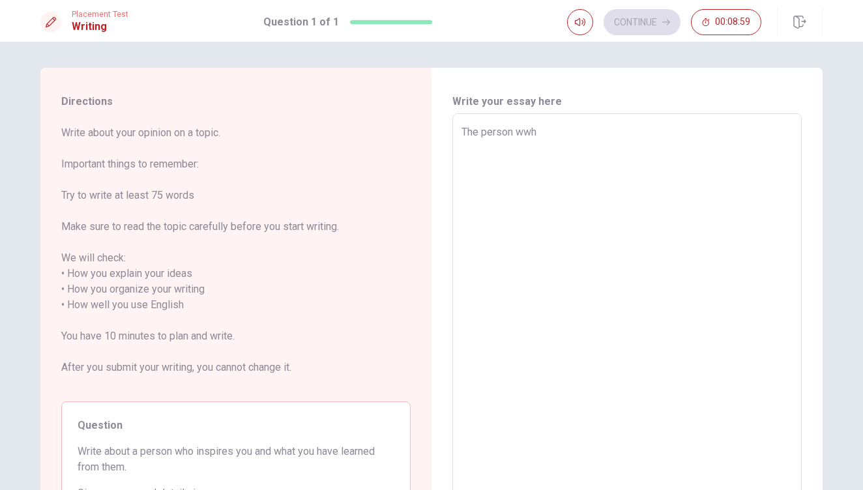
type textarea "x"
type textarea "The person wwho"
type textarea "x"
type textarea "The person wwho"
type textarea "x"
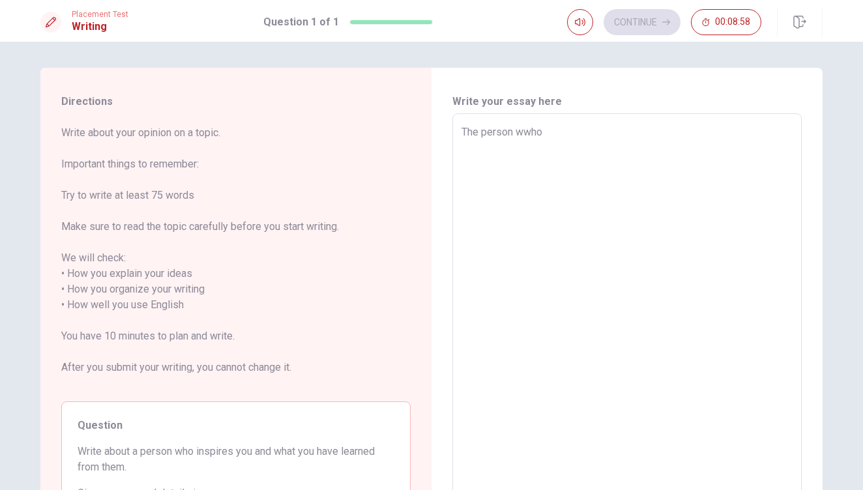
type textarea "The person wwho i"
type textarea "x"
type textarea "The person wwho in"
type textarea "x"
type textarea "The person wwho ins"
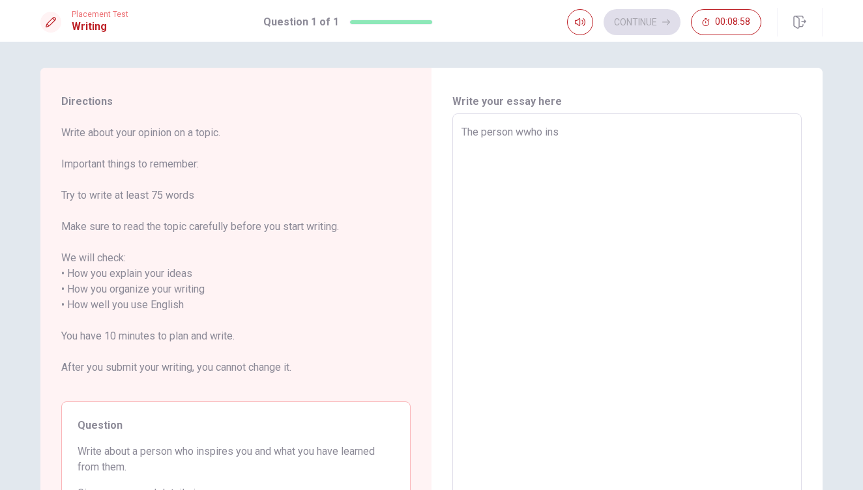
type textarea "x"
type textarea "The person wwho inss"
type textarea "x"
type textarea "The person wwho ins"
type textarea "x"
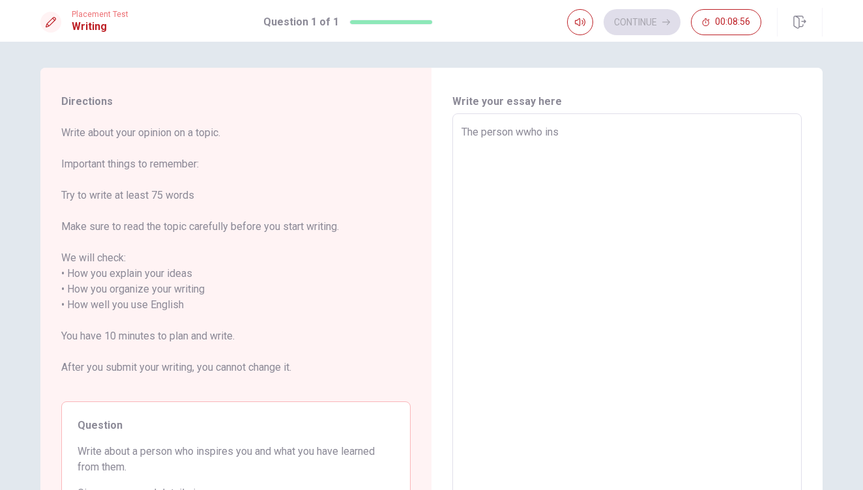
type textarea "The person wwho insp"
type textarea "x"
type textarea "The person wwho inspi"
type textarea "x"
type textarea "The person wwho insp"
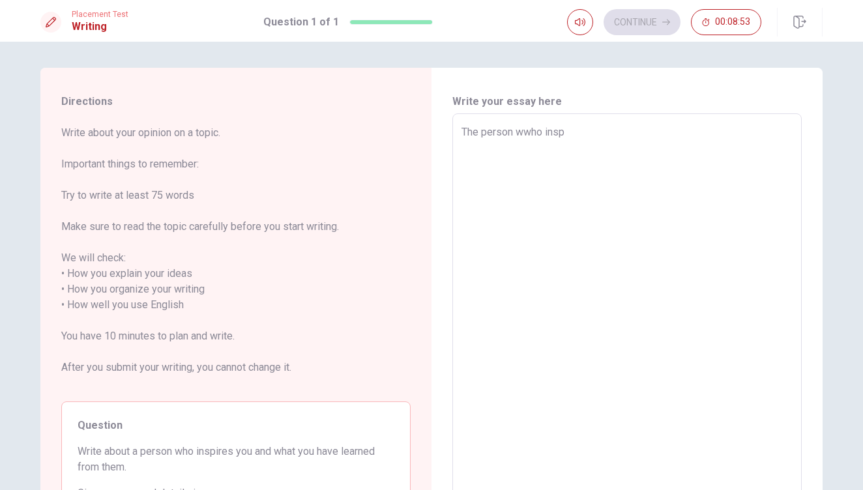
type textarea "x"
type textarea "The person wwho inspi"
type textarea "x"
type textarea "The person wwho inspir"
type textarea "x"
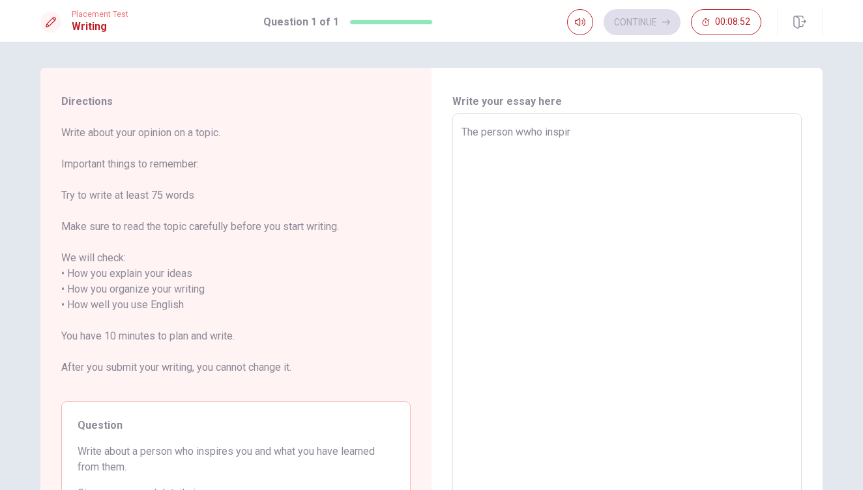
type textarea "The person wwho inspire"
type textarea "x"
type textarea "The person wwho inspirea"
type textarea "x"
type textarea "The person wwho inspire"
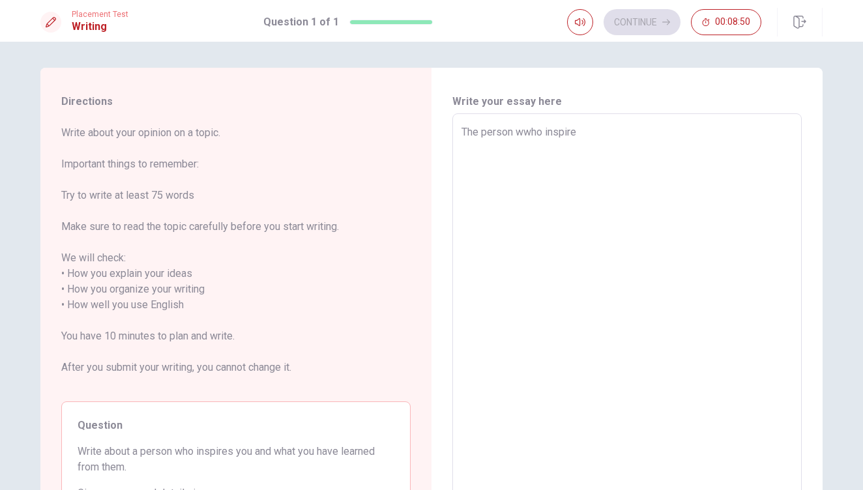
type textarea "x"
type textarea "The person wwho inspires"
type textarea "x"
type textarea "The person wwho inspires"
type textarea "x"
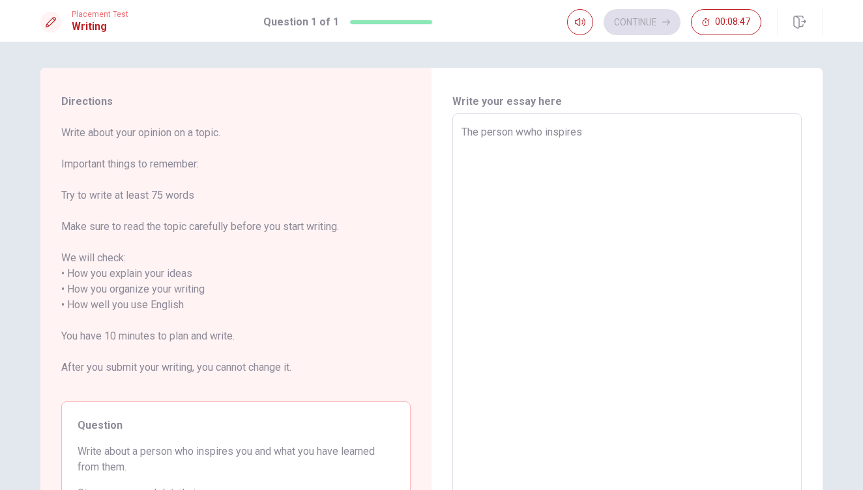
type textarea "The person wwho inspires m"
type textarea "x"
type textarea "The person wwho inspires me"
type textarea "x"
type textarea "The person wwho inspires me"
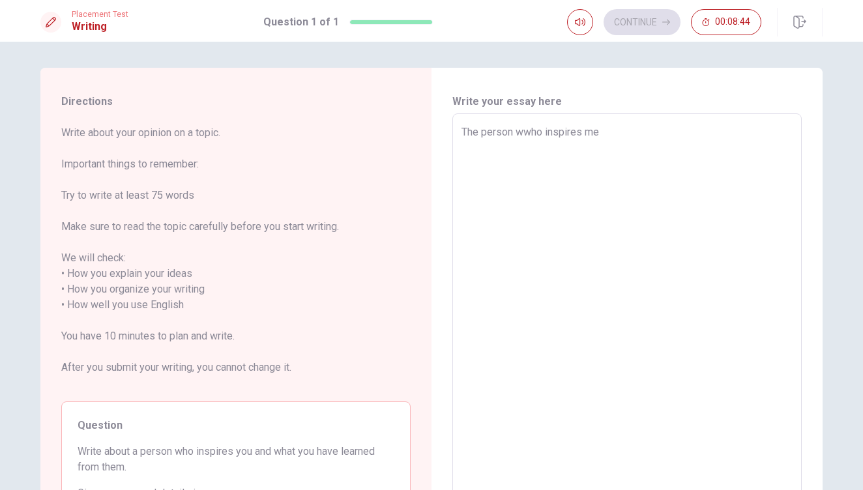
type textarea "x"
type textarea "The person wwho inspires me i"
type textarea "x"
type textarea "The person wwho inspires me is"
type textarea "x"
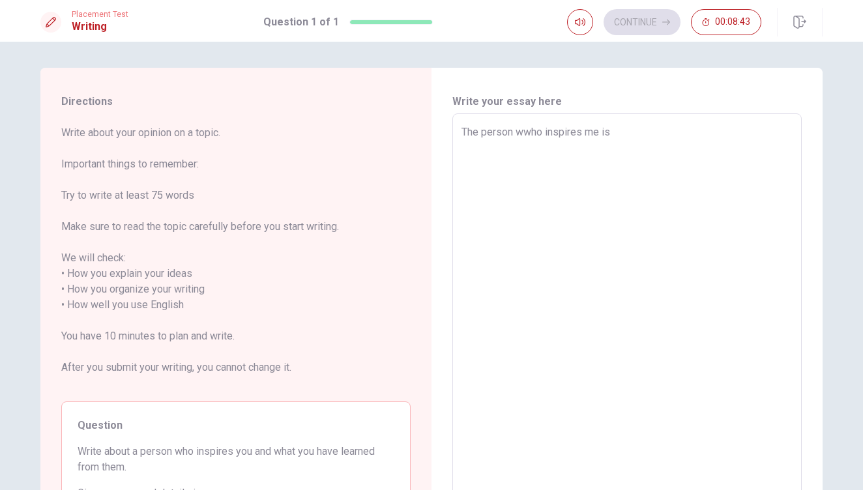
type textarea "The person wwho inspires me iss"
type textarea "x"
type textarea "The person wwho inspires me iss"
type textarea "x"
type textarea "The person wwho inspires me iss"
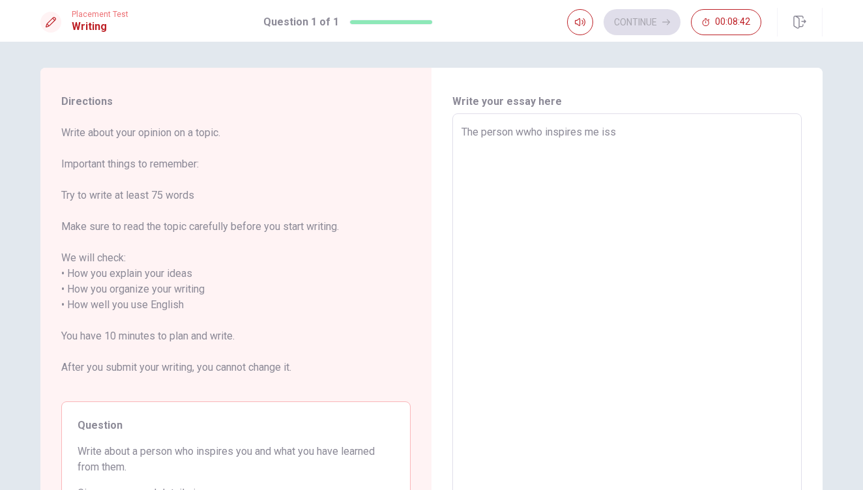
type textarea "x"
type textarea "The person wwho inspires me is"
type textarea "x"
type textarea "The person wwho inspires me isv"
type textarea "x"
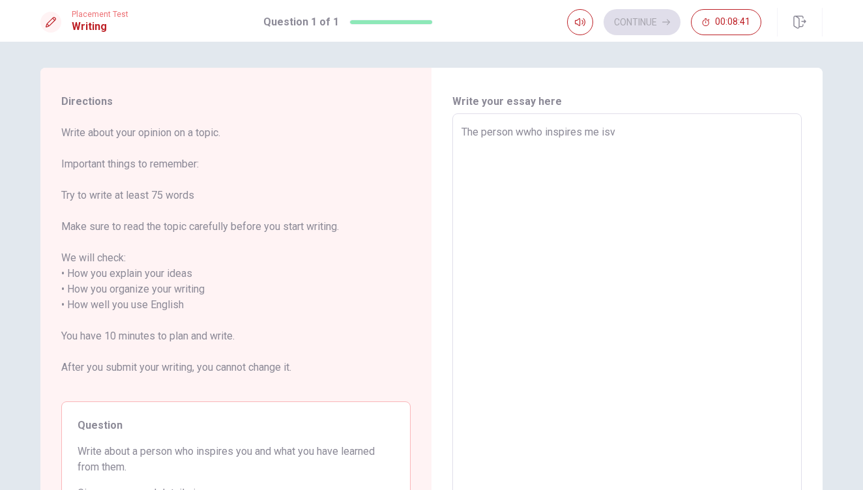
type textarea "The person wwho inspires me [DEMOGRAPHIC_DATA]"
type textarea "x"
type textarea "The person wwho inspires me isvmy"
type textarea "x"
type textarea "The person wwho inspires me isvmy"
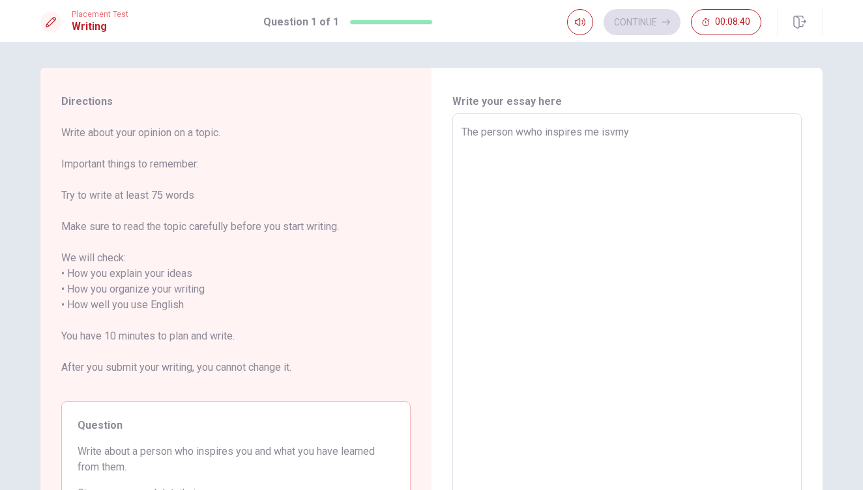
type textarea "x"
type textarea "The person wwho inspires me isvmy"
type textarea "x"
type textarea "The person wwho inspires me [DEMOGRAPHIC_DATA]"
type textarea "x"
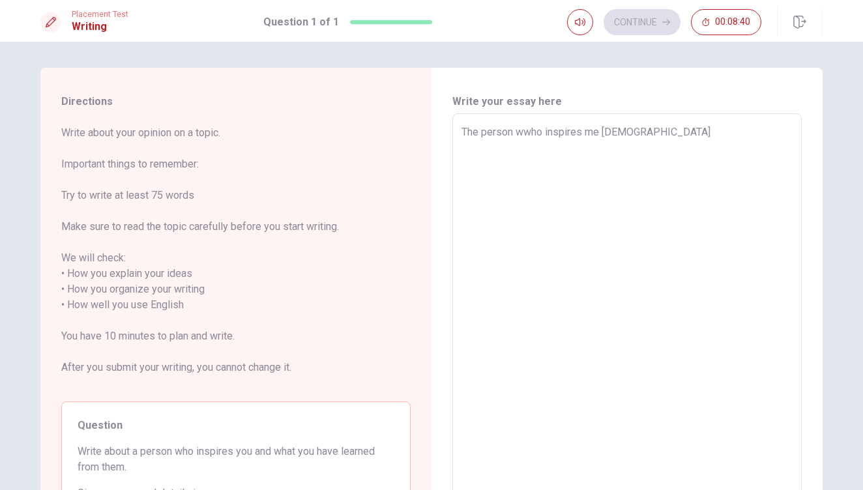
type textarea "The person wwho inspires me isv"
type textarea "x"
type textarea "The person wwho inspires me is"
type textarea "x"
type textarea "The person wwho inspires me is"
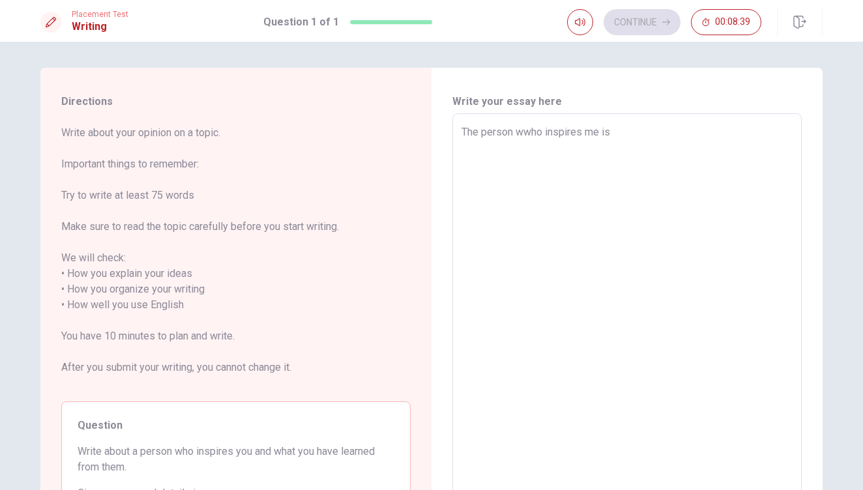
type textarea "x"
type textarea "The person wwho inspires me is m"
type textarea "x"
type textarea "The person wwho inspires me is my"
type textarea "x"
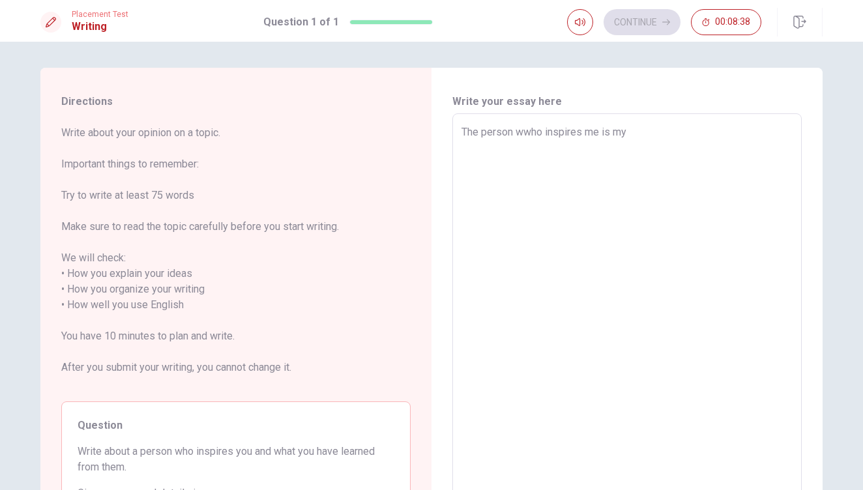
type textarea "The person wwho inspires me is my"
type textarea "x"
type textarea "The person wwho inspires me is my m"
type textarea "x"
type textarea "The person wwho inspires me is my mo"
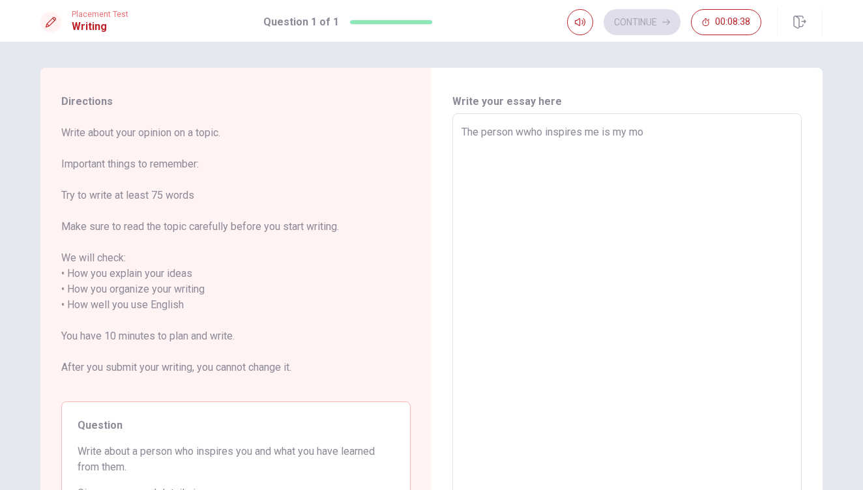
type textarea "x"
type textarea "The person wwho inspires me is my mot"
type textarea "x"
type textarea "The person wwho inspires me is my moth"
type textarea "x"
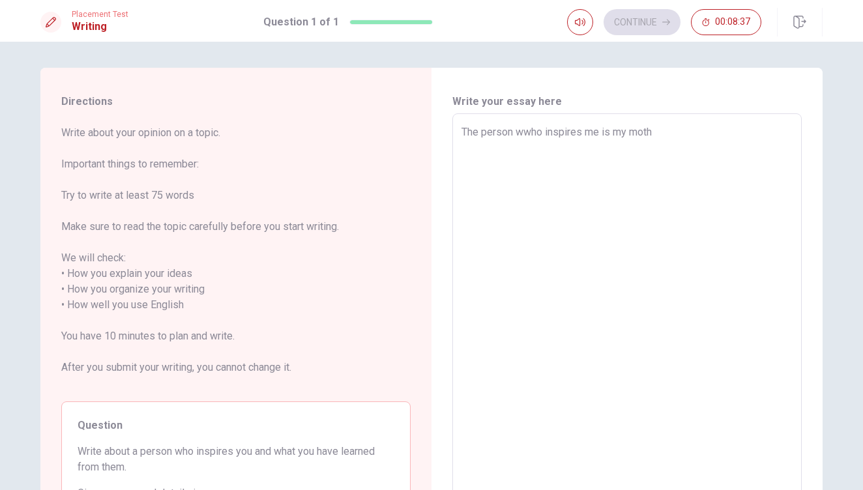
type textarea "The person wwho inspires me is my mothe"
type textarea "x"
type textarea "The person wwho inspires me is my mother"
type textarea "x"
type textarea "The person wwho inspires me is my mother"
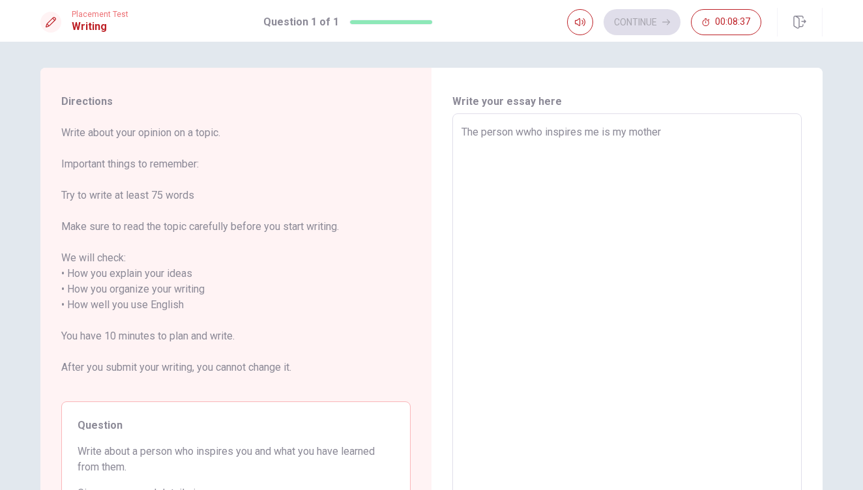
type textarea "x"
type textarea "The person wwho inspires me is my mother ."
type textarea "x"
type textarea "The person wwho inspires me is my mother ."
type textarea "x"
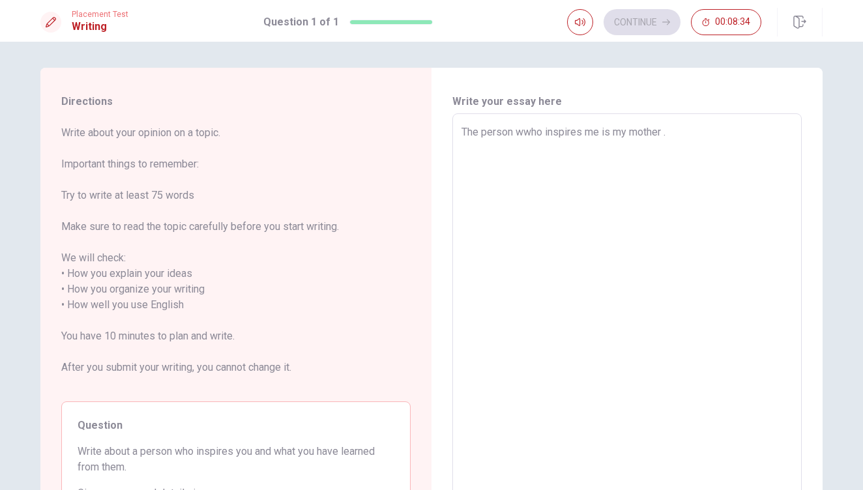
type textarea "The person wwho inspires me is my mother . S"
type textarea "x"
type textarea "The person wwho inspires me is my mother . Sh"
type textarea "x"
type textarea "The person wwho inspires me is my mother . She"
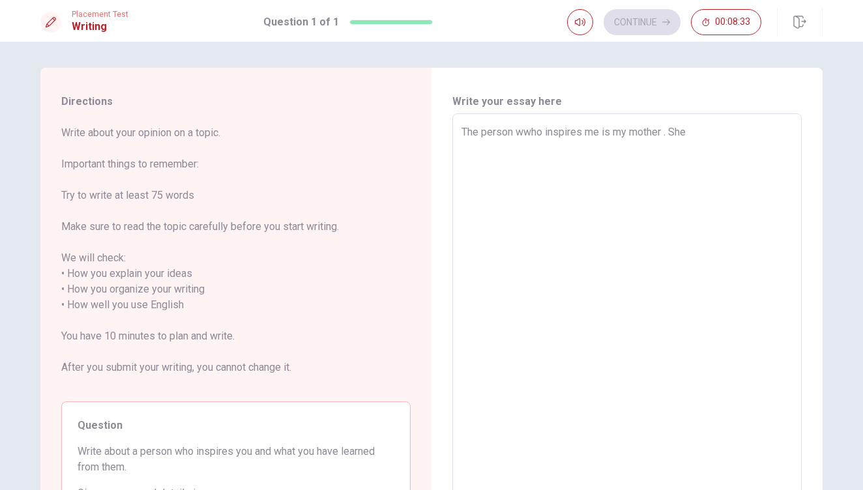
type textarea "x"
type textarea "The person wwho inspires me is my mother . She"
type textarea "x"
type textarea "The person wwho inspires me is my mother . She i"
type textarea "x"
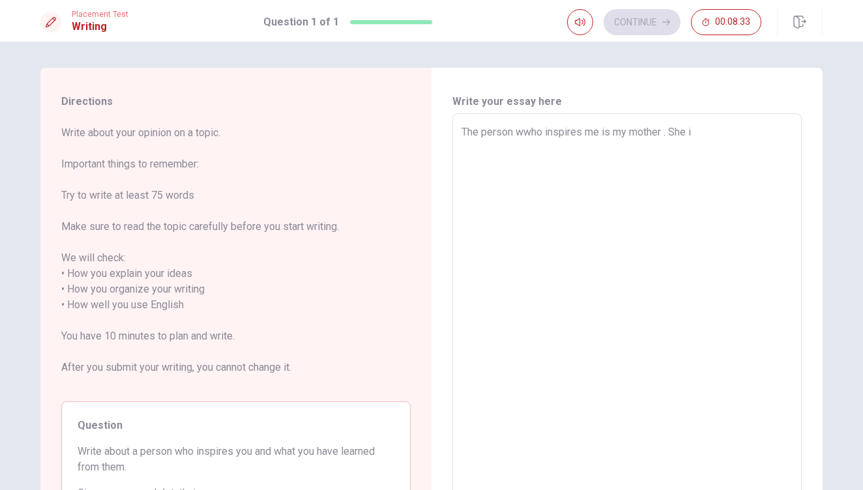
type textarea "The person wwho inspires me is my mother . She is"
type textarea "x"
type textarea "The person wwho inspires me is my mother . She iss"
type textarea "x"
type textarea "The person wwho inspires me is my mother . She is"
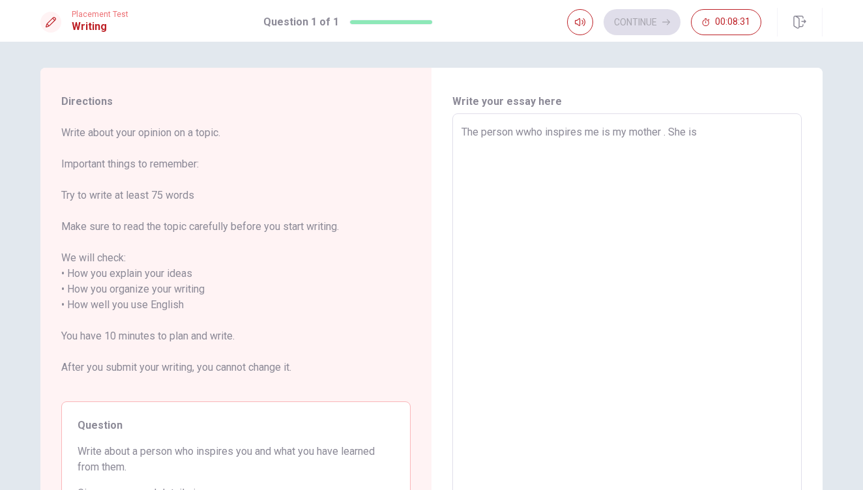
type textarea "x"
type textarea "The person wwho inspires me is my mother . She is"
type textarea "x"
type textarea "The person wwho inspires me is my mother . She is v"
type textarea "x"
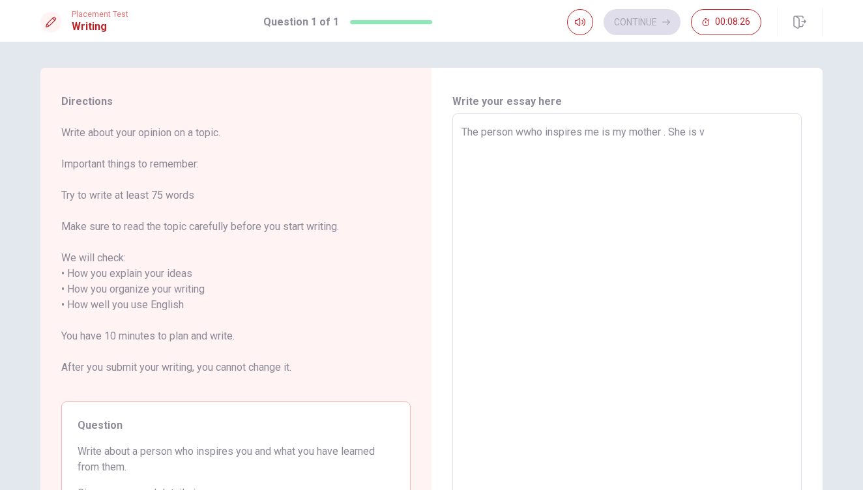
type textarea "The person wwho inspires me is my mother . She is ve"
type textarea "x"
type textarea "The person wwho inspires me is my mother . She is v"
type textarea "x"
type textarea "The person wwho inspires me is my mother . She is"
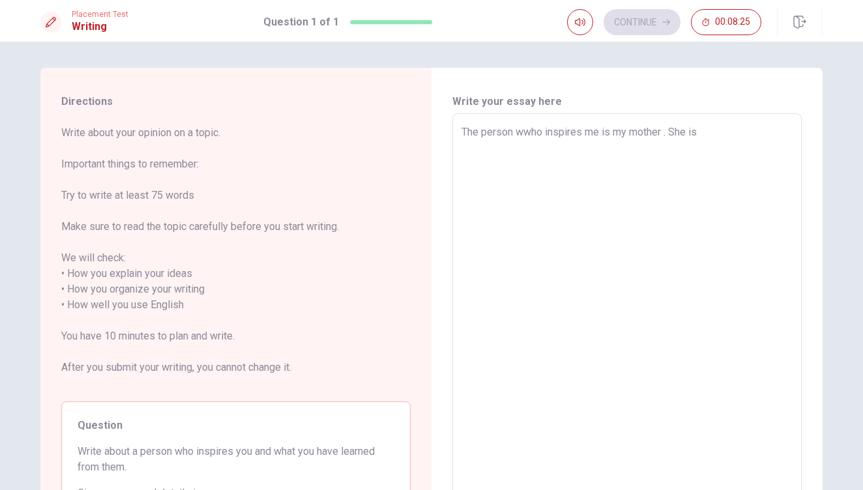
type textarea "x"
type textarea "The person wwho inspires me is my mother . She is"
type textarea "x"
type textarea "The person wwho inspires me is my mother . She i"
type textarea "x"
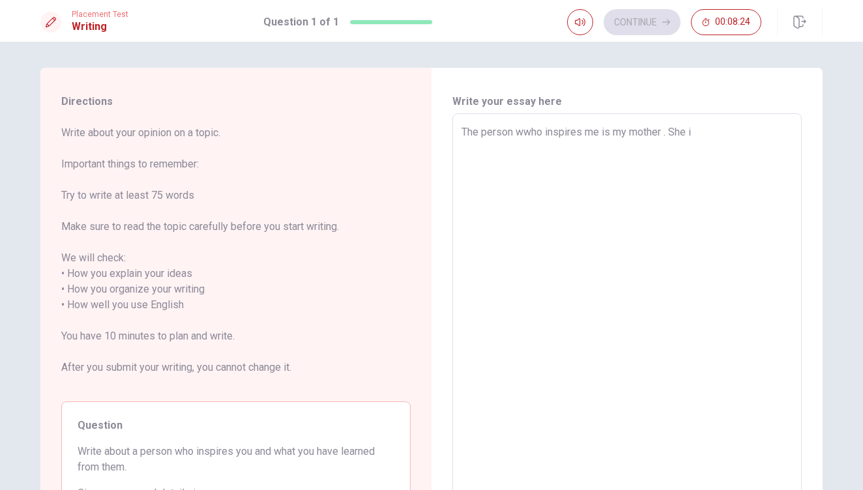
type textarea "The person wwho inspires me is my mother . She"
type textarea "x"
type textarea "The person wwho inspires me is my mother . She i"
type textarea "x"
type textarea "The person wwho inspires me is my mother . She is"
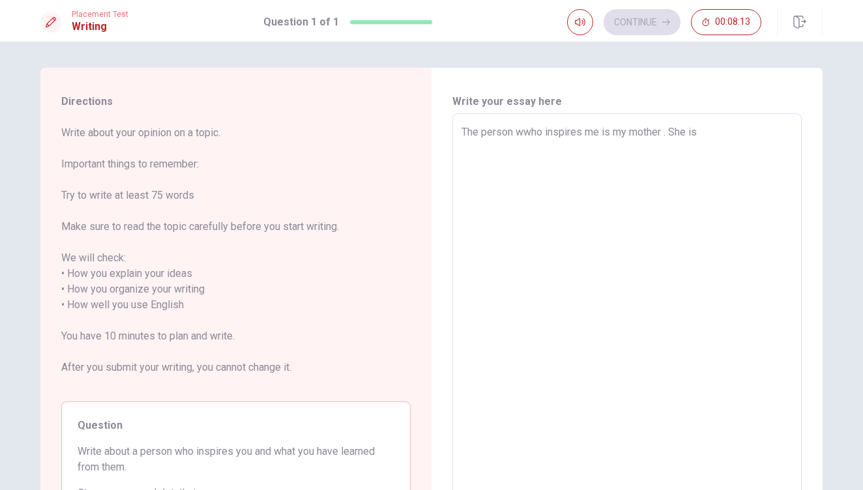
type textarea "x"
type textarea "The person wwho inspires me is my mother . She iss"
type textarea "x"
type textarea "The person wwho inspires me is my mother . She is"
click at [552, 137] on textarea "The person wwho inspires me is my mother . She is tall and beautifull. Not only" at bounding box center [626, 305] width 331 height 362
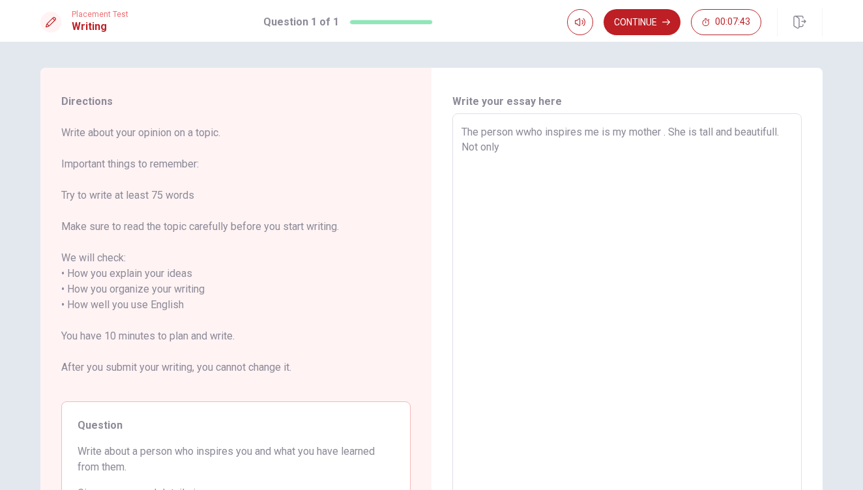
click at [520, 129] on textarea "The person wwho inspires me is my mother . She is tall and beautifull. Not only" at bounding box center [626, 305] width 331 height 362
click at [531, 151] on textarea "The person who inspires me is my mother . She is tall and beautifull. Not only" at bounding box center [626, 305] width 331 height 362
click at [659, 134] on textarea "The person who inspires me is my mother . She is tall and beautifull. Not only …" at bounding box center [626, 305] width 331 height 362
click at [722, 159] on textarea "The person who inspires me is my mother .Her name is [PERSON_NAME]. She is tall…" at bounding box center [626, 305] width 331 height 362
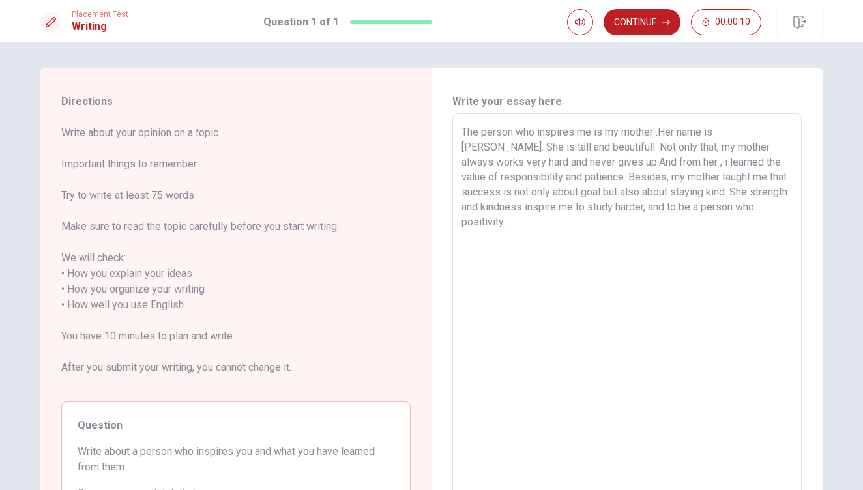
click at [524, 161] on textarea "The person who inspires me is my mother .Her name is [PERSON_NAME]. She is tall…" at bounding box center [626, 305] width 331 height 362
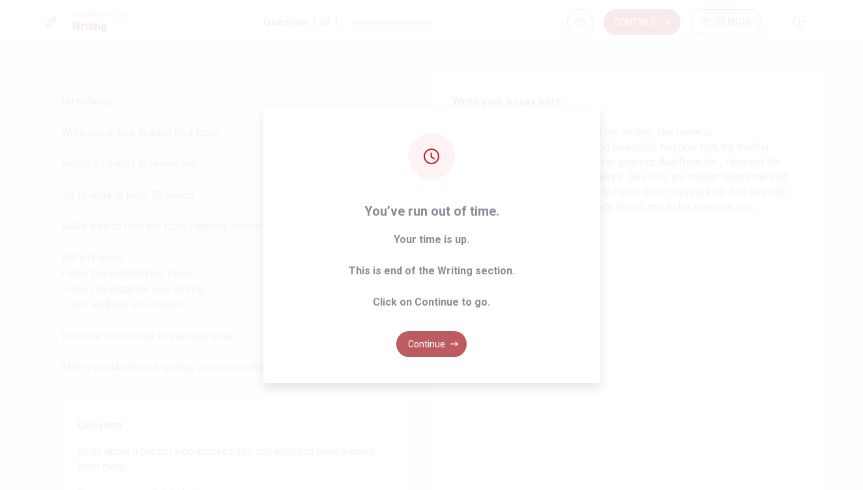
click at [443, 341] on button "Continue" at bounding box center [431, 344] width 70 height 26
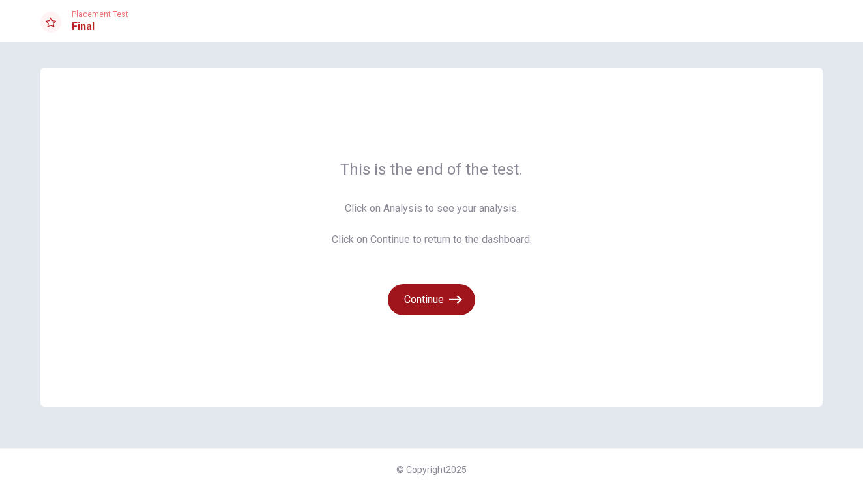
click at [431, 293] on button "Continue" at bounding box center [431, 299] width 87 height 31
